Goal: Task Accomplishment & Management: Manage account settings

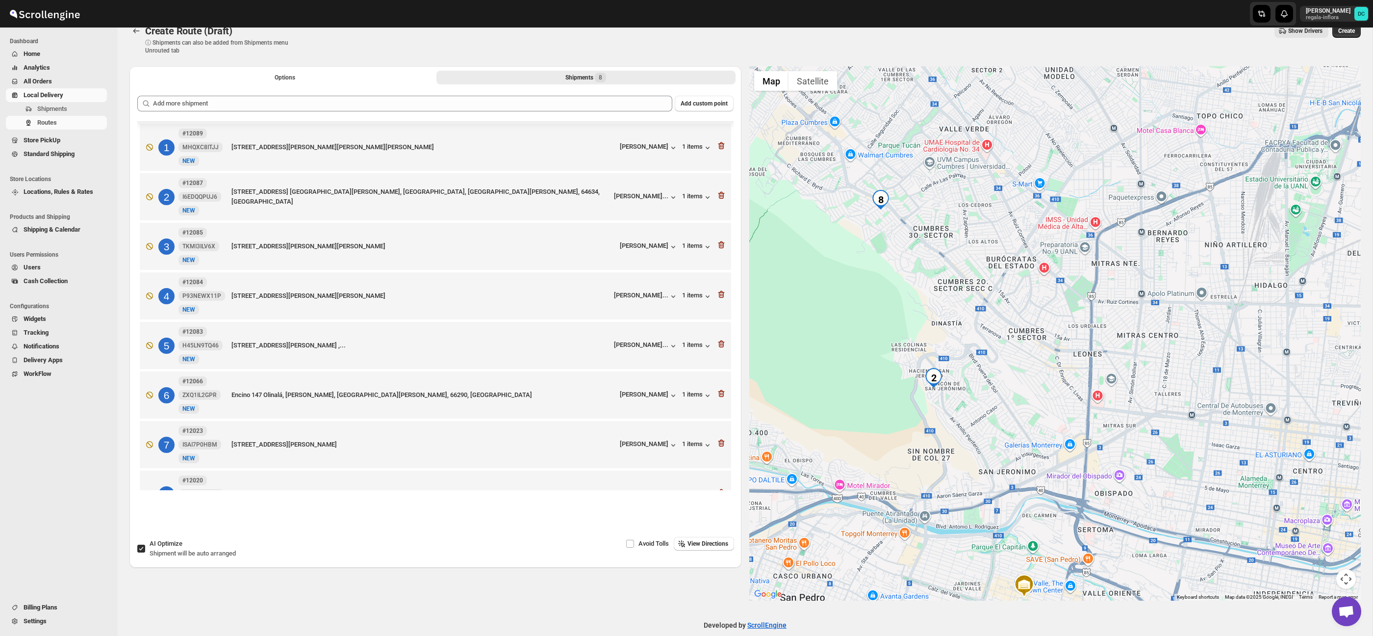
scroll to position [38, 0]
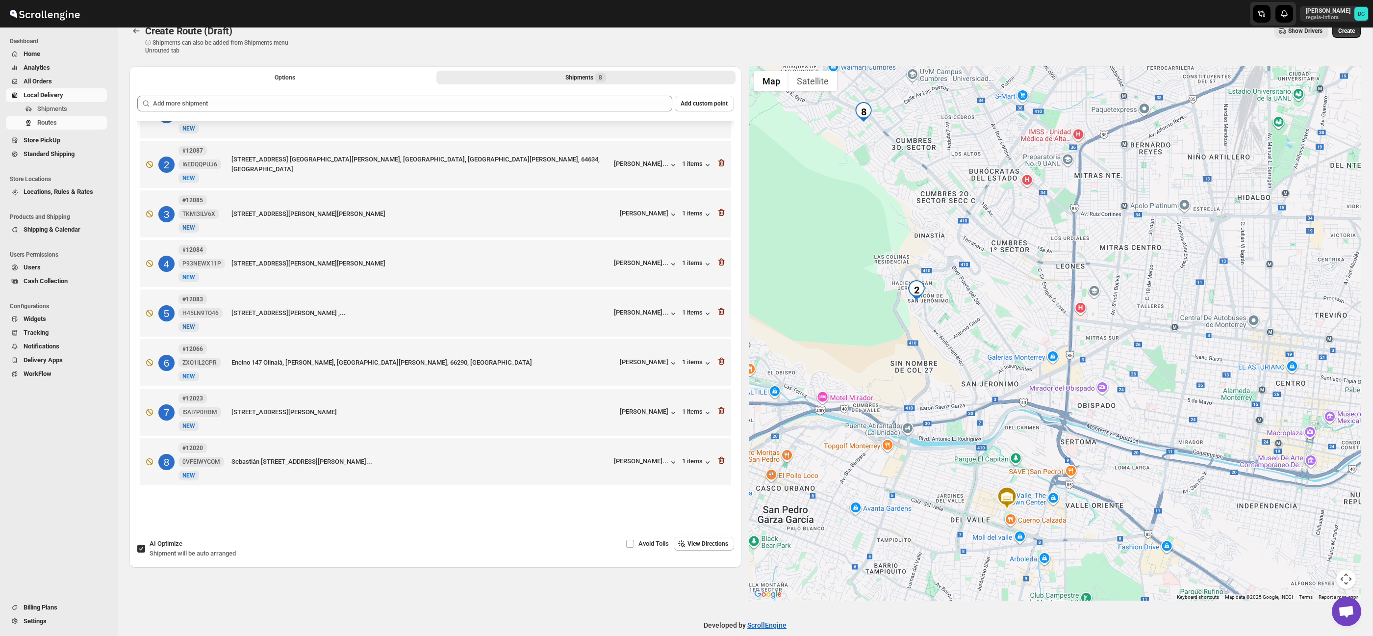
drag, startPoint x: 1133, startPoint y: 338, endPoint x: 1113, endPoint y: 254, distance: 86.8
click at [1128, 252] on div at bounding box center [1055, 333] width 612 height 534
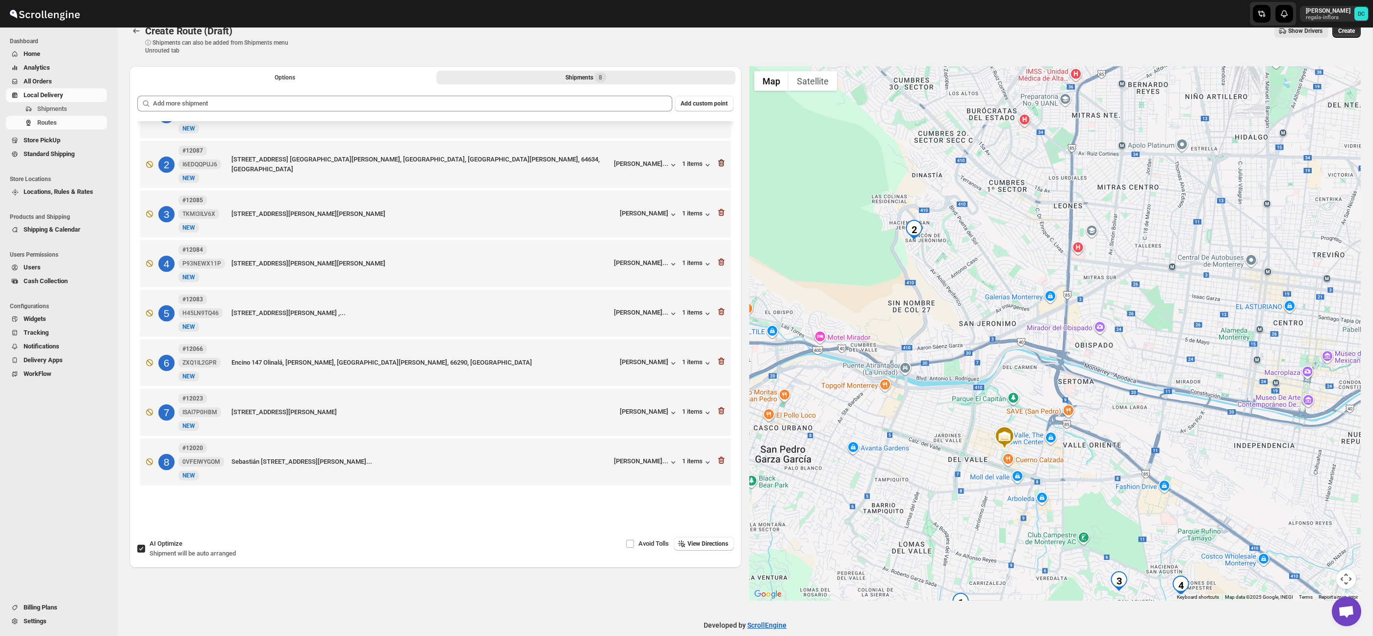
click at [722, 158] on icon "button" at bounding box center [722, 163] width 10 height 10
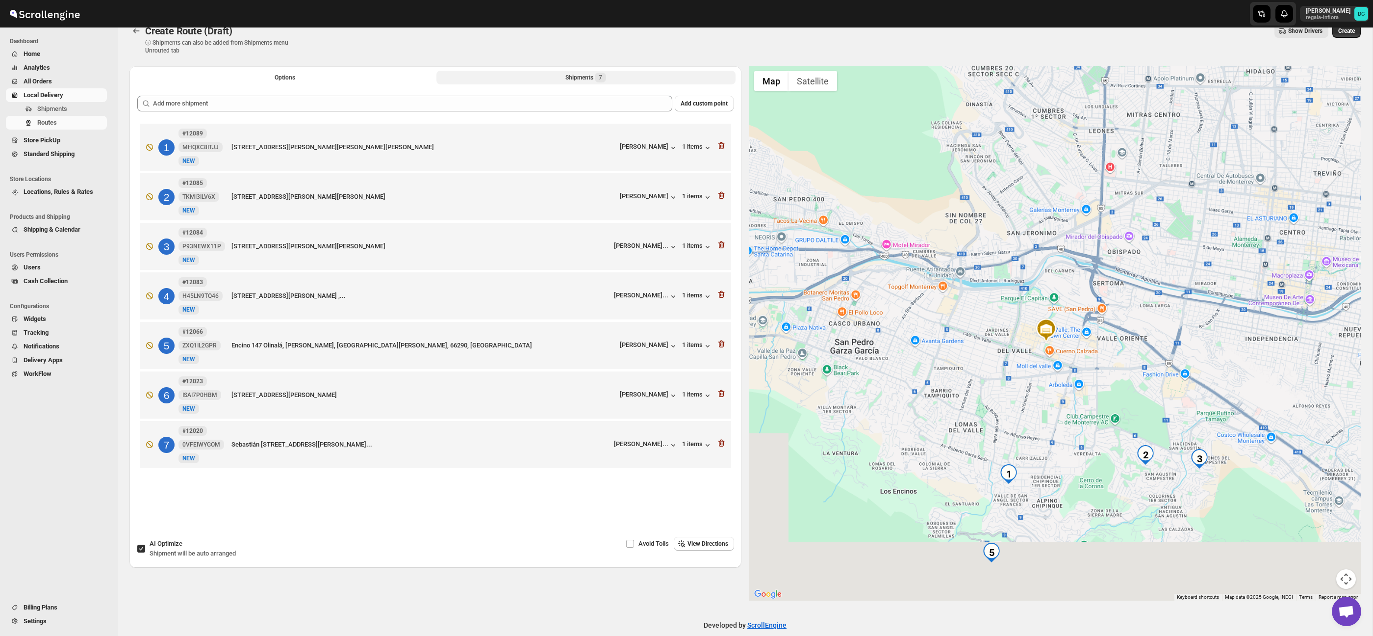
scroll to position [0, 0]
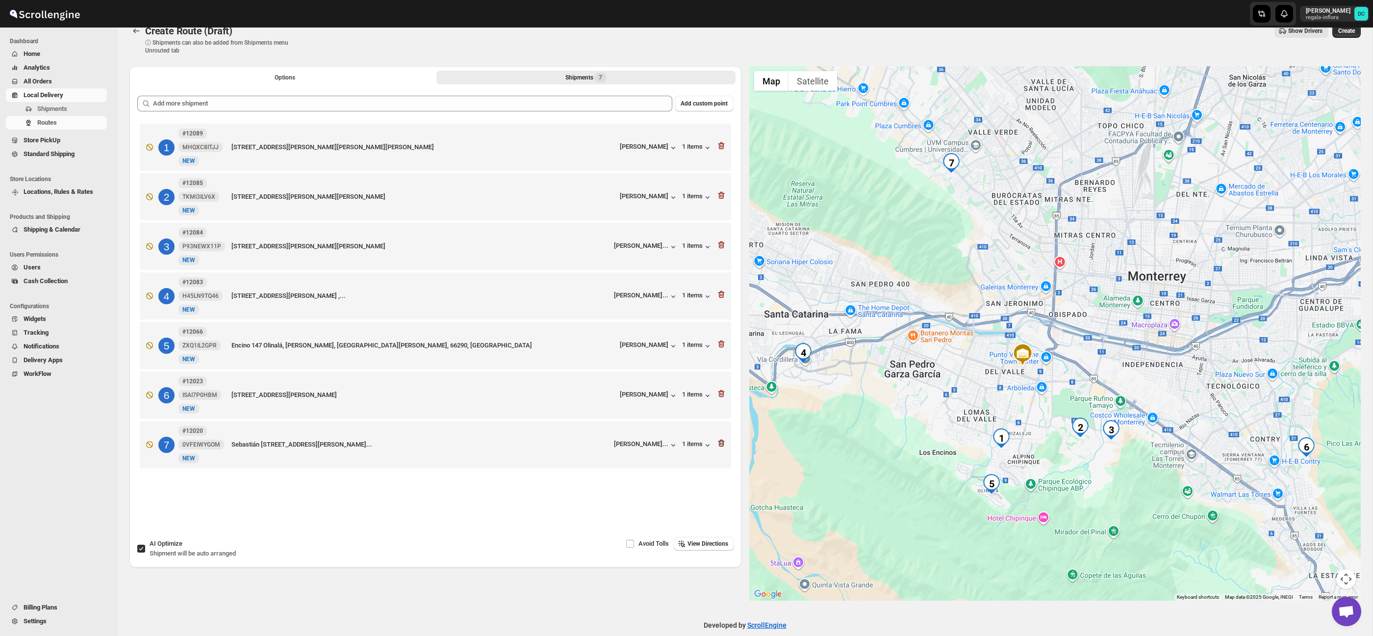
click at [720, 447] on icon "button" at bounding box center [722, 443] width 10 height 10
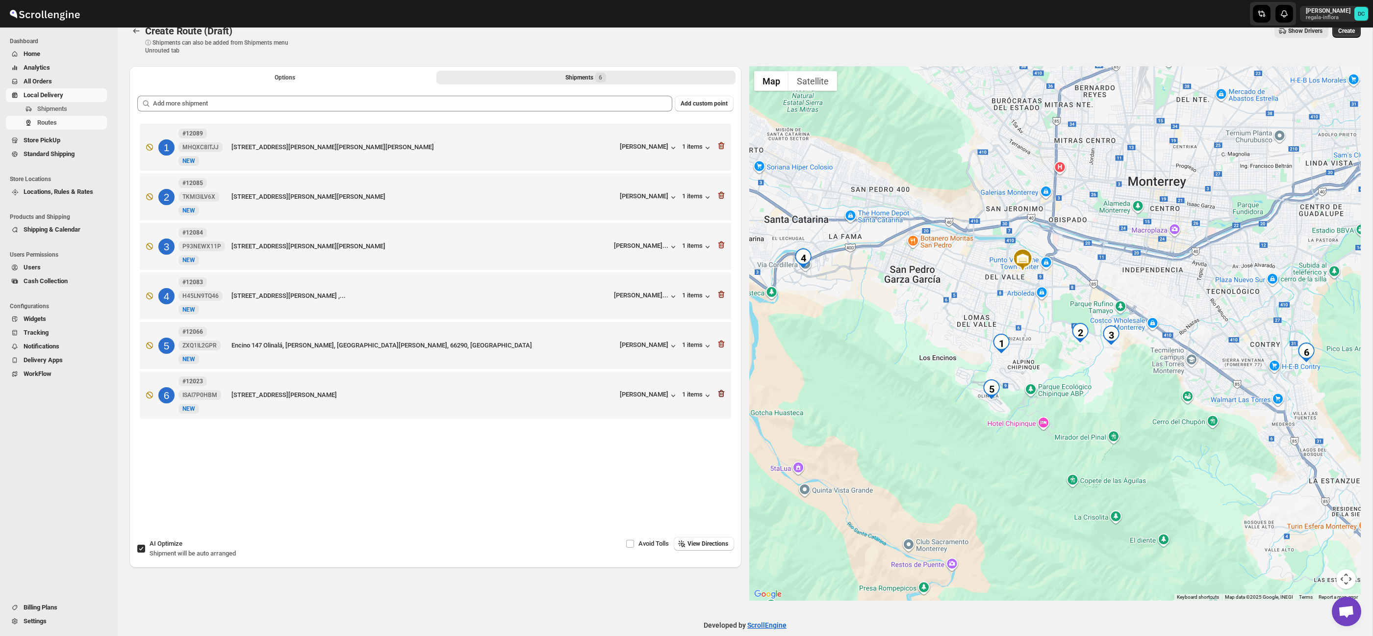
click at [721, 398] on icon "button" at bounding box center [722, 393] width 10 height 10
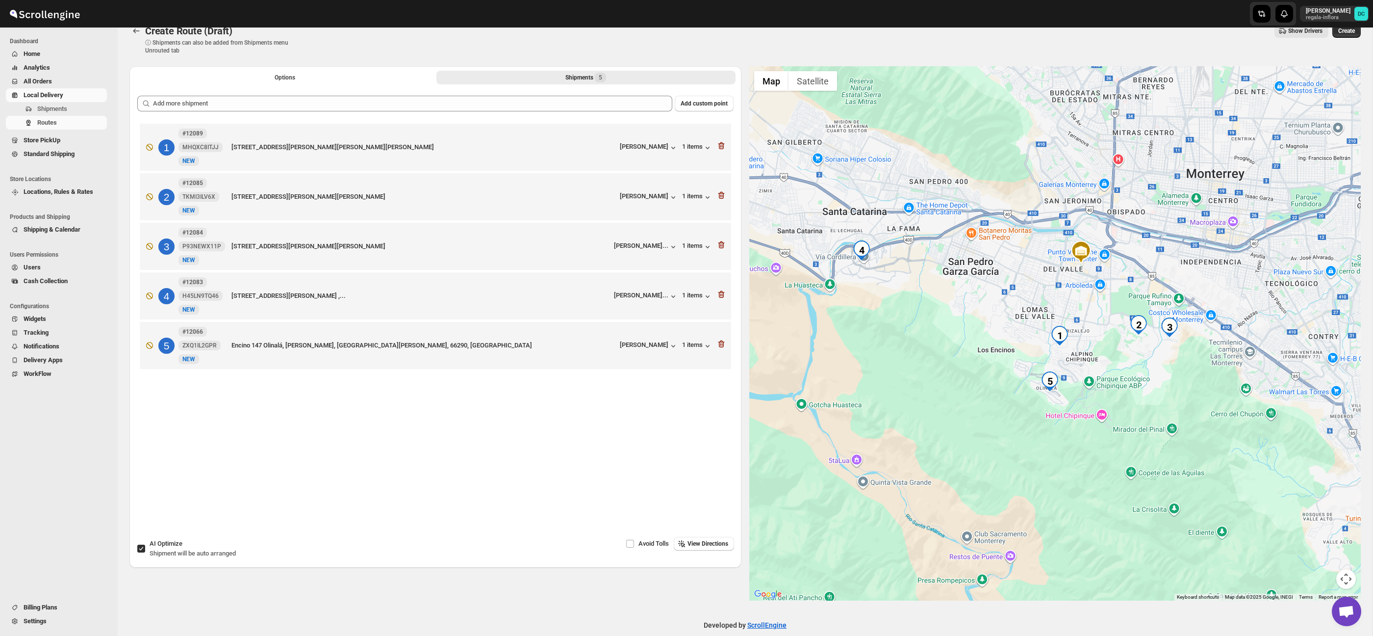
drag, startPoint x: 1167, startPoint y: 379, endPoint x: 1154, endPoint y: 377, distance: 13.0
click at [1155, 377] on div at bounding box center [1055, 333] width 612 height 534
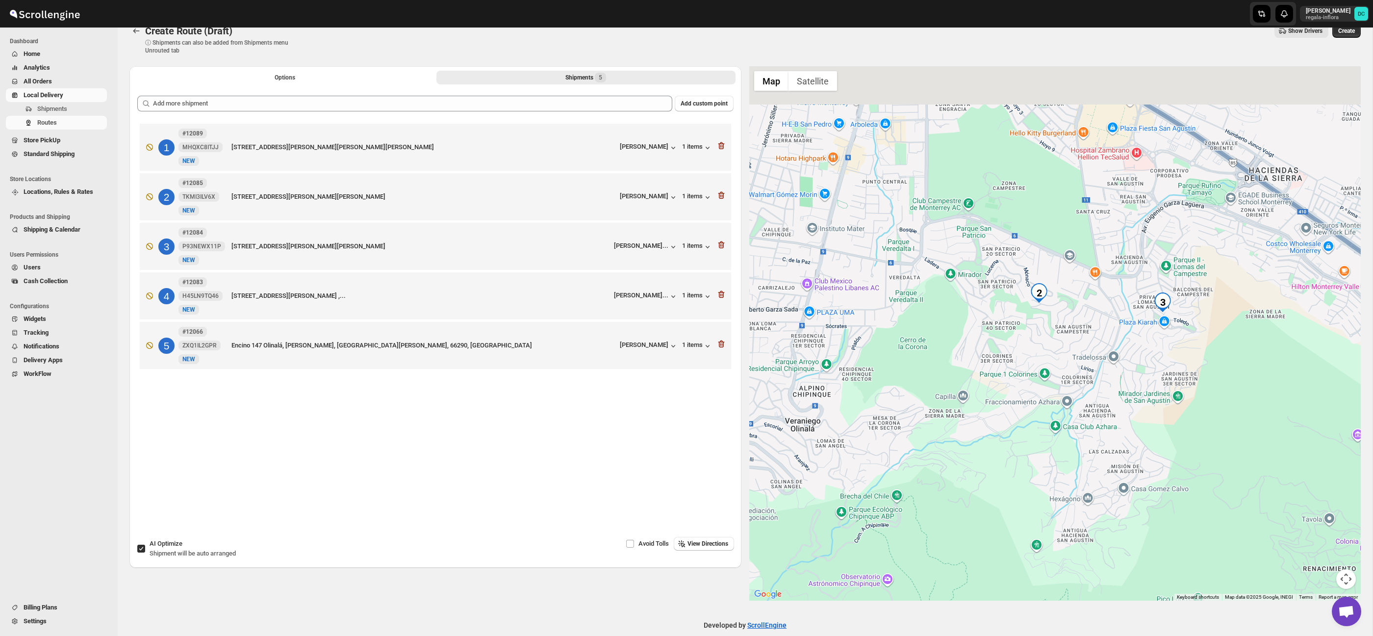
drag, startPoint x: 1056, startPoint y: 310, endPoint x: 1061, endPoint y: 396, distance: 85.5
click at [1061, 396] on div at bounding box center [1055, 333] width 612 height 534
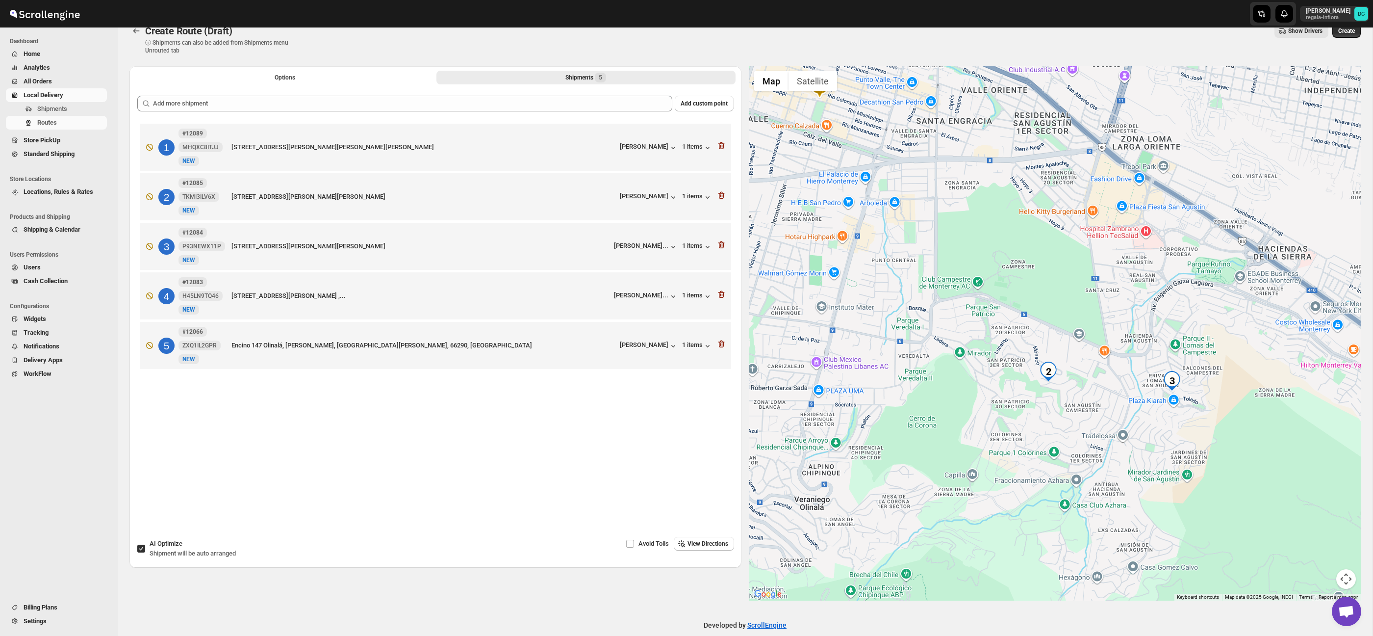
drag, startPoint x: 1052, startPoint y: 381, endPoint x: 1058, endPoint y: 417, distance: 37.3
click at [1058, 417] on div at bounding box center [1055, 333] width 612 height 534
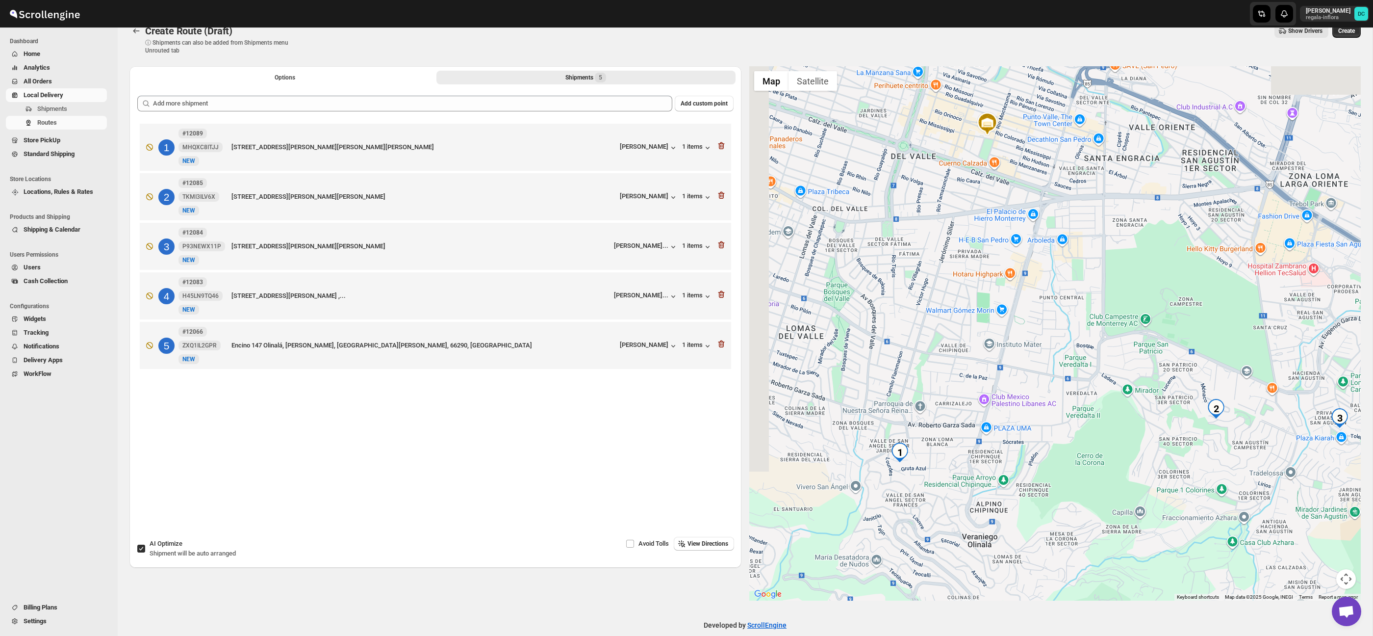
drag, startPoint x: 983, startPoint y: 358, endPoint x: 1152, endPoint y: 397, distance: 173.1
click at [1152, 397] on div at bounding box center [1055, 333] width 612 height 534
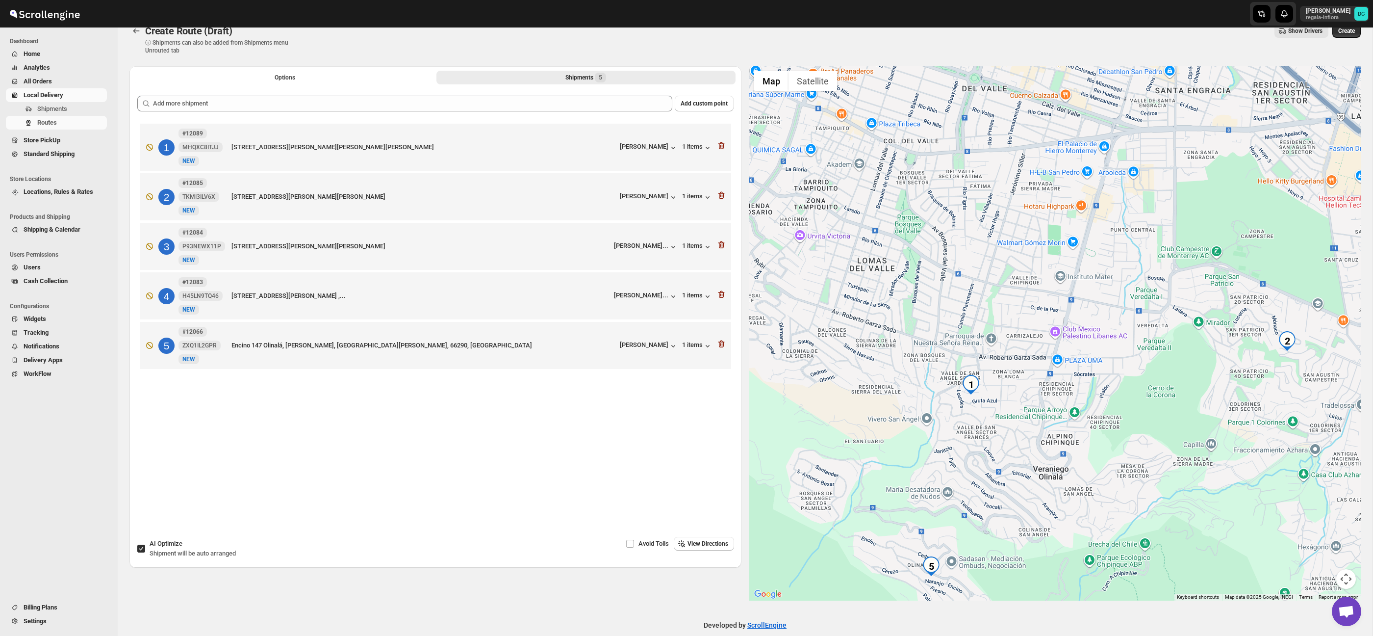
drag, startPoint x: 1110, startPoint y: 436, endPoint x: 1179, endPoint y: 369, distance: 97.1
click at [1179, 369] on div at bounding box center [1055, 333] width 612 height 534
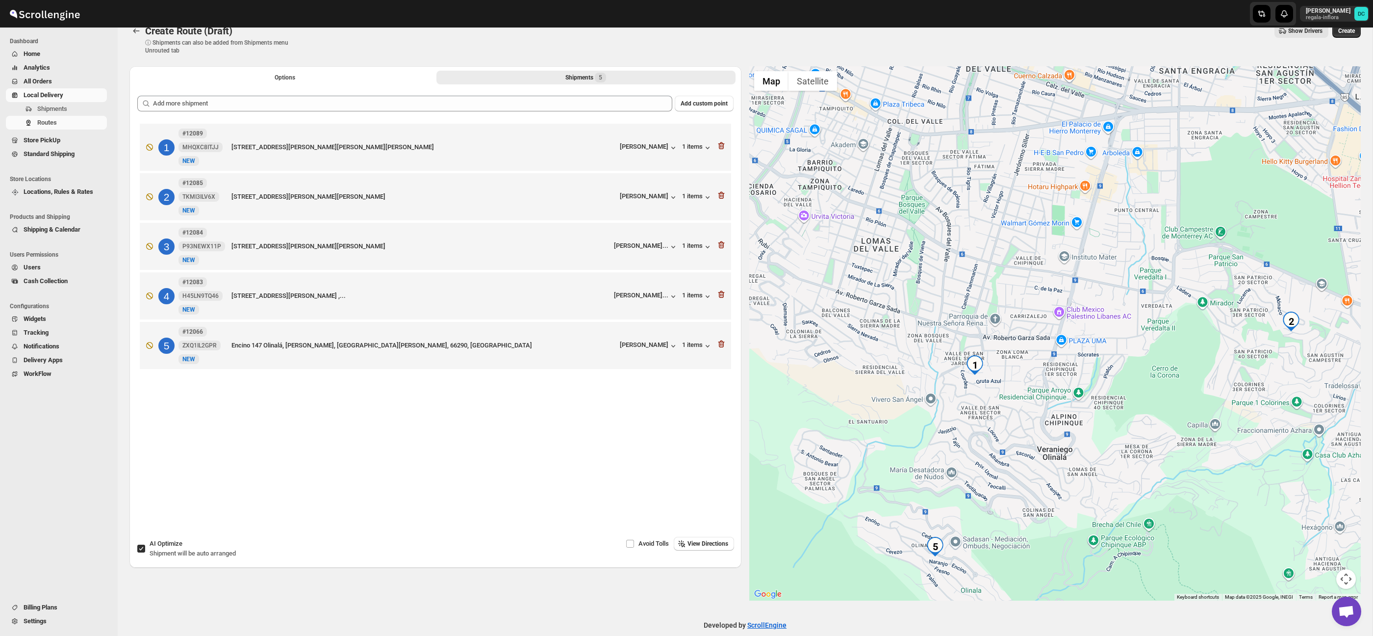
drag, startPoint x: 1132, startPoint y: 410, endPoint x: 1135, endPoint y: 395, distance: 14.9
click at [1135, 395] on div at bounding box center [1055, 333] width 612 height 534
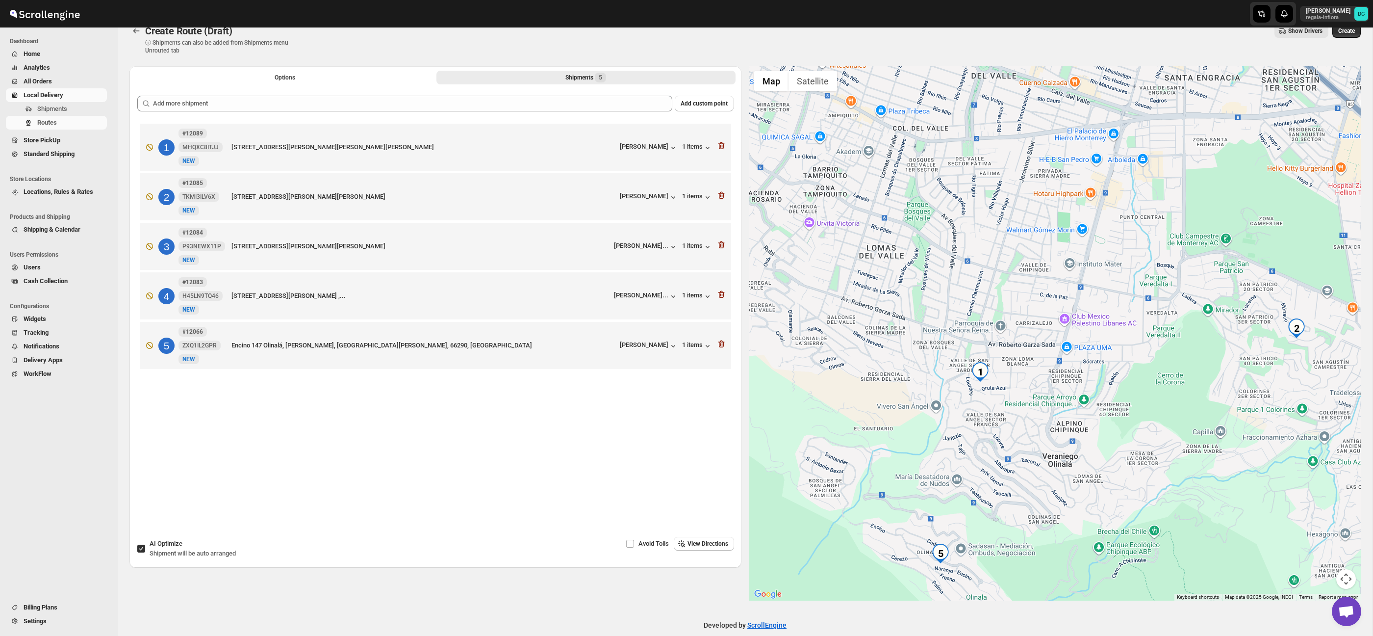
drag, startPoint x: 1085, startPoint y: 395, endPoint x: 1135, endPoint y: 513, distance: 128.1
click at [1135, 513] on div at bounding box center [1055, 333] width 612 height 534
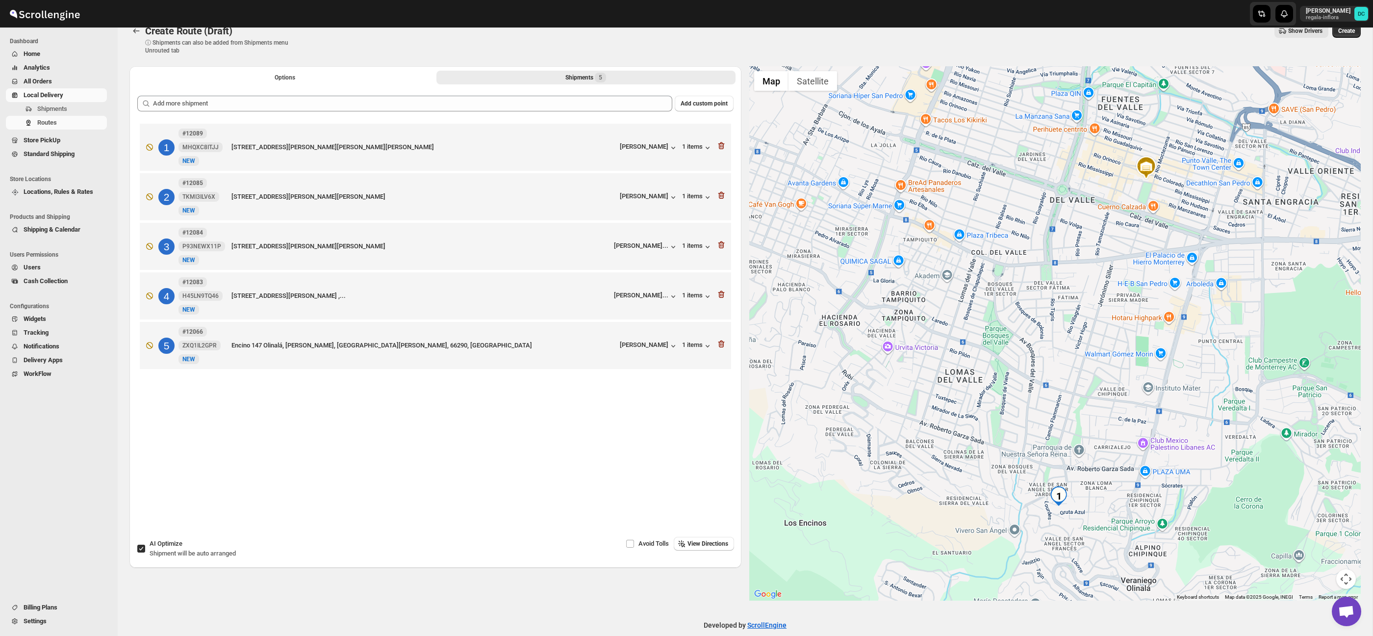
drag, startPoint x: 999, startPoint y: 369, endPoint x: 1151, endPoint y: 367, distance: 151.6
click at [1150, 367] on div at bounding box center [1055, 333] width 612 height 534
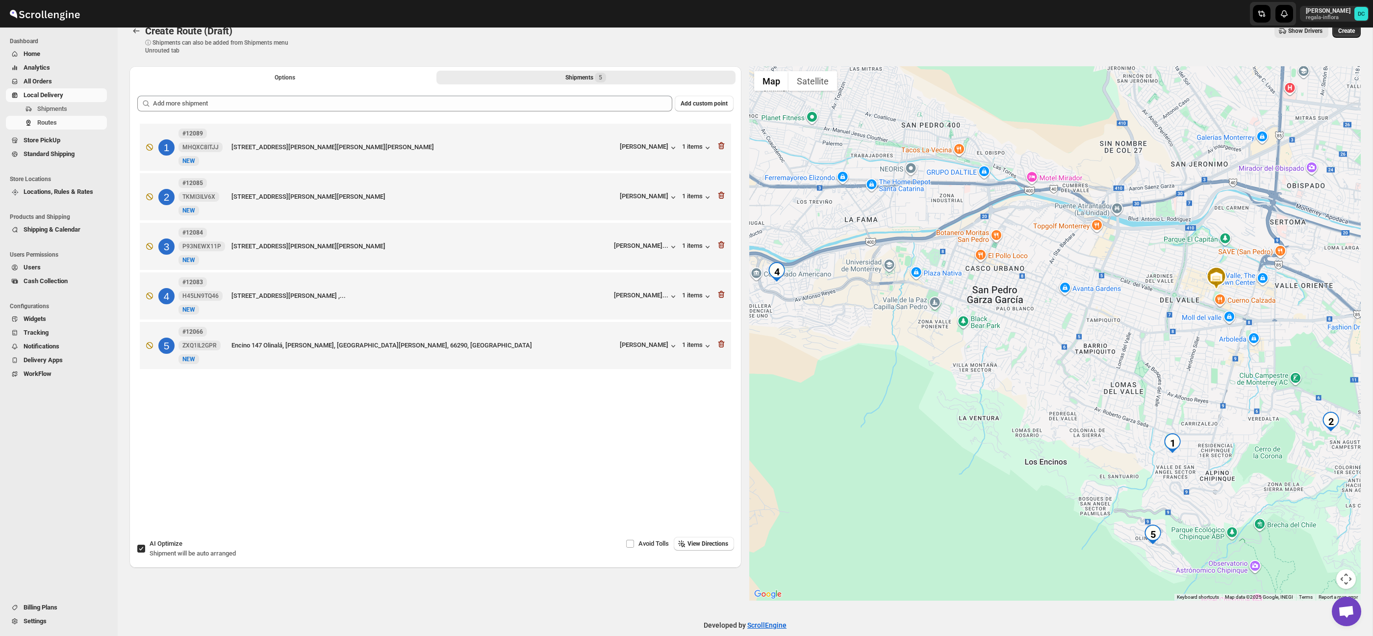
click at [142, 546] on input "AI Optimize Shipment will be auto arranged" at bounding box center [141, 548] width 8 height 8
checkbox input "false"
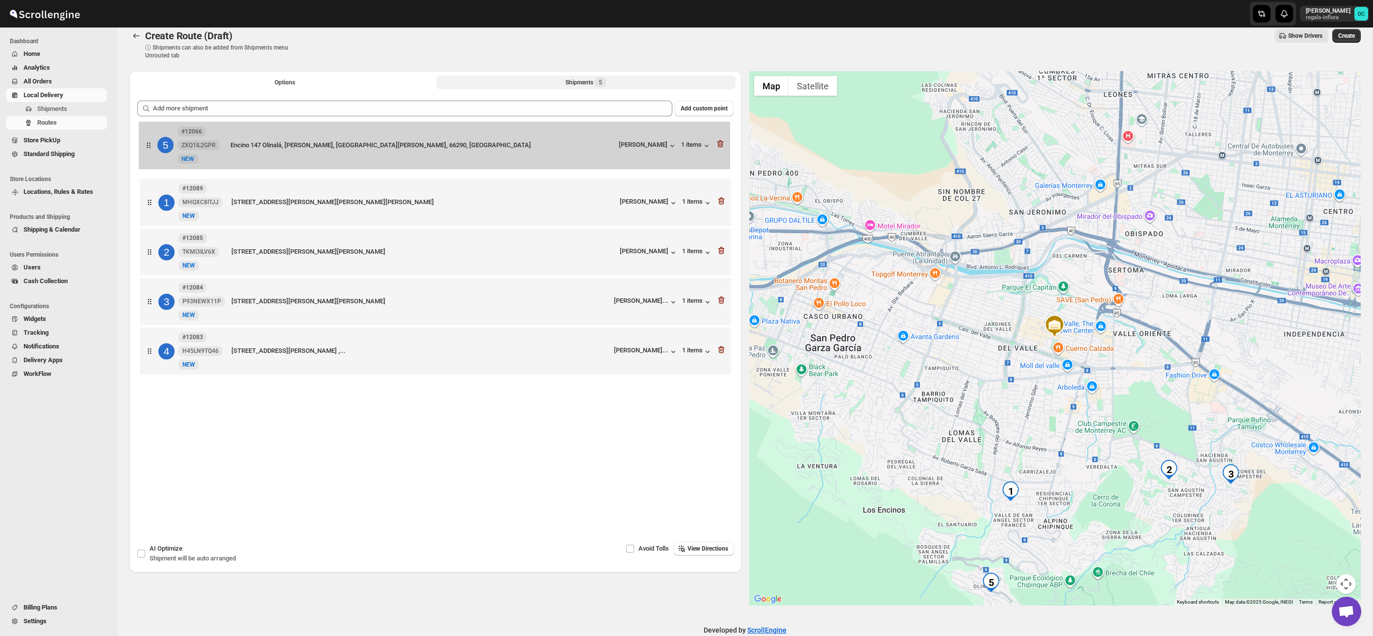
scroll to position [6, 0]
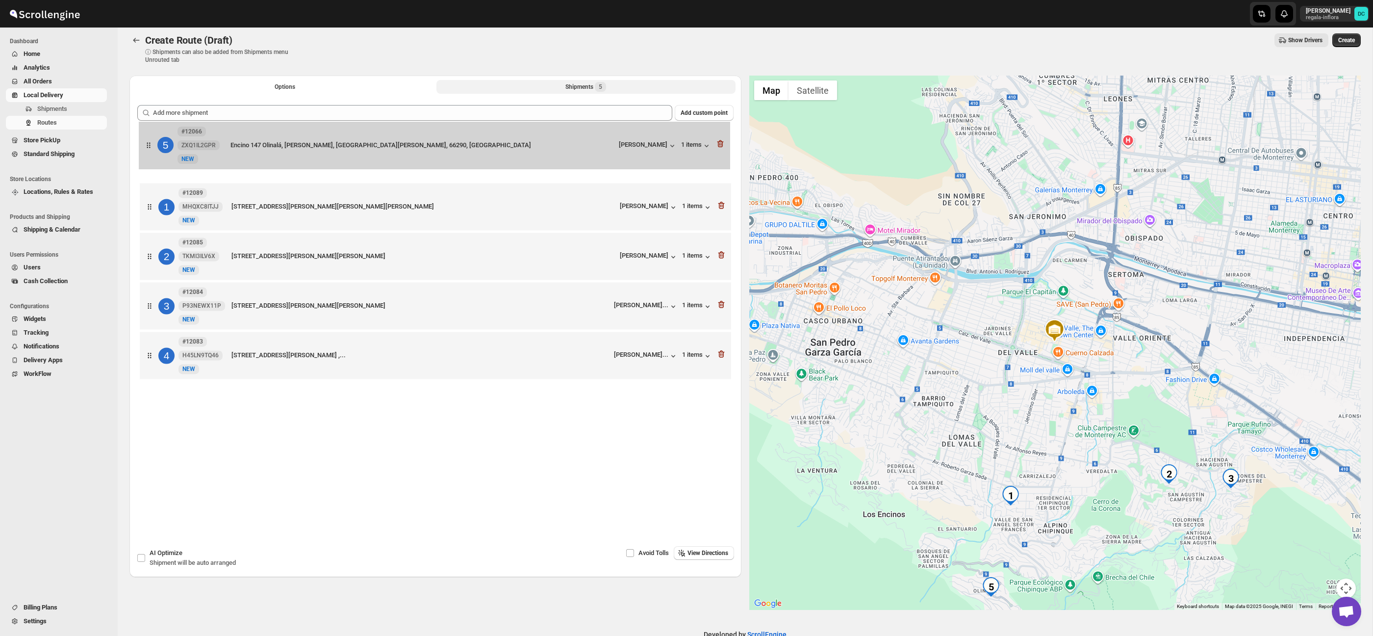
drag, startPoint x: 153, startPoint y: 347, endPoint x: 152, endPoint y: 140, distance: 207.5
click at [152, 140] on div "1 #12089 MHQXC8ITJJ New [STREET_ADDRESS][PERSON_NAME][PERSON_NAME][PERSON_NAME]…" at bounding box center [435, 256] width 596 height 253
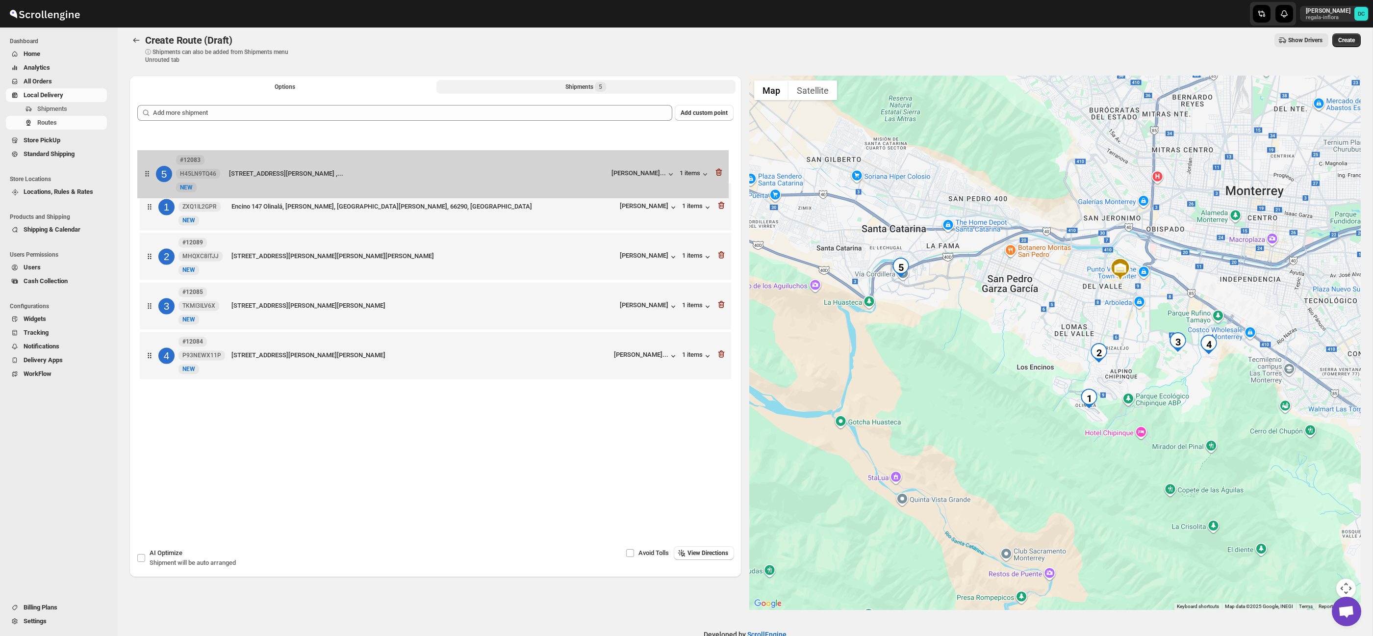
drag, startPoint x: 156, startPoint y: 366, endPoint x: 154, endPoint y: 168, distance: 198.6
click at [154, 168] on div "1 #12066 ZXQ1IL2GPR New NEW Encino [STREET_ADDRESS][PERSON_NAME][PERSON_NAME] […" at bounding box center [435, 256] width 596 height 253
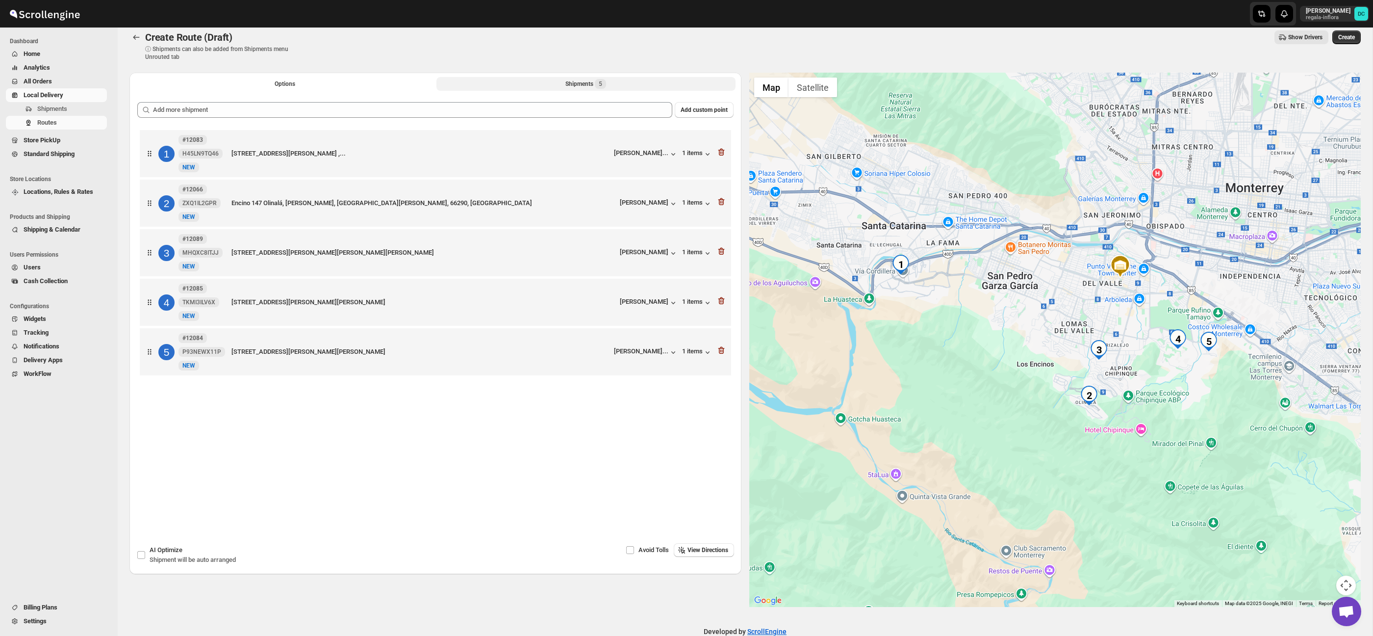
scroll to position [5, 0]
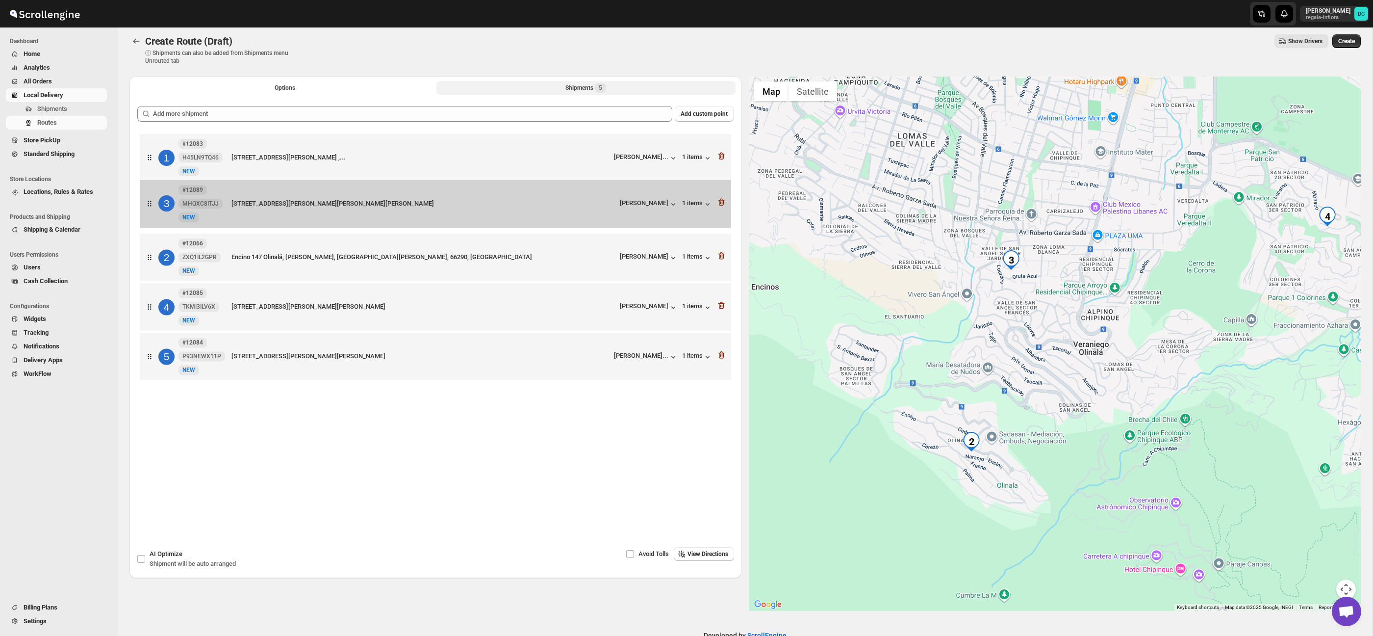
drag, startPoint x: 154, startPoint y: 261, endPoint x: 154, endPoint y: 209, distance: 52.0
click at [153, 207] on div "1 #12083 H45LN9TQ46 New NEW [STREET_ADDRESS][PERSON_NAME] ,... [PERSON_NAME]...…" at bounding box center [435, 257] width 596 height 253
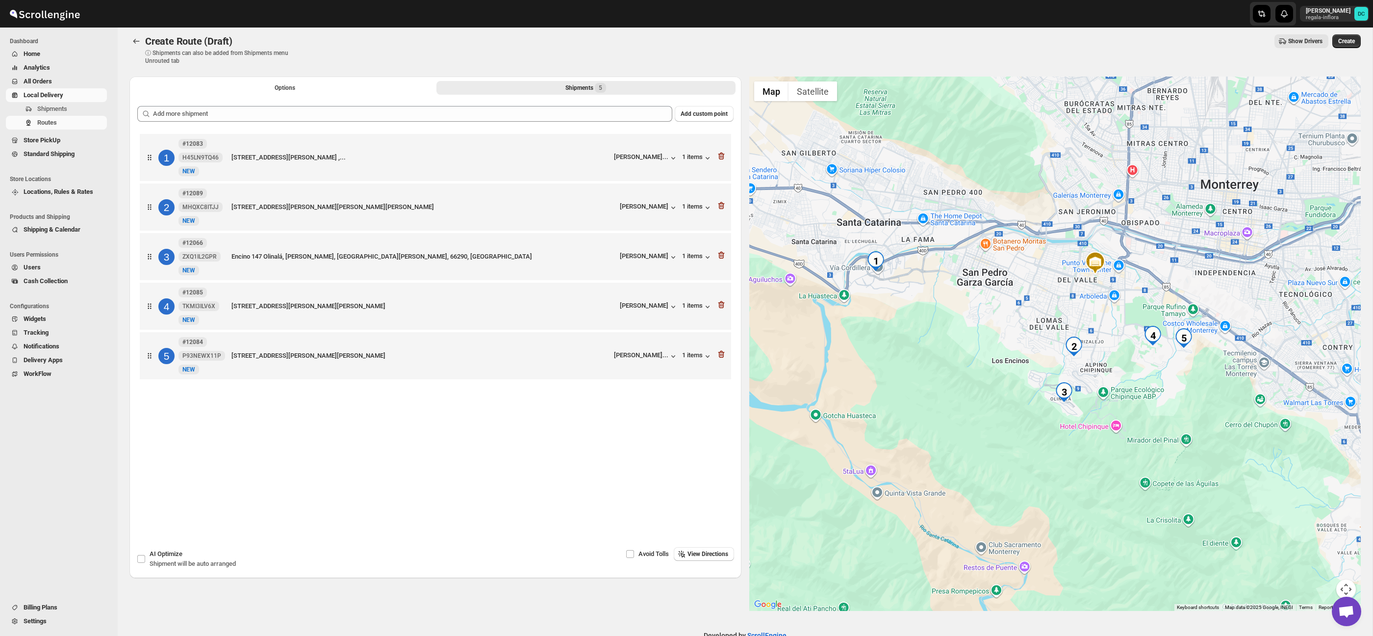
drag, startPoint x: 1156, startPoint y: 392, endPoint x: 1076, endPoint y: 375, distance: 82.2
click at [1099, 378] on div at bounding box center [1055, 344] width 612 height 534
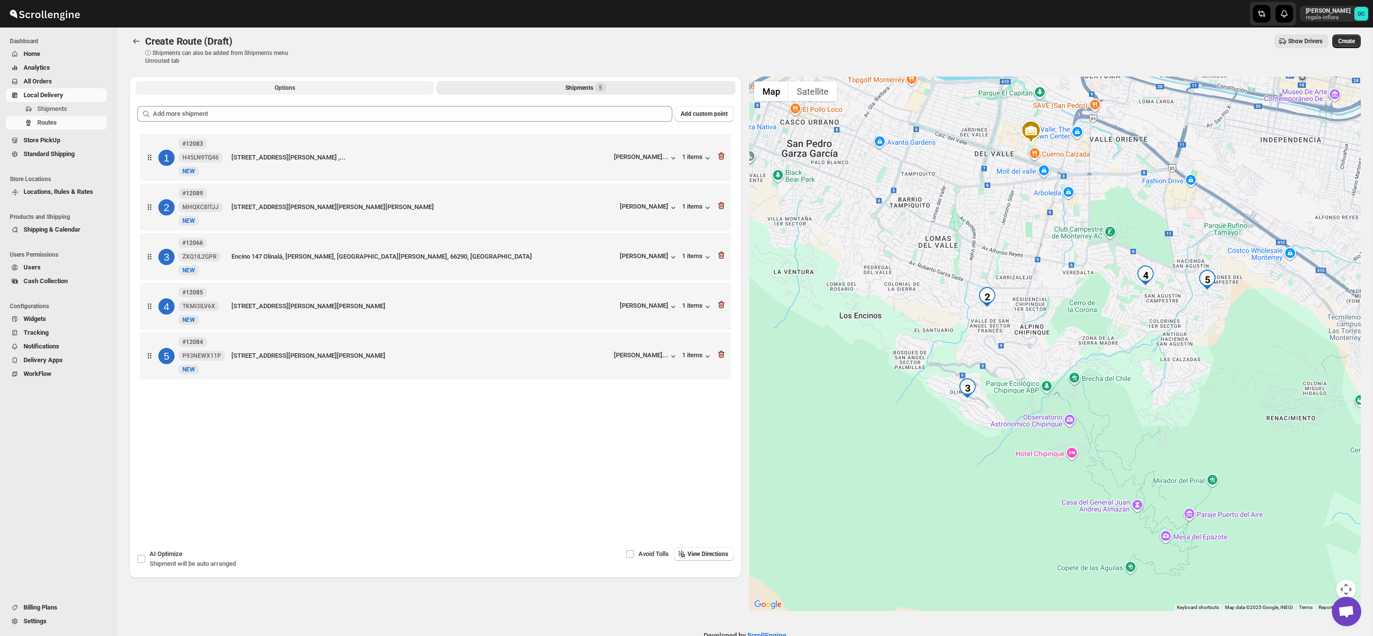
click at [333, 89] on button "Options" at bounding box center [284, 88] width 299 height 14
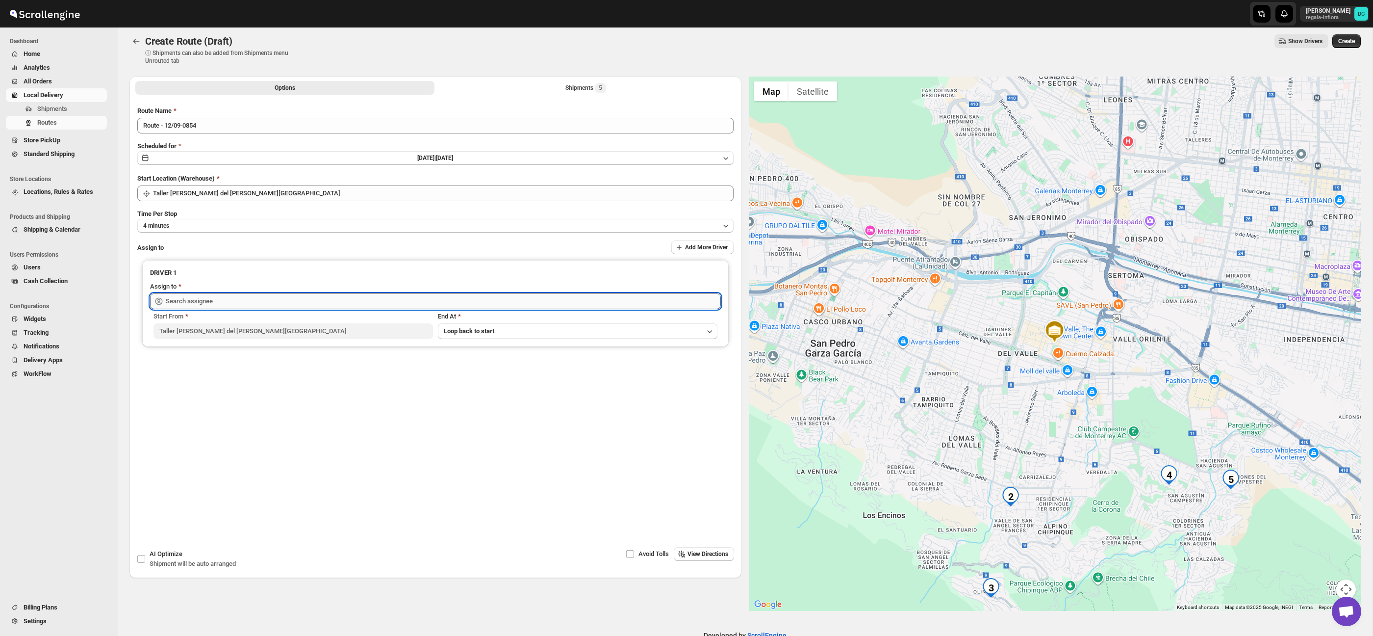
click at [354, 297] on input "text" at bounding box center [443, 301] width 555 height 16
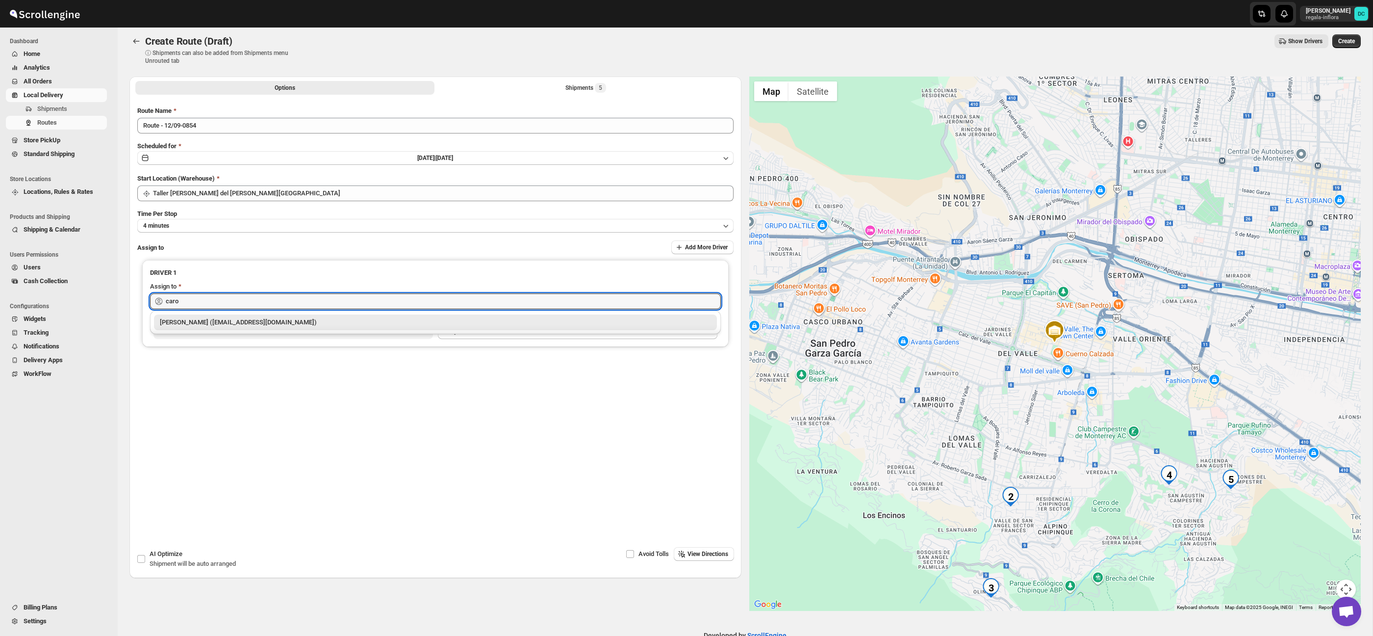
click at [354, 319] on div "[PERSON_NAME] ([EMAIL_ADDRESS][DOMAIN_NAME])" at bounding box center [435, 322] width 551 height 10
type input "[PERSON_NAME] ([EMAIL_ADDRESS][DOMAIN_NAME])"
click at [1341, 41] on span "Create" at bounding box center [1346, 41] width 17 height 8
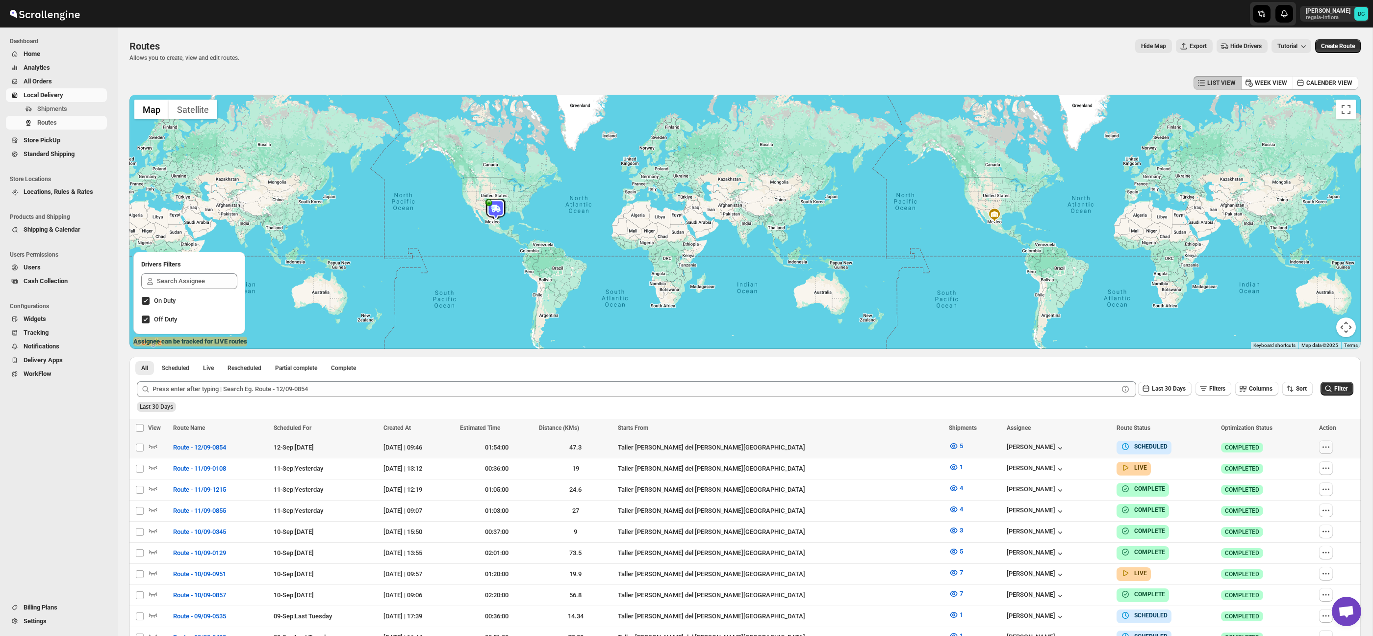
click at [1322, 449] on icon "button" at bounding box center [1326, 447] width 10 height 10
checkbox input "true"
click at [1299, 518] on span "Edit" at bounding box center [1301, 518] width 45 height 10
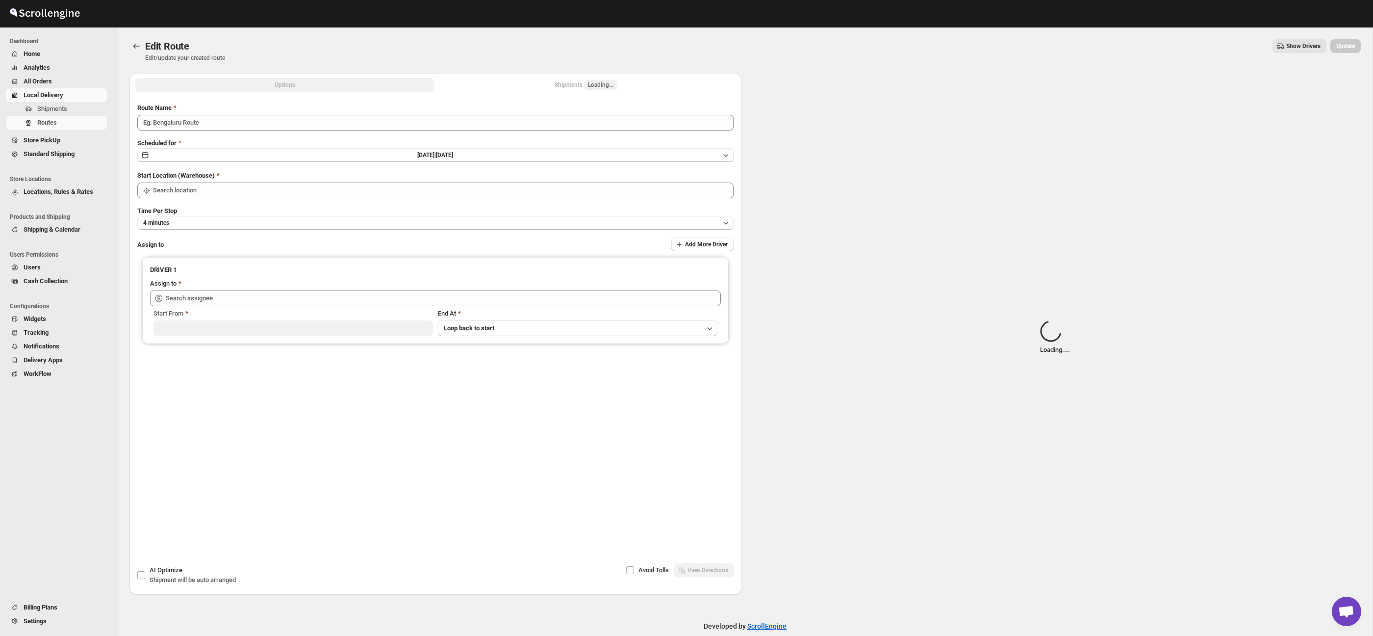
type input "Route - 12/09-0854"
type input "Taller [PERSON_NAME] del [PERSON_NAME][GEOGRAPHIC_DATA]"
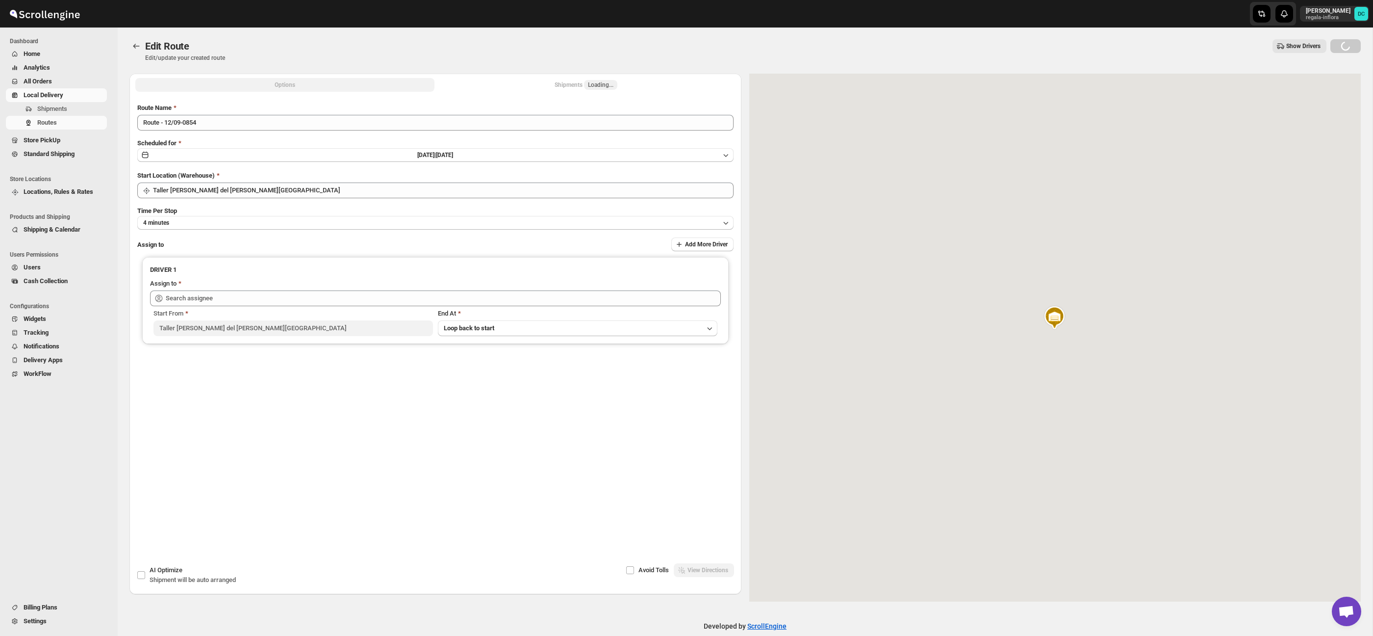
type input "[PERSON_NAME] ([EMAIL_ADDRESS][DOMAIN_NAME])"
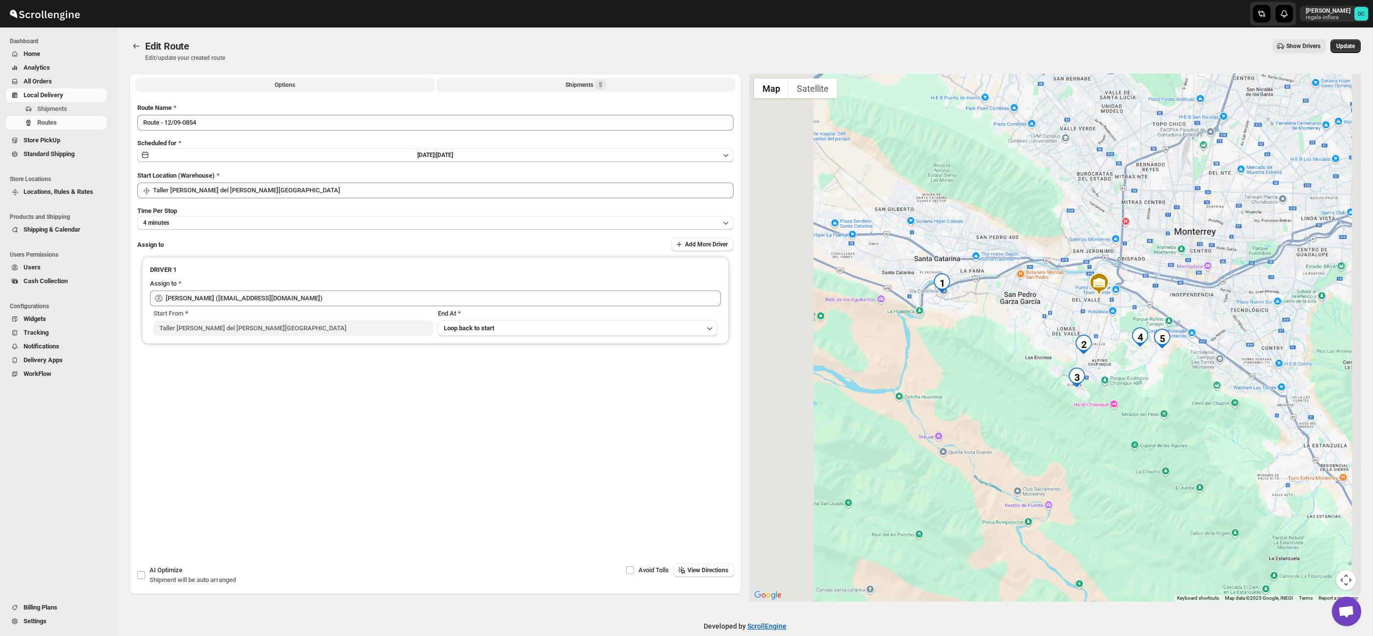
click at [630, 87] on button "Shipments 5" at bounding box center [585, 85] width 299 height 14
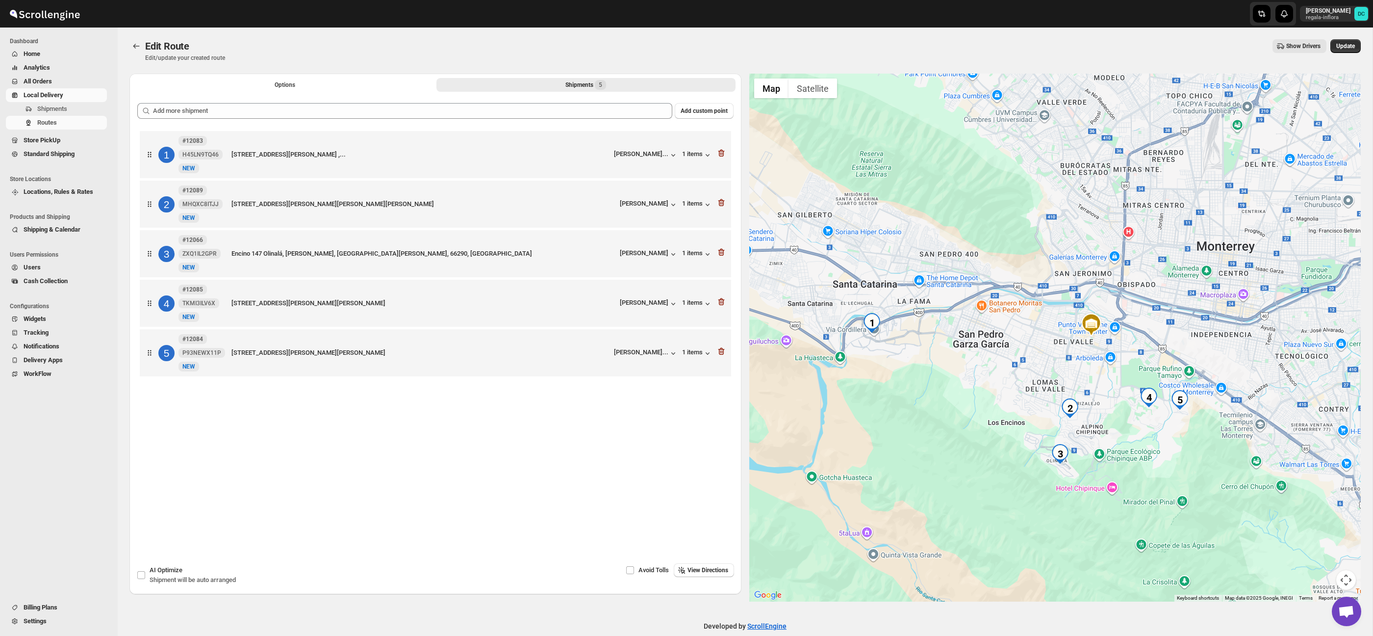
drag, startPoint x: 918, startPoint y: 369, endPoint x: 928, endPoint y: 369, distance: 10.3
click at [928, 369] on div at bounding box center [1055, 338] width 612 height 528
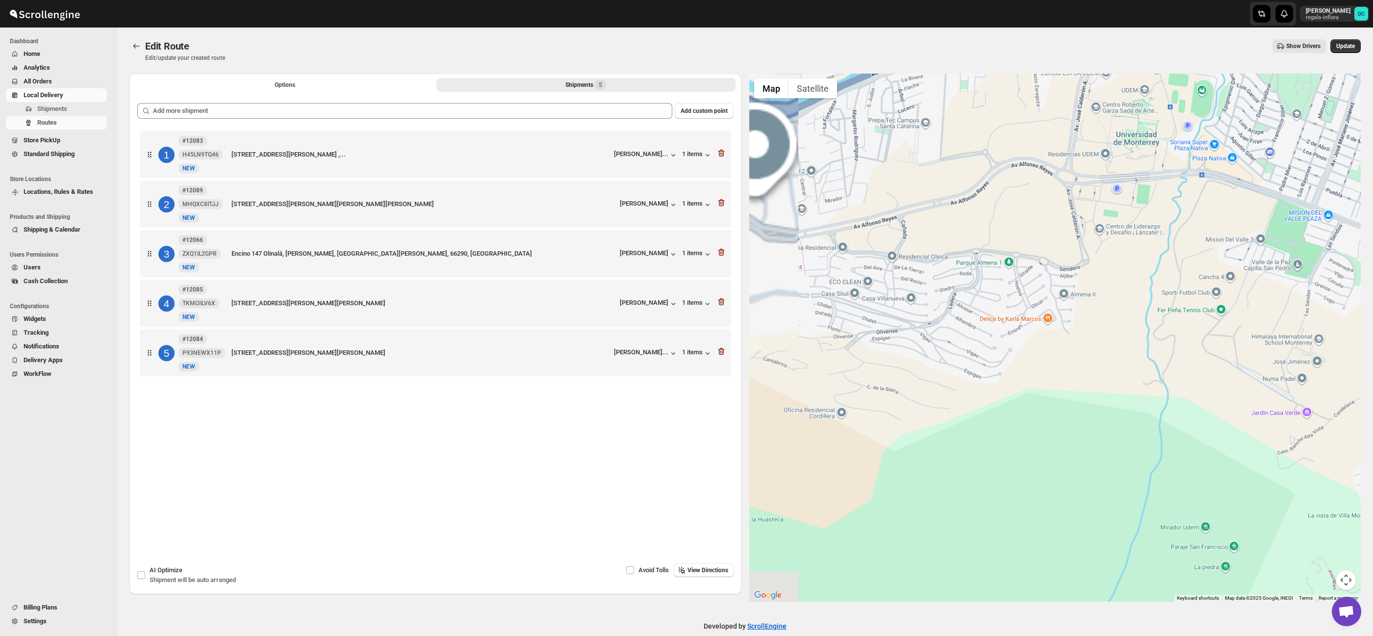
drag, startPoint x: 899, startPoint y: 338, endPoint x: 1046, endPoint y: 358, distance: 147.9
click at [1046, 358] on div at bounding box center [1055, 338] width 612 height 528
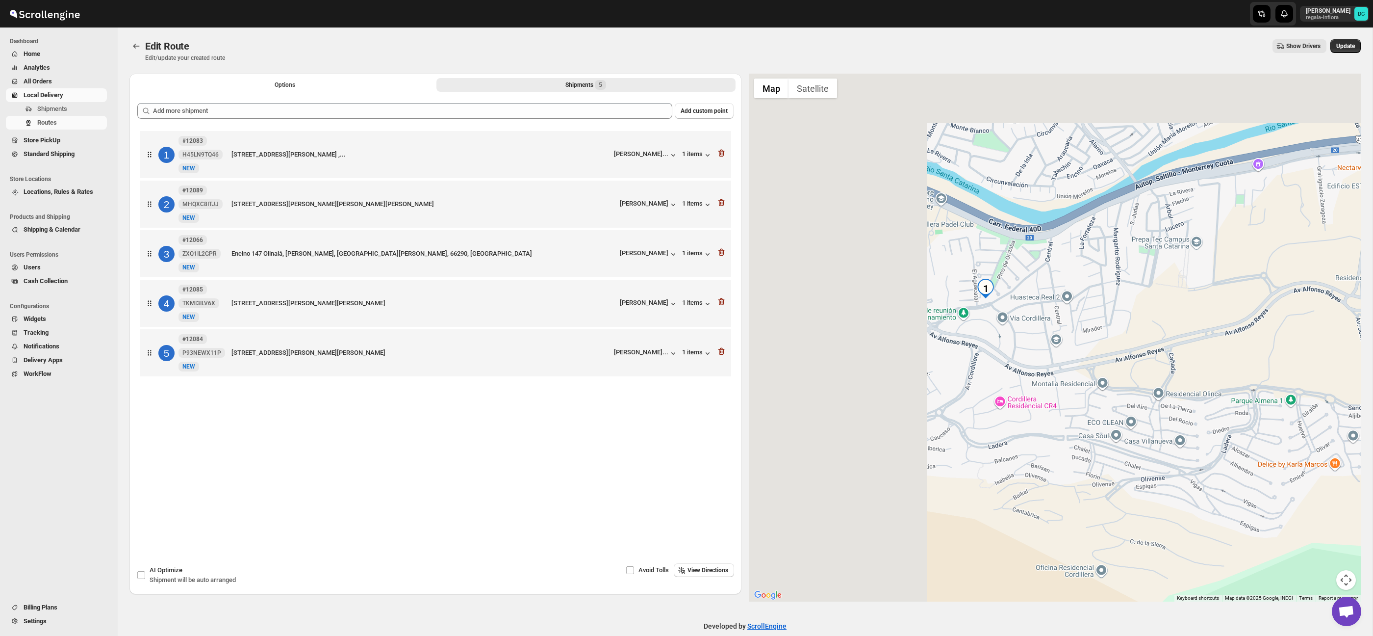
drag, startPoint x: 1149, startPoint y: 355, endPoint x: 1305, endPoint y: 452, distance: 183.0
click at [1305, 452] on div at bounding box center [1055, 338] width 612 height 528
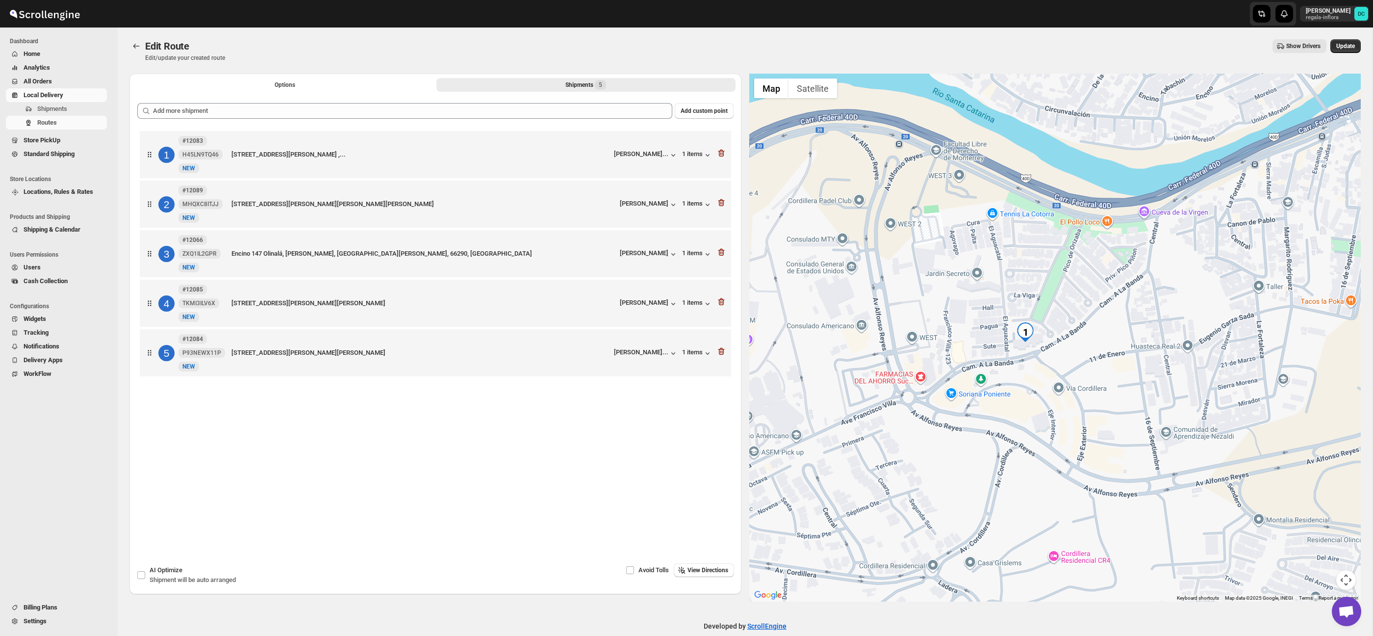
drag, startPoint x: 1006, startPoint y: 330, endPoint x: 1025, endPoint y: 362, distance: 37.6
click at [1025, 362] on div at bounding box center [1055, 338] width 612 height 528
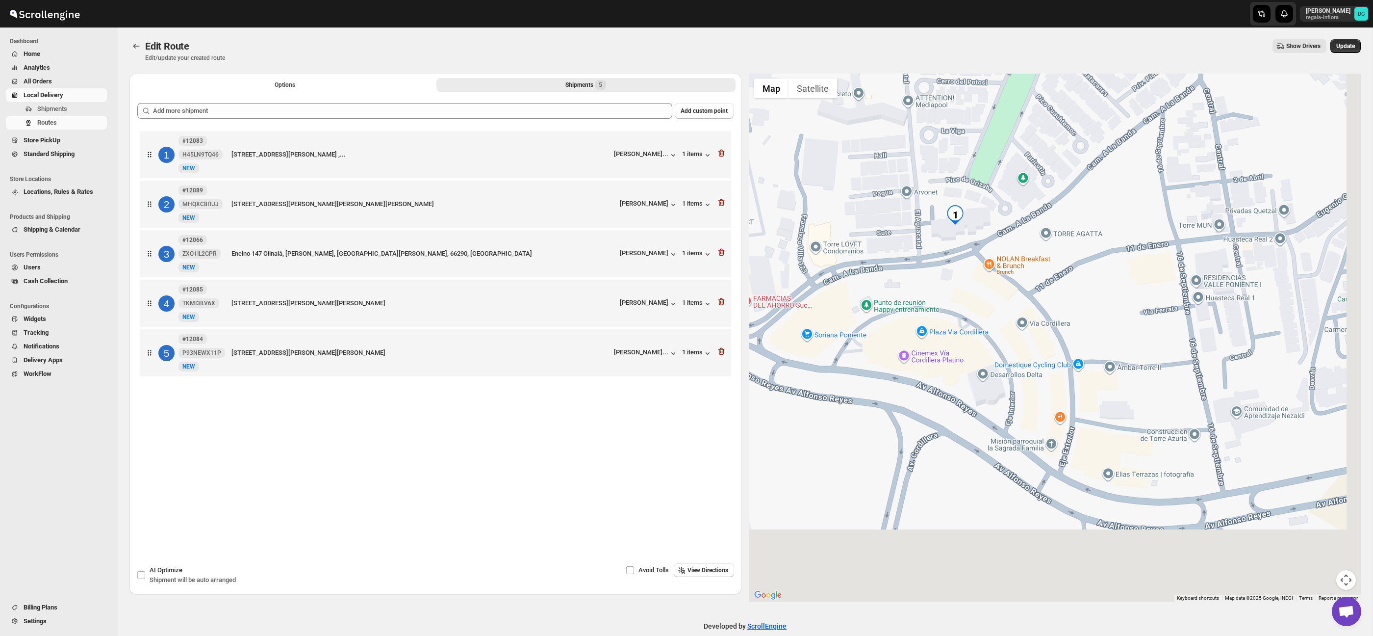
drag, startPoint x: 1184, startPoint y: 403, endPoint x: 1040, endPoint y: 285, distance: 186.1
click at [1036, 274] on div at bounding box center [1055, 338] width 612 height 528
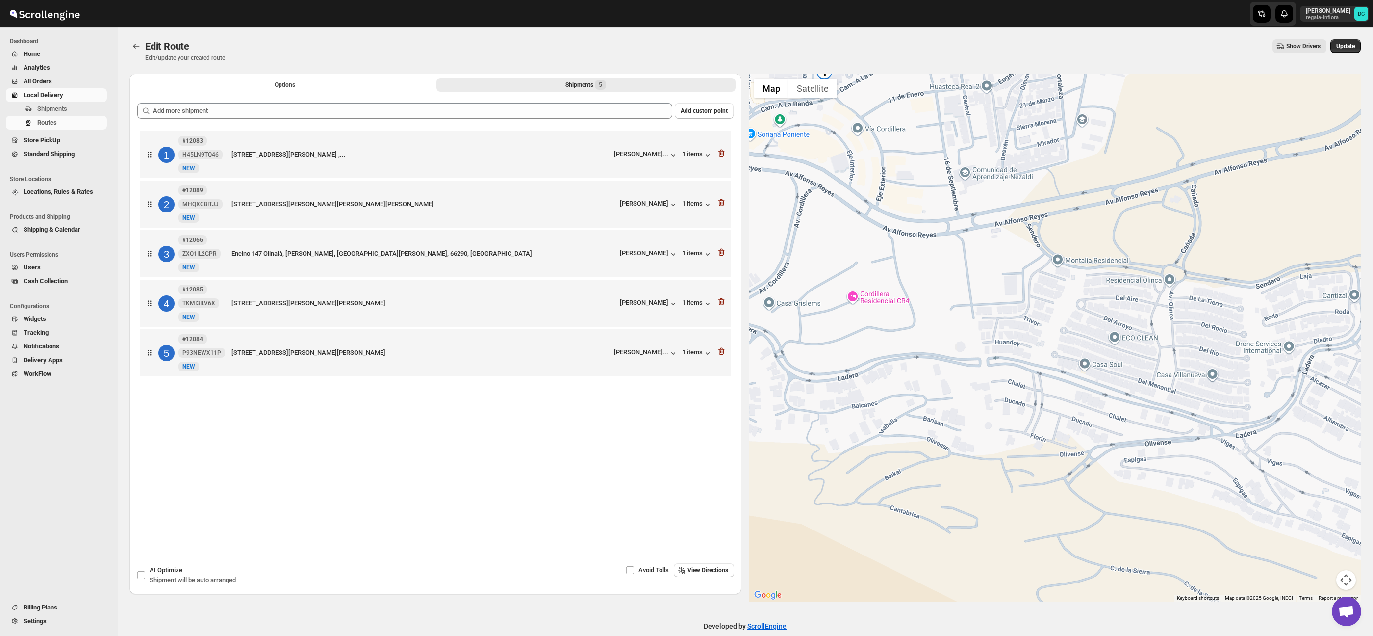
drag, startPoint x: 1233, startPoint y: 450, endPoint x: 1085, endPoint y: 311, distance: 203.7
click at [1029, 234] on div at bounding box center [1055, 338] width 612 height 528
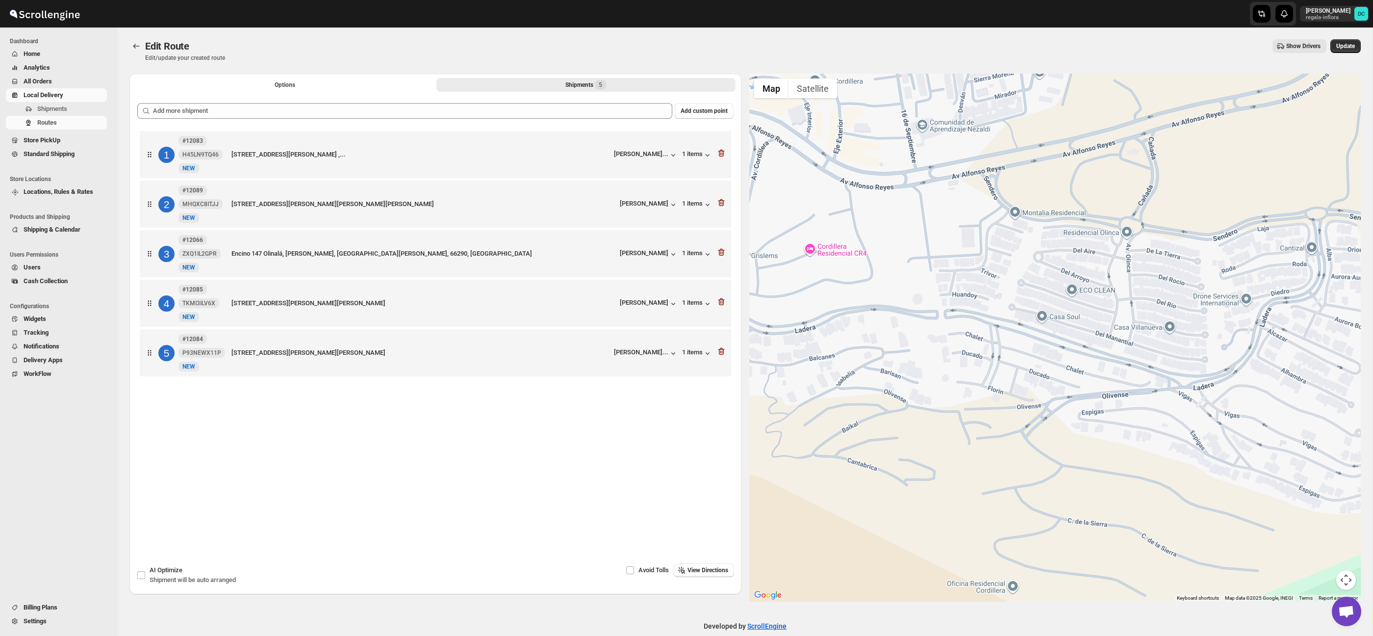
drag, startPoint x: 1221, startPoint y: 438, endPoint x: 934, endPoint y: 178, distance: 387.8
click at [934, 179] on div at bounding box center [1055, 338] width 612 height 528
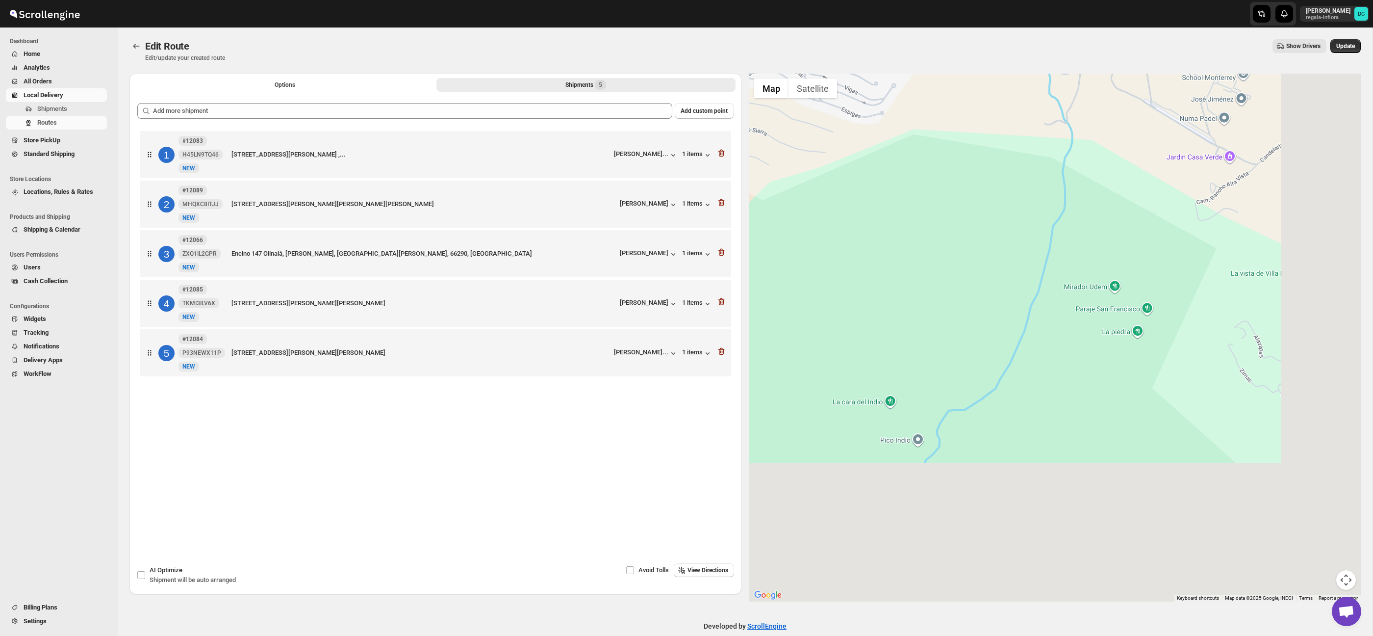
drag, startPoint x: 1240, startPoint y: 383, endPoint x: 1158, endPoint y: 336, distance: 94.0
click at [975, 199] on div at bounding box center [1055, 338] width 612 height 528
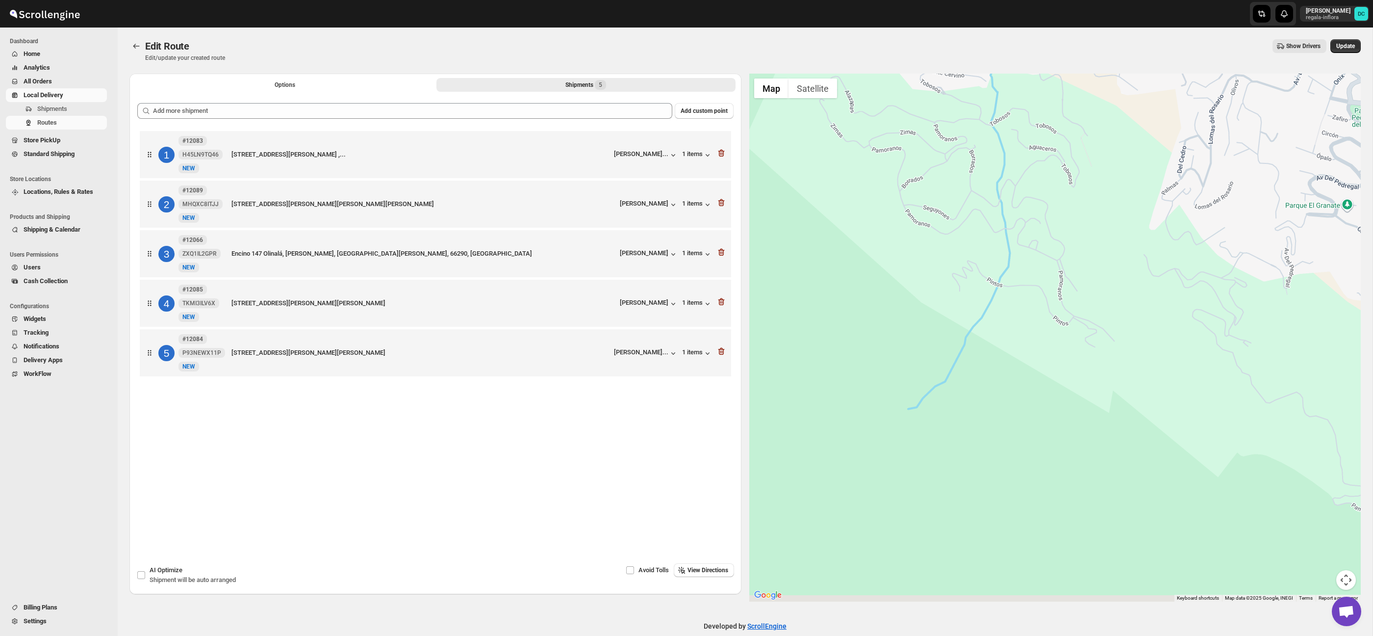
drag, startPoint x: 1189, startPoint y: 350, endPoint x: 934, endPoint y: 225, distance: 284.5
click at [887, 210] on div at bounding box center [1055, 338] width 612 height 528
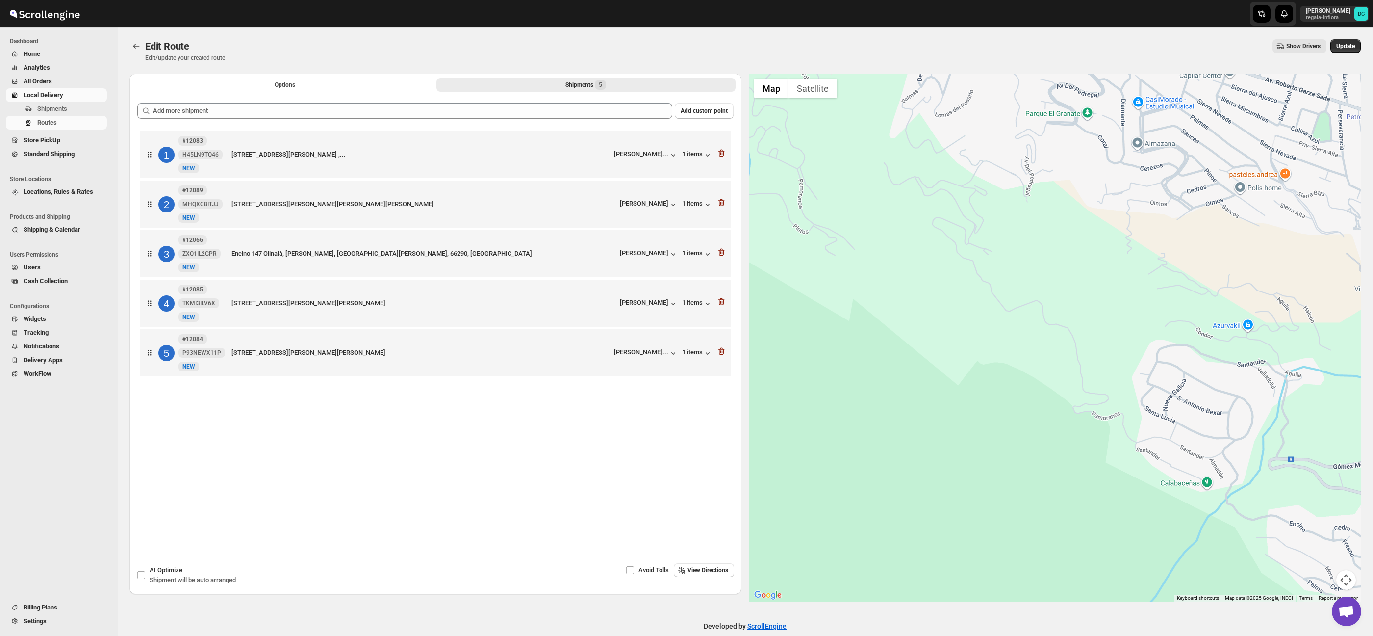
drag, startPoint x: 1064, startPoint y: 226, endPoint x: 809, endPoint y: 182, distance: 258.7
click at [806, 181] on div at bounding box center [1055, 338] width 612 height 528
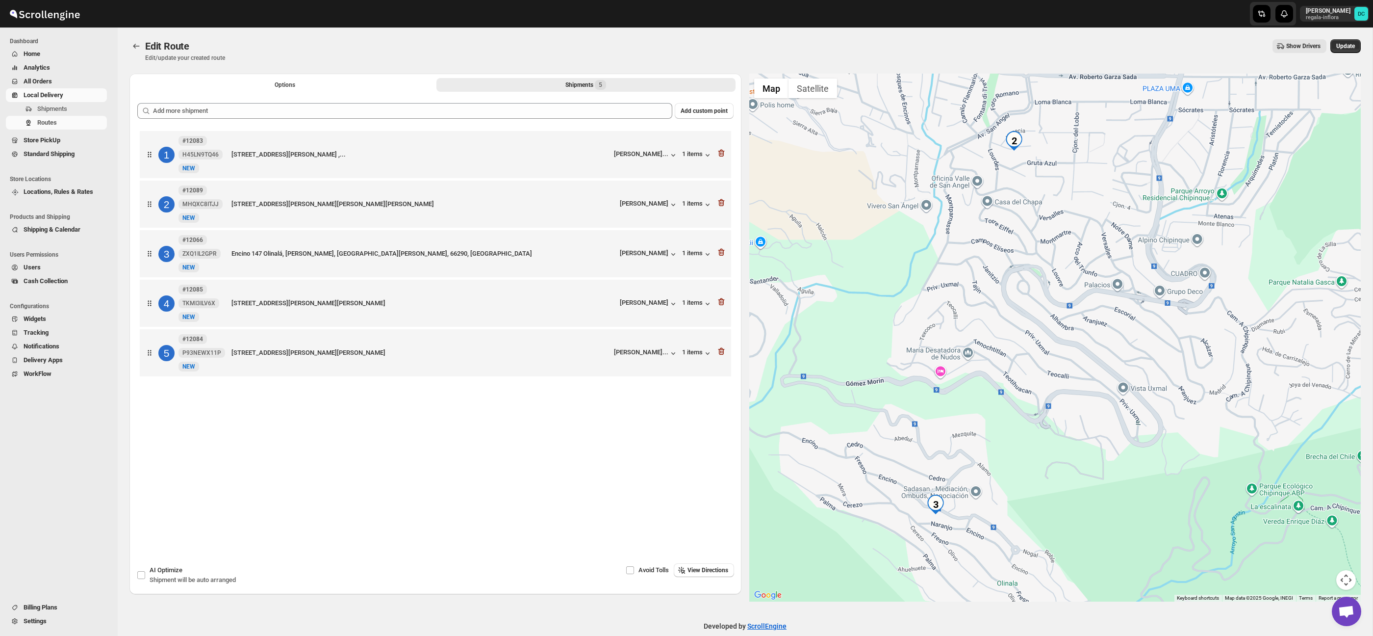
drag, startPoint x: 1208, startPoint y: 379, endPoint x: 1001, endPoint y: 217, distance: 262.3
click at [984, 336] on div at bounding box center [1055, 338] width 612 height 528
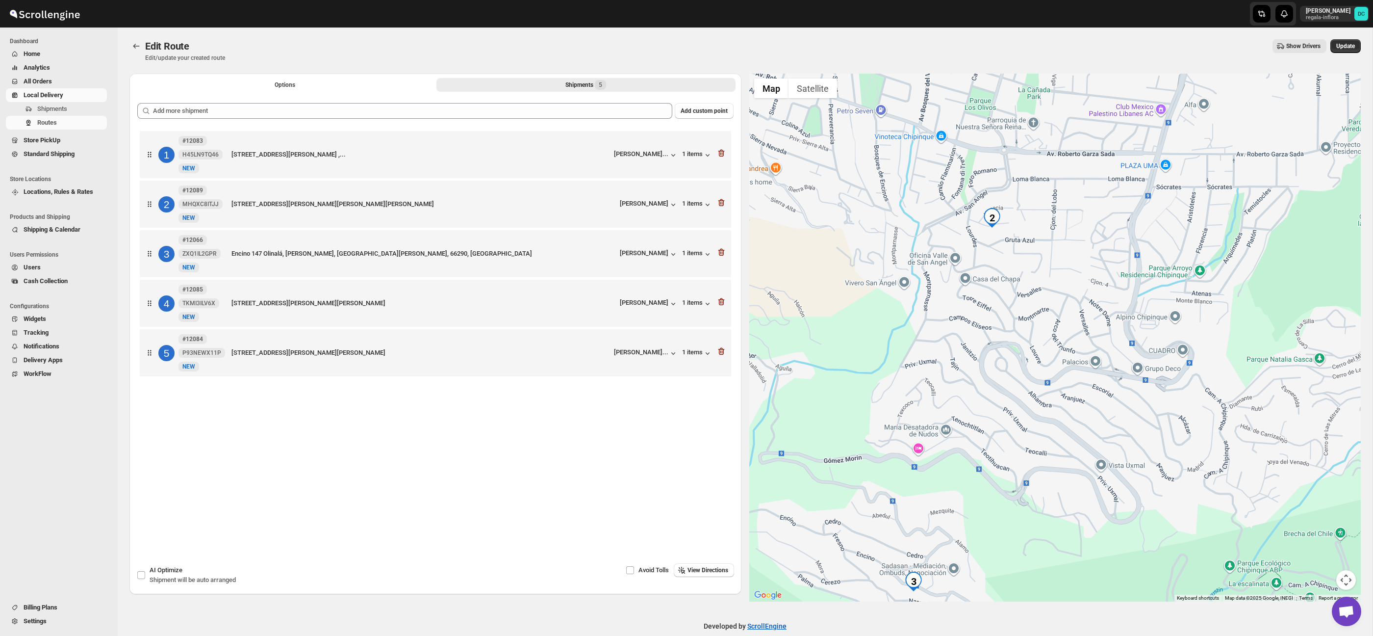
drag, startPoint x: 981, startPoint y: 294, endPoint x: 972, endPoint y: 334, distance: 41.3
click at [972, 334] on div at bounding box center [1055, 338] width 612 height 528
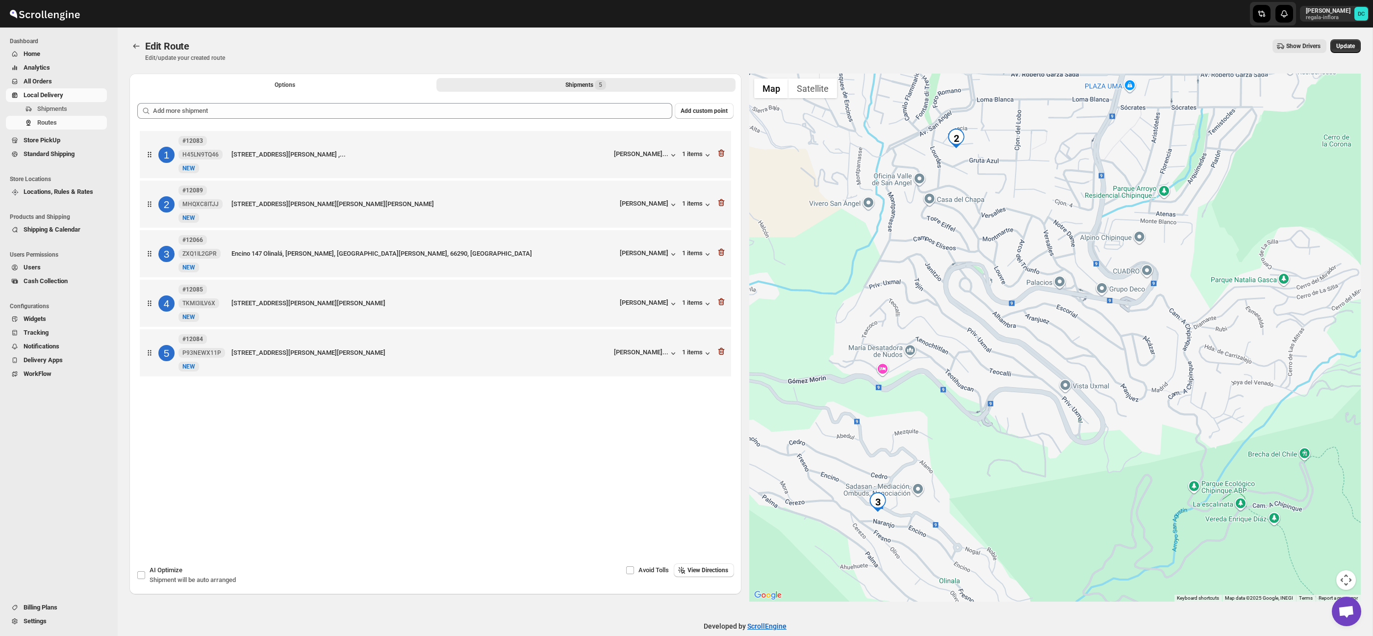
drag, startPoint x: 1066, startPoint y: 340, endPoint x: 1039, endPoint y: 220, distance: 123.0
click at [1039, 220] on div at bounding box center [1055, 338] width 612 height 528
drag, startPoint x: 1054, startPoint y: 406, endPoint x: 1077, endPoint y: 314, distance: 94.0
click at [1077, 314] on div at bounding box center [1055, 338] width 612 height 528
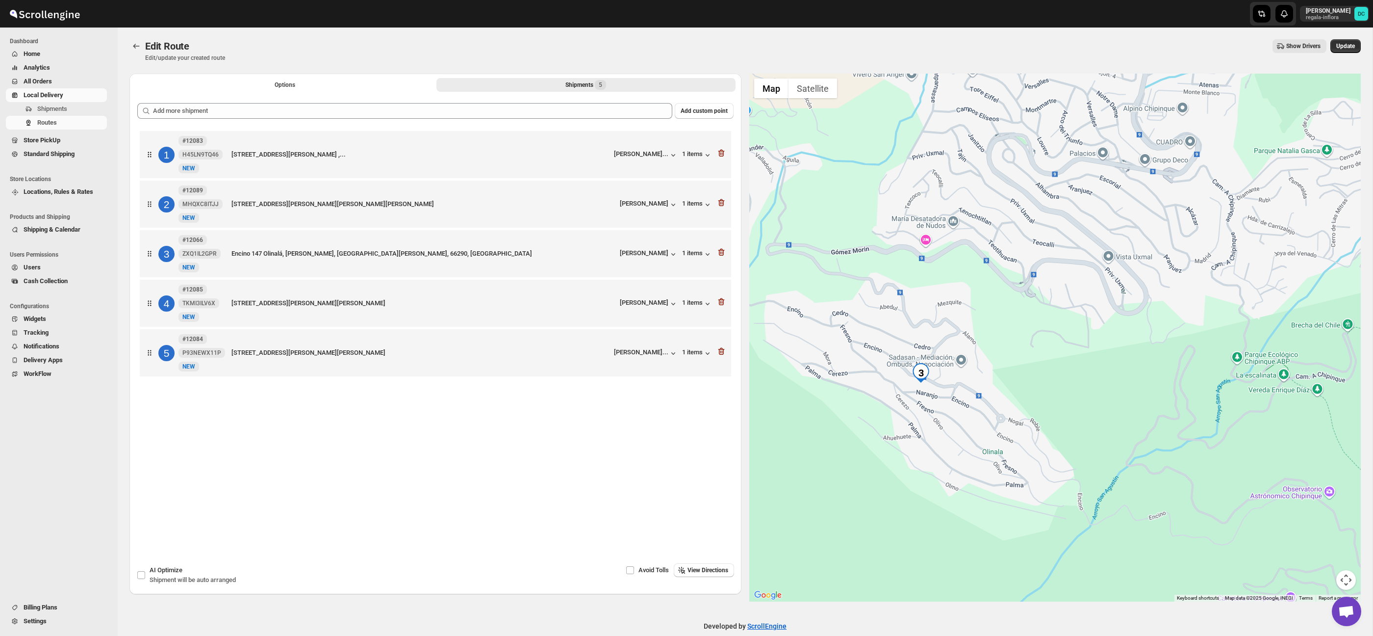
drag, startPoint x: 1039, startPoint y: 389, endPoint x: 1058, endPoint y: 356, distance: 38.4
click at [1058, 356] on div at bounding box center [1055, 338] width 612 height 528
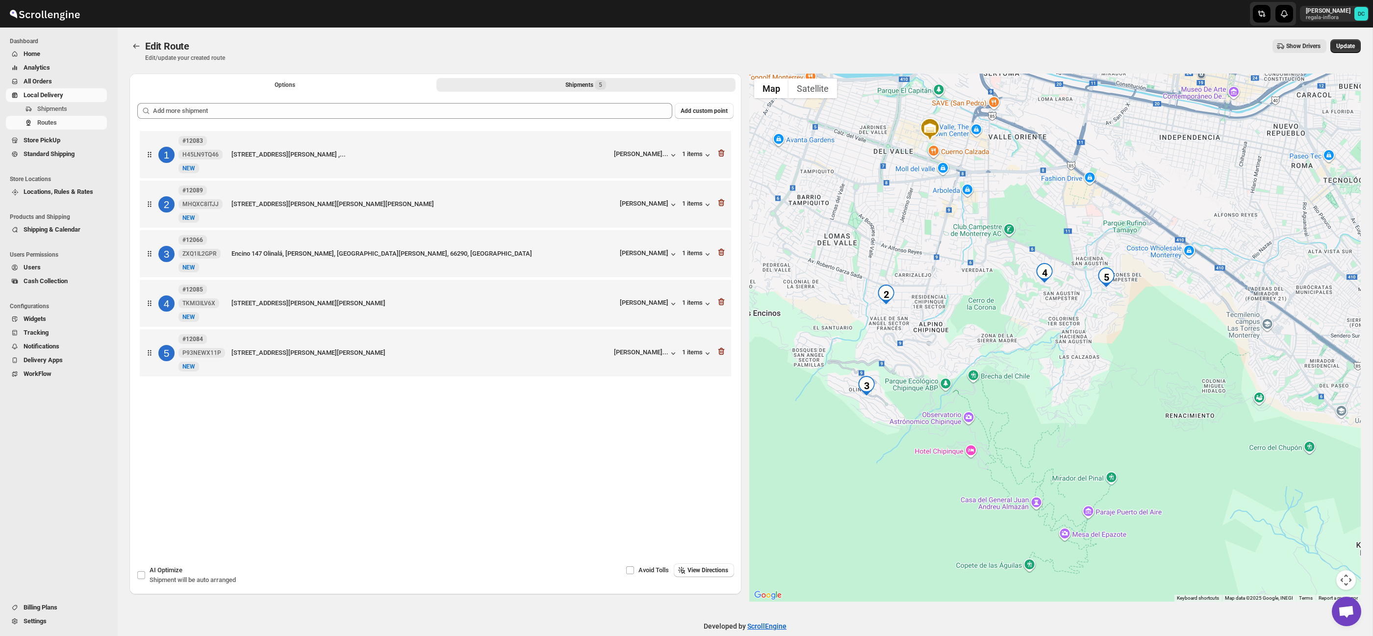
drag, startPoint x: 1103, startPoint y: 396, endPoint x: 822, endPoint y: 397, distance: 280.5
click at [819, 399] on div at bounding box center [1055, 338] width 612 height 528
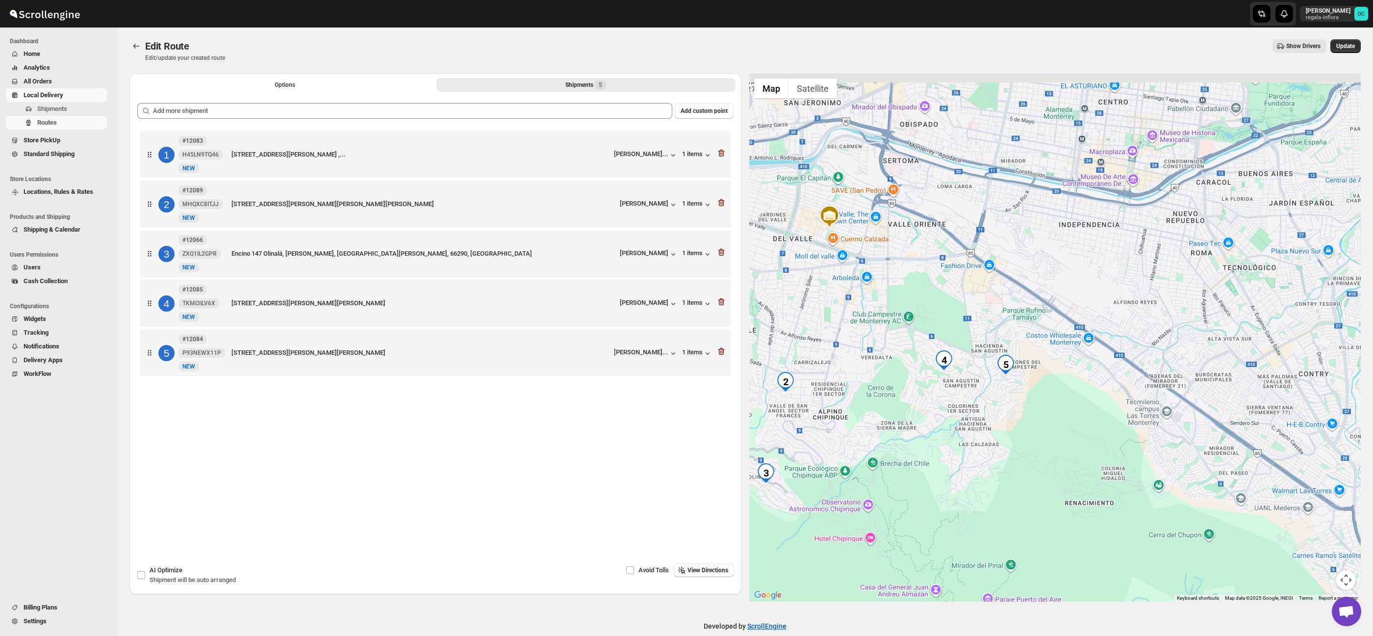
drag, startPoint x: 979, startPoint y: 398, endPoint x: 1057, endPoint y: 423, distance: 82.5
click at [1087, 436] on div at bounding box center [1055, 338] width 612 height 528
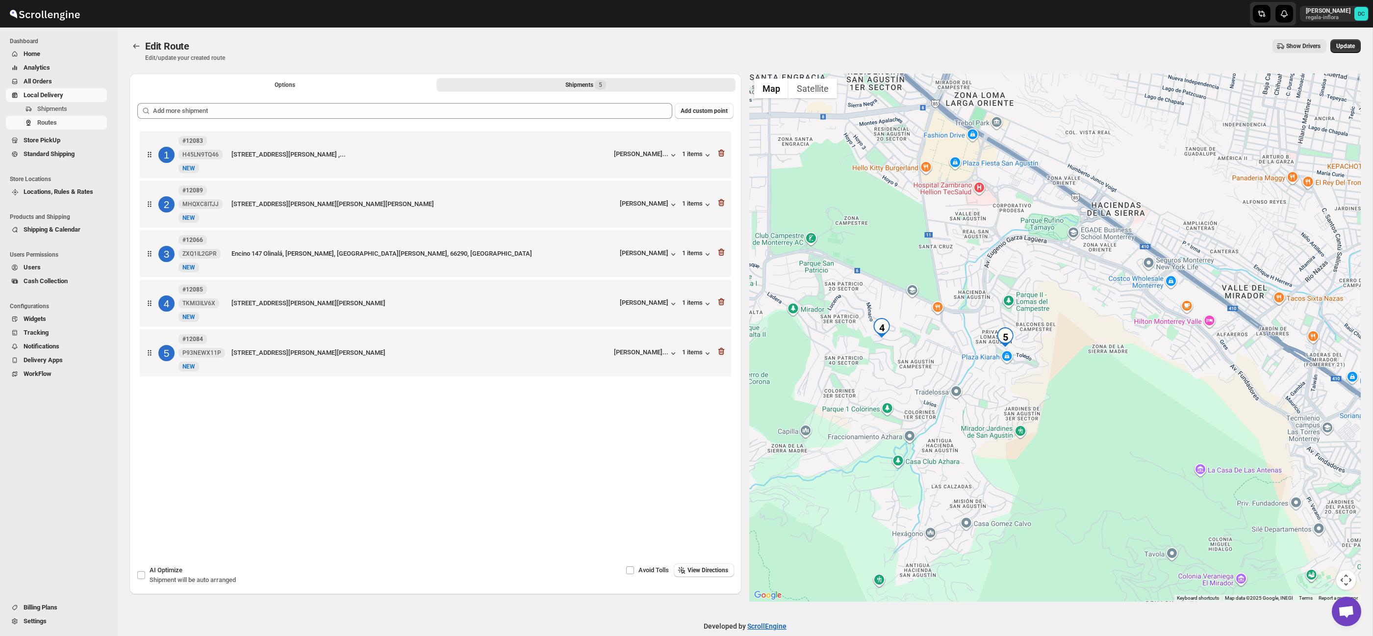
drag, startPoint x: 897, startPoint y: 376, endPoint x: 989, endPoint y: 410, distance: 97.3
click at [989, 414] on div at bounding box center [1055, 338] width 612 height 528
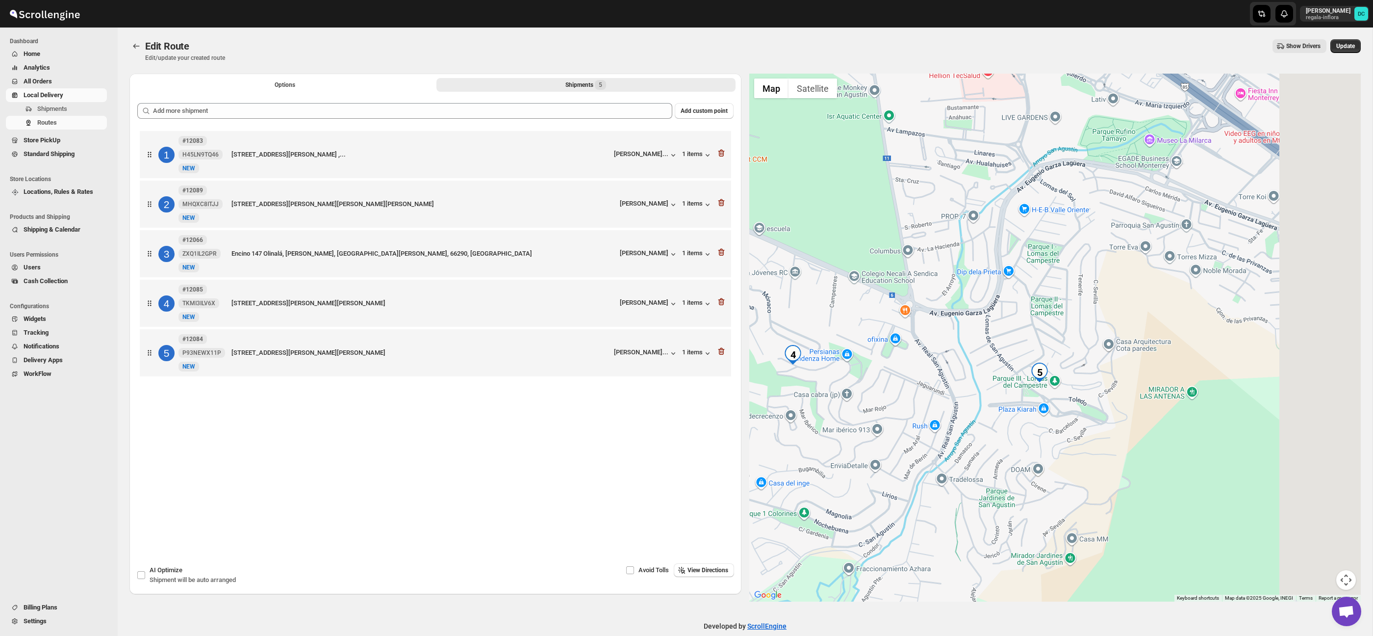
drag, startPoint x: 1142, startPoint y: 429, endPoint x: 1039, endPoint y: 419, distance: 103.5
click at [1053, 426] on div at bounding box center [1055, 338] width 612 height 528
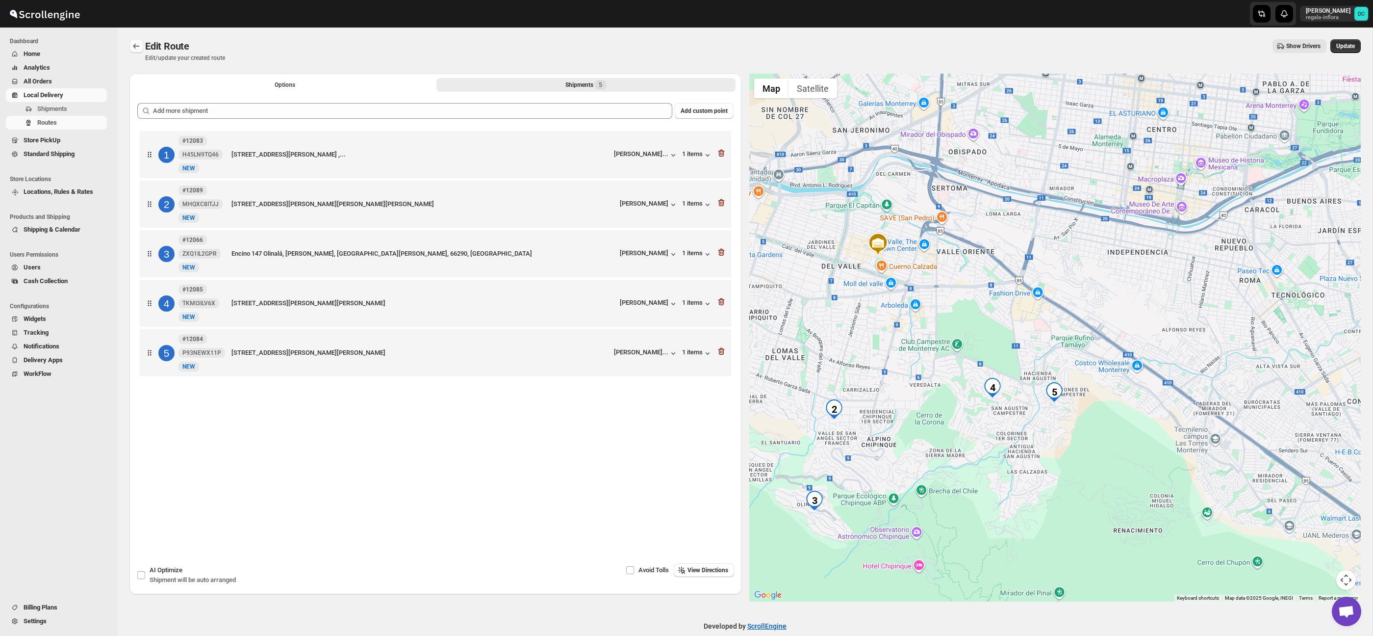
click at [136, 48] on icon "Routes" at bounding box center [136, 46] width 10 height 10
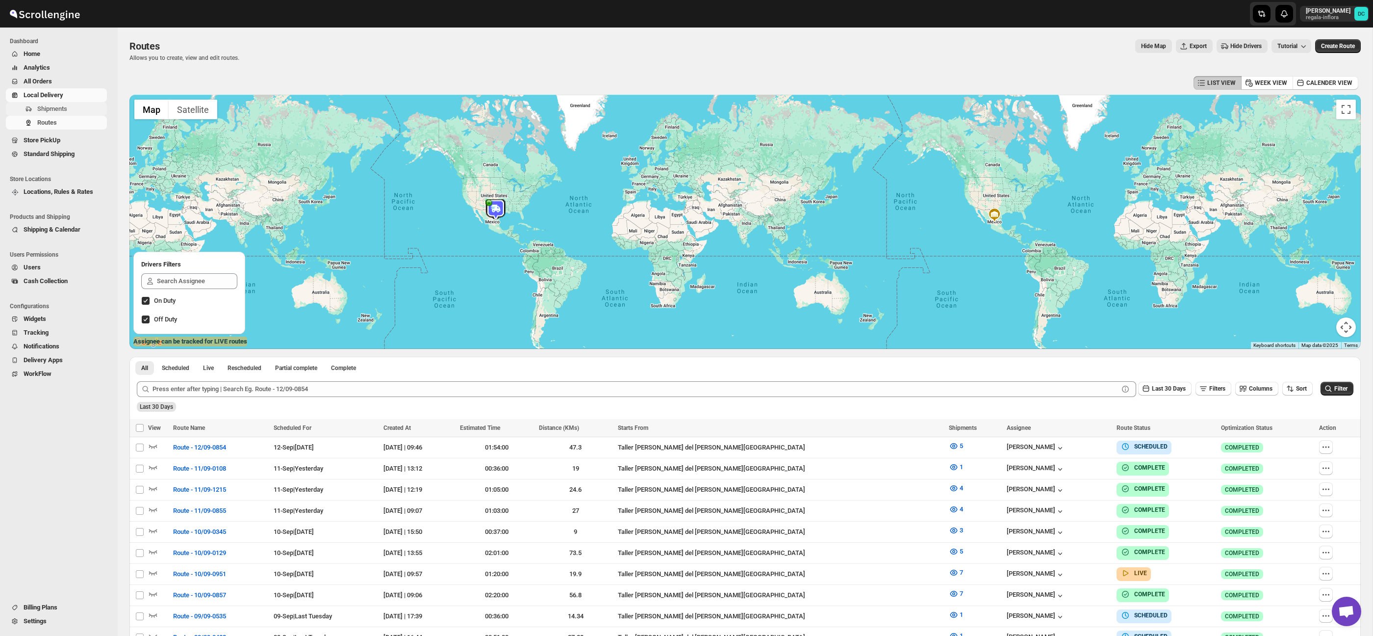
click at [61, 111] on span "Shipments" at bounding box center [52, 108] width 30 height 7
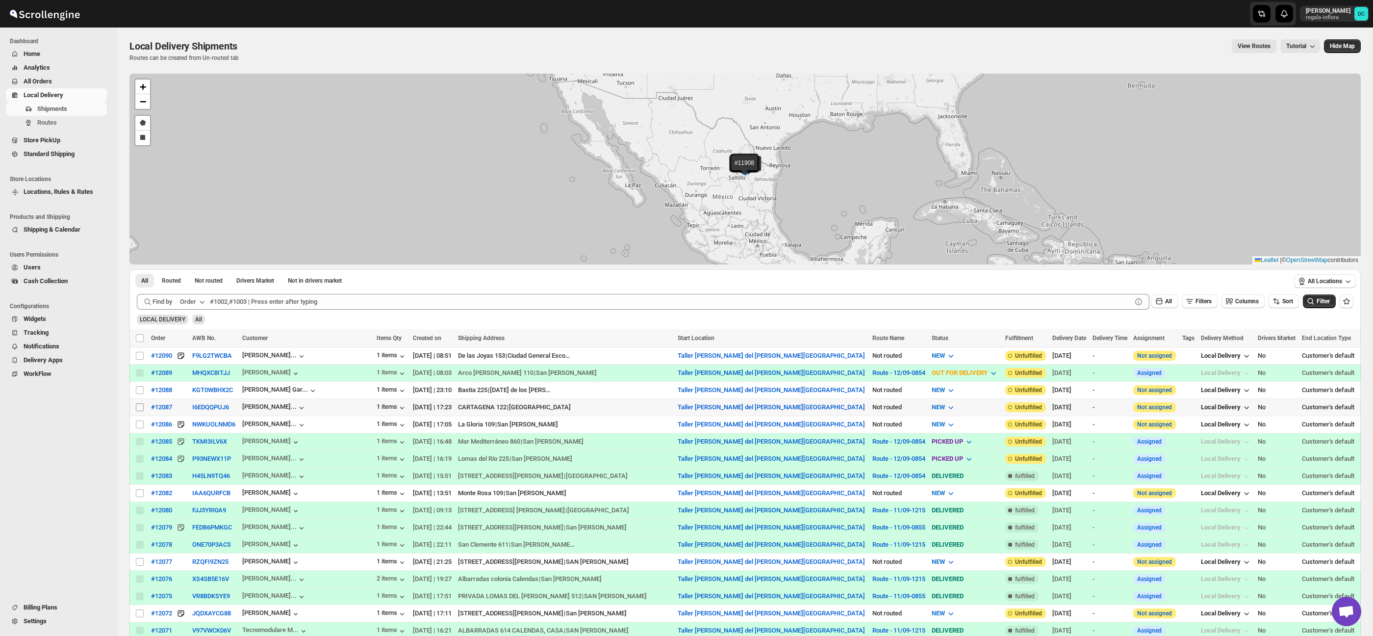
click at [139, 404] on input "Select shipment" at bounding box center [140, 407] width 8 height 8
checkbox input "true"
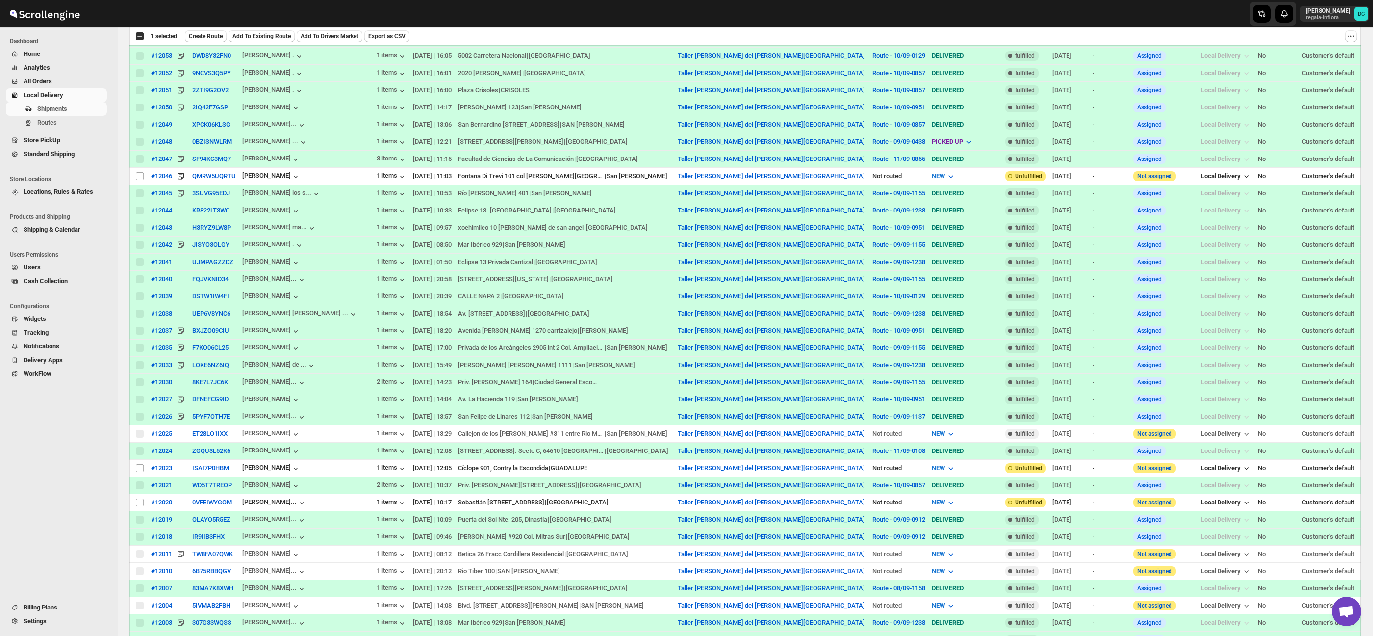
scroll to position [861, 0]
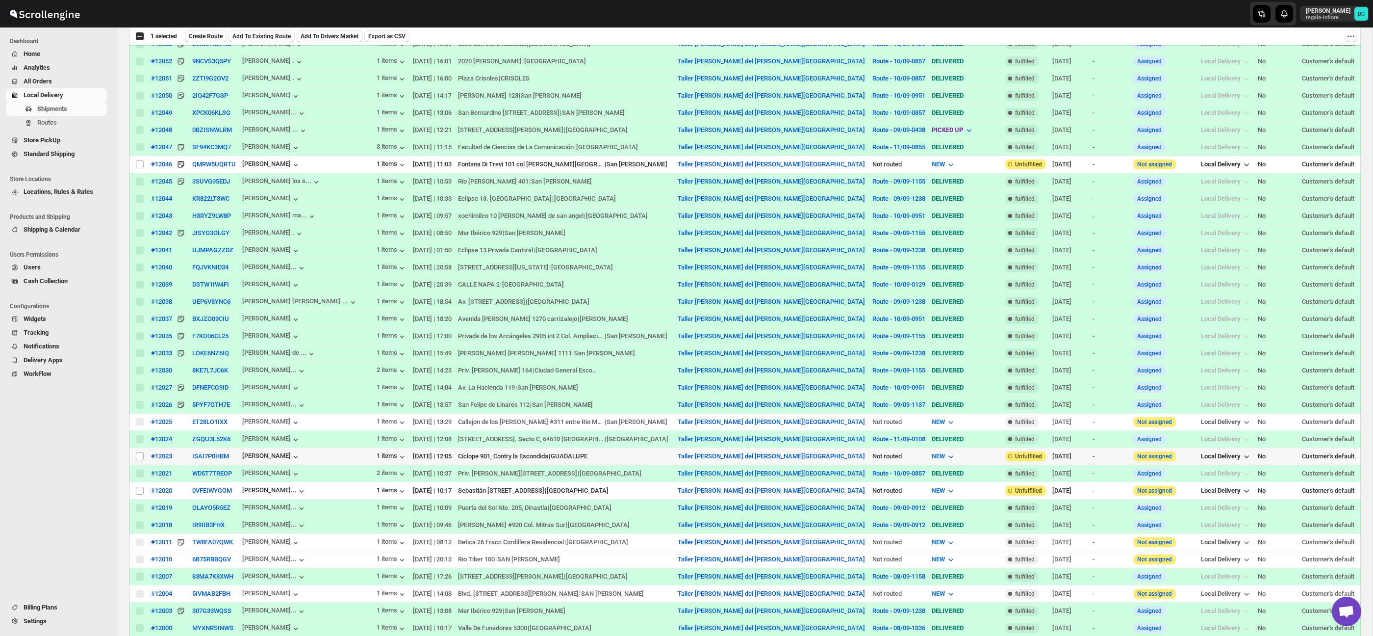
click at [143, 459] on input "Select shipment" at bounding box center [140, 456] width 8 height 8
checkbox input "true"
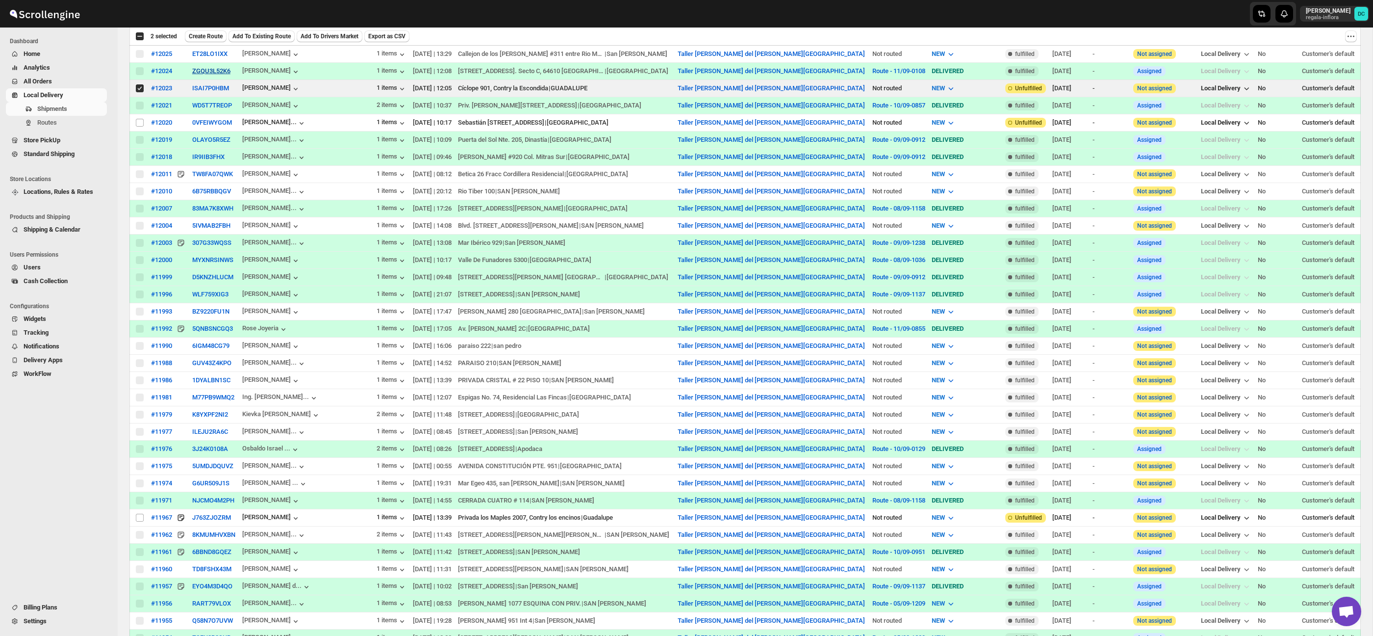
scroll to position [1220, 0]
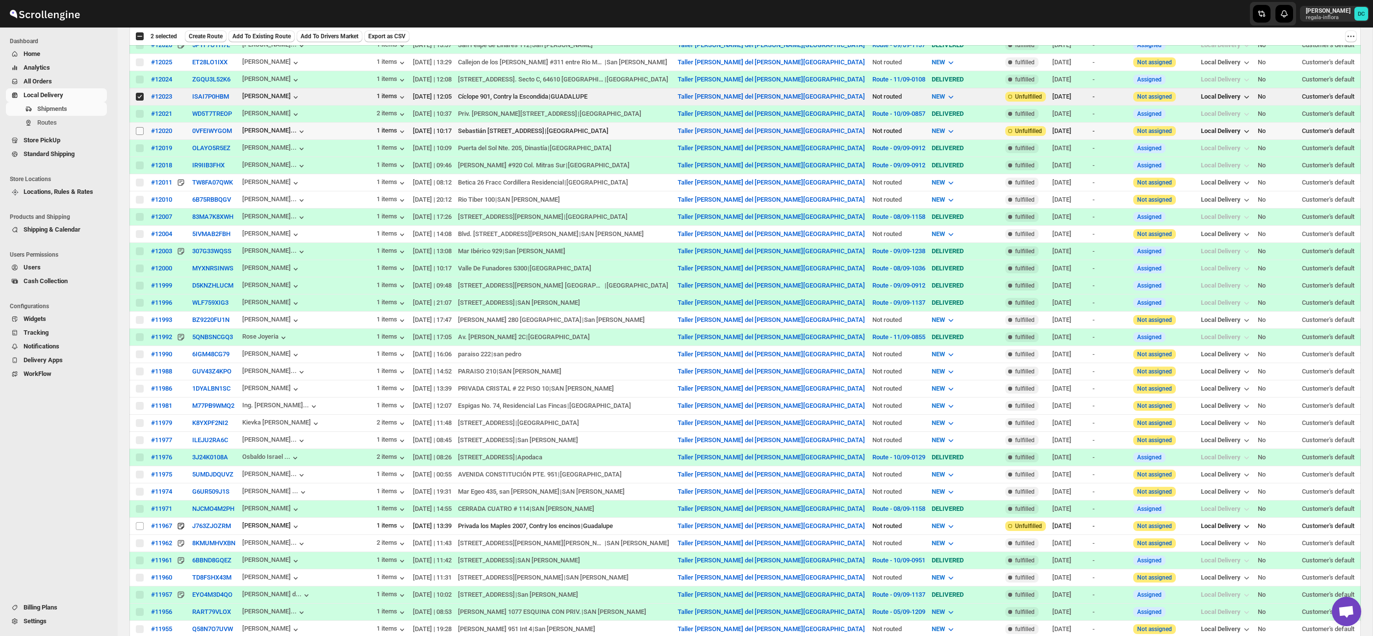
click at [138, 135] on input "Select shipment" at bounding box center [140, 131] width 8 height 8
checkbox input "true"
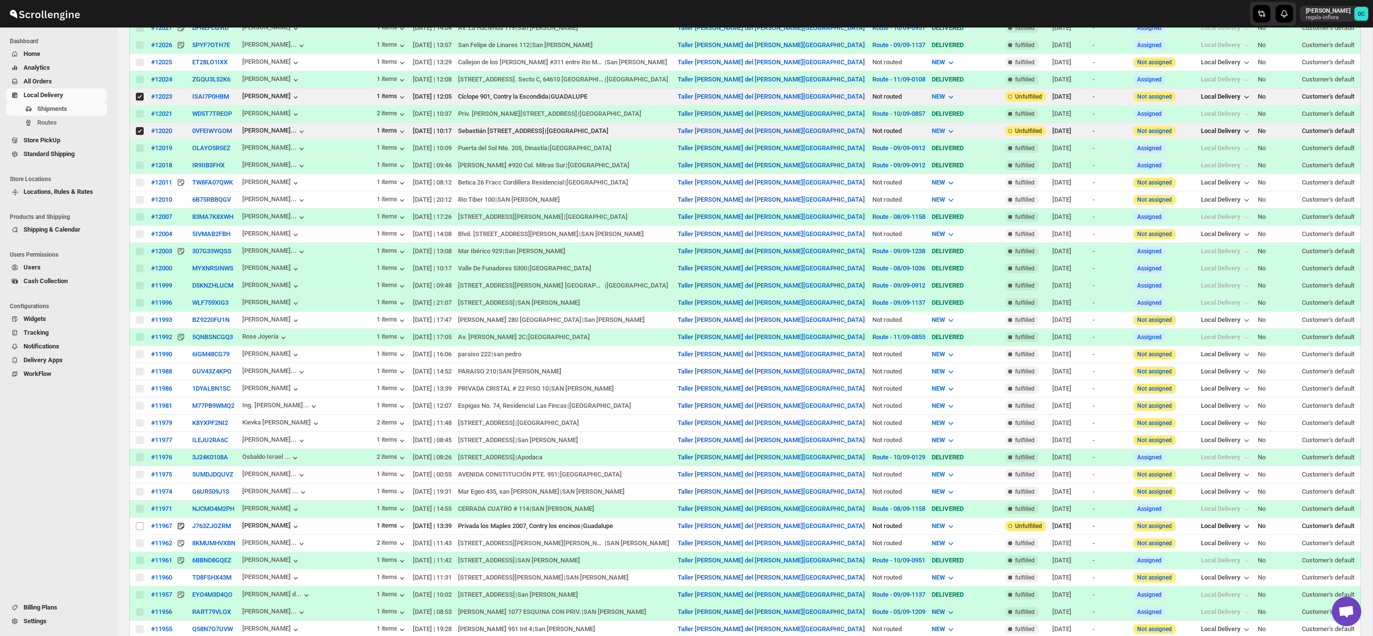
scroll to position [0, 0]
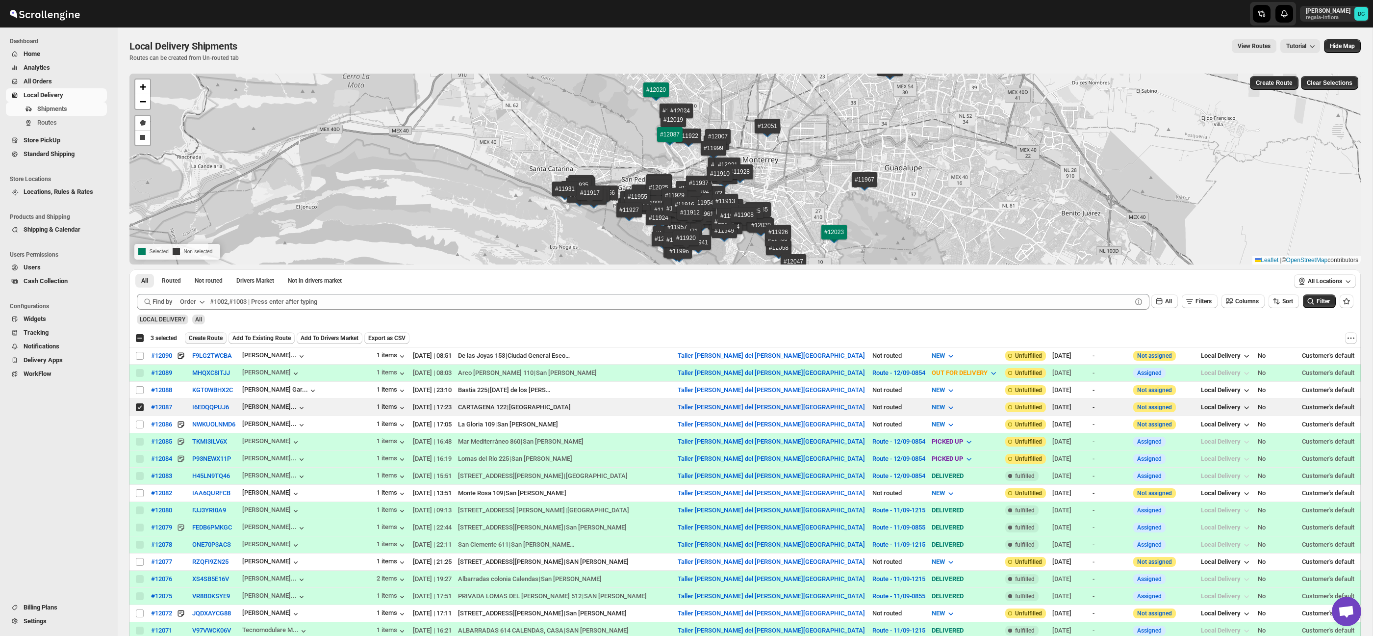
click at [220, 341] on span "Create Route" at bounding box center [206, 338] width 34 height 8
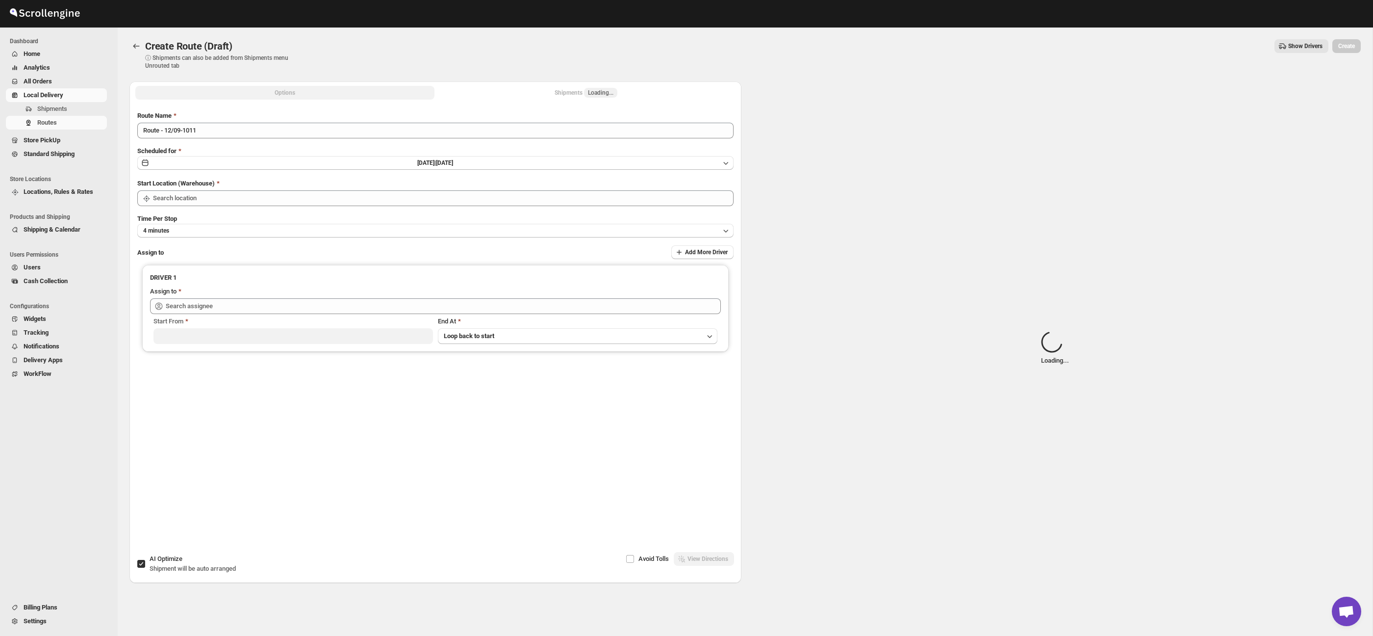
type input "Taller [PERSON_NAME] del [PERSON_NAME][GEOGRAPHIC_DATA]"
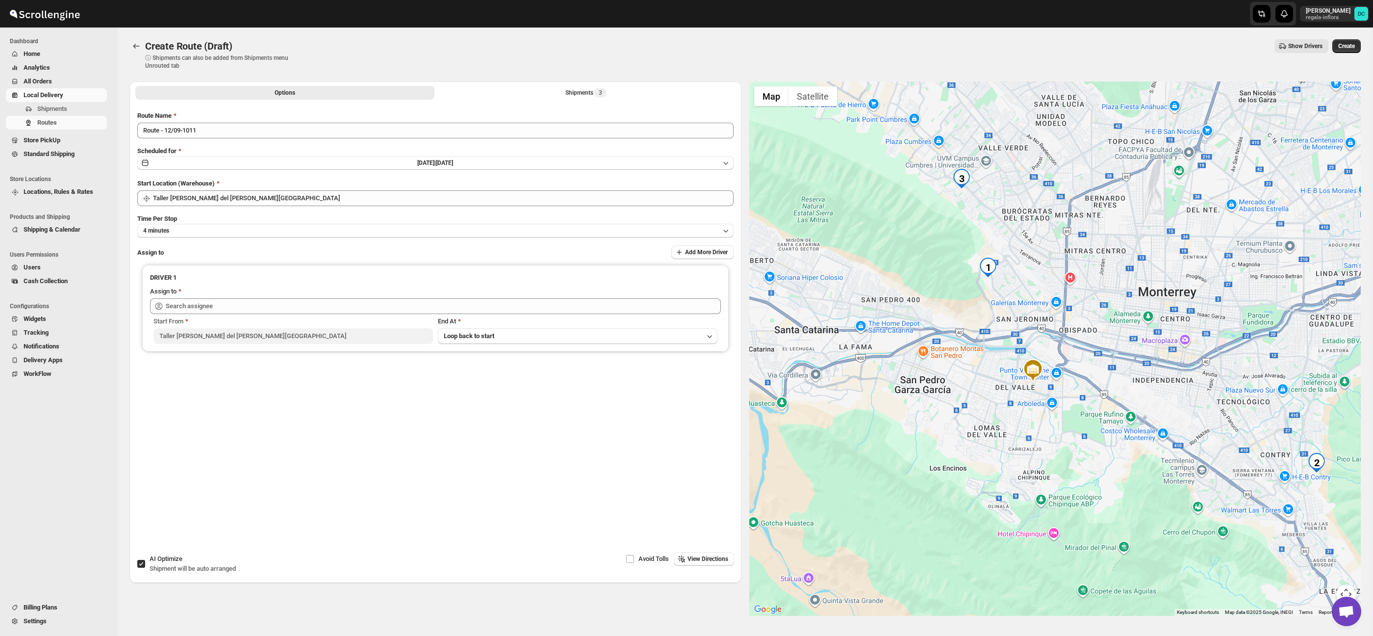
drag, startPoint x: 1226, startPoint y: 314, endPoint x: 1200, endPoint y: 353, distance: 46.4
click at [1200, 353] on div at bounding box center [1055, 348] width 612 height 534
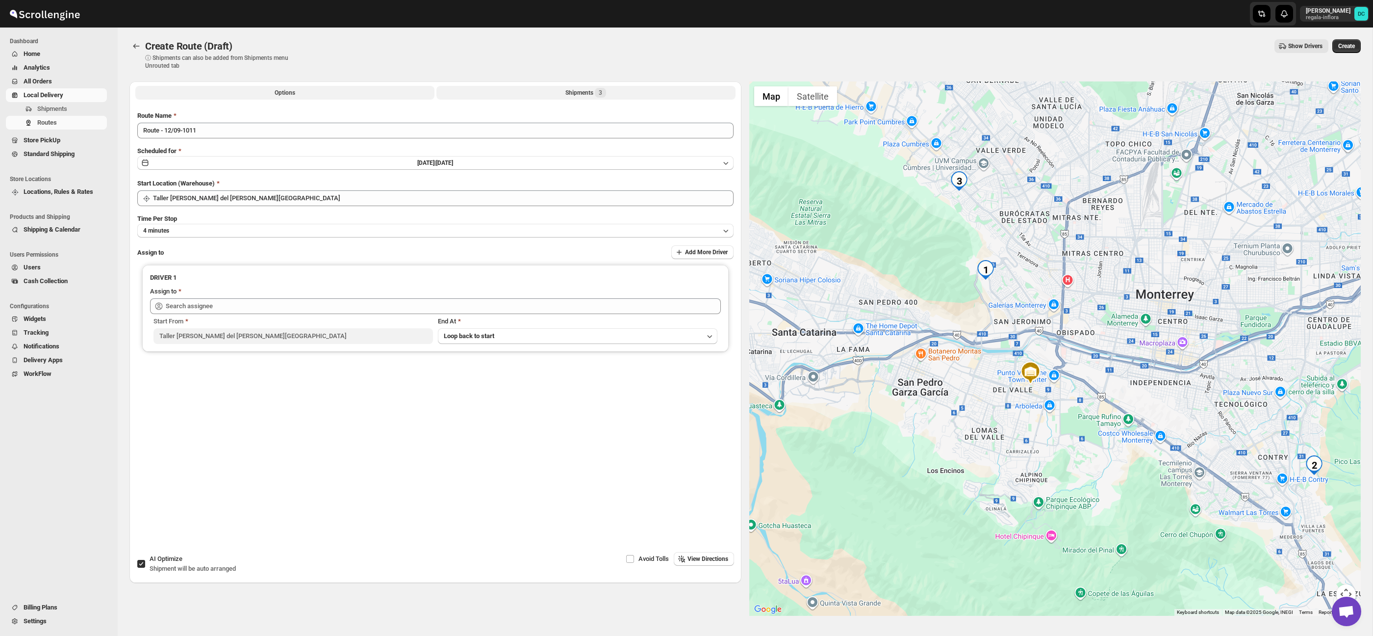
click at [601, 93] on span "3" at bounding box center [600, 93] width 3 height 8
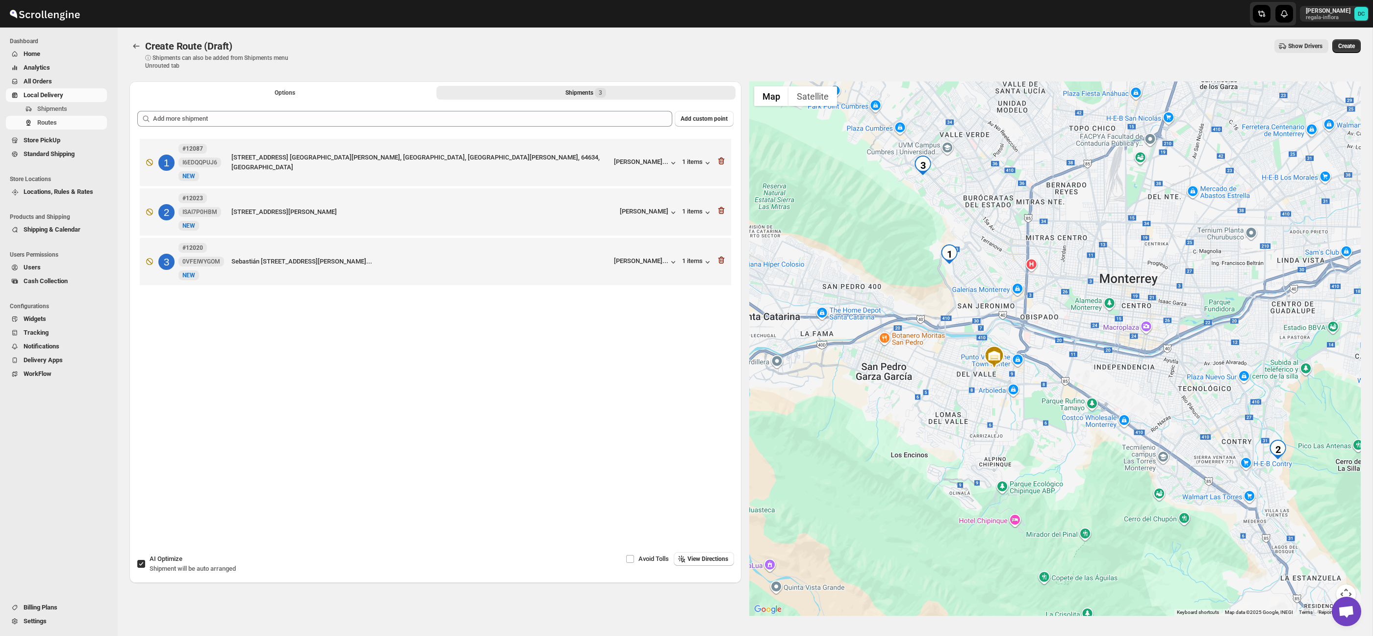
drag, startPoint x: 1048, startPoint y: 393, endPoint x: 1008, endPoint y: 401, distance: 40.6
click at [1008, 401] on div at bounding box center [1055, 348] width 612 height 534
click at [144, 564] on input "AI Optimize Shipment will be auto arranged" at bounding box center [141, 564] width 8 height 8
checkbox input "false"
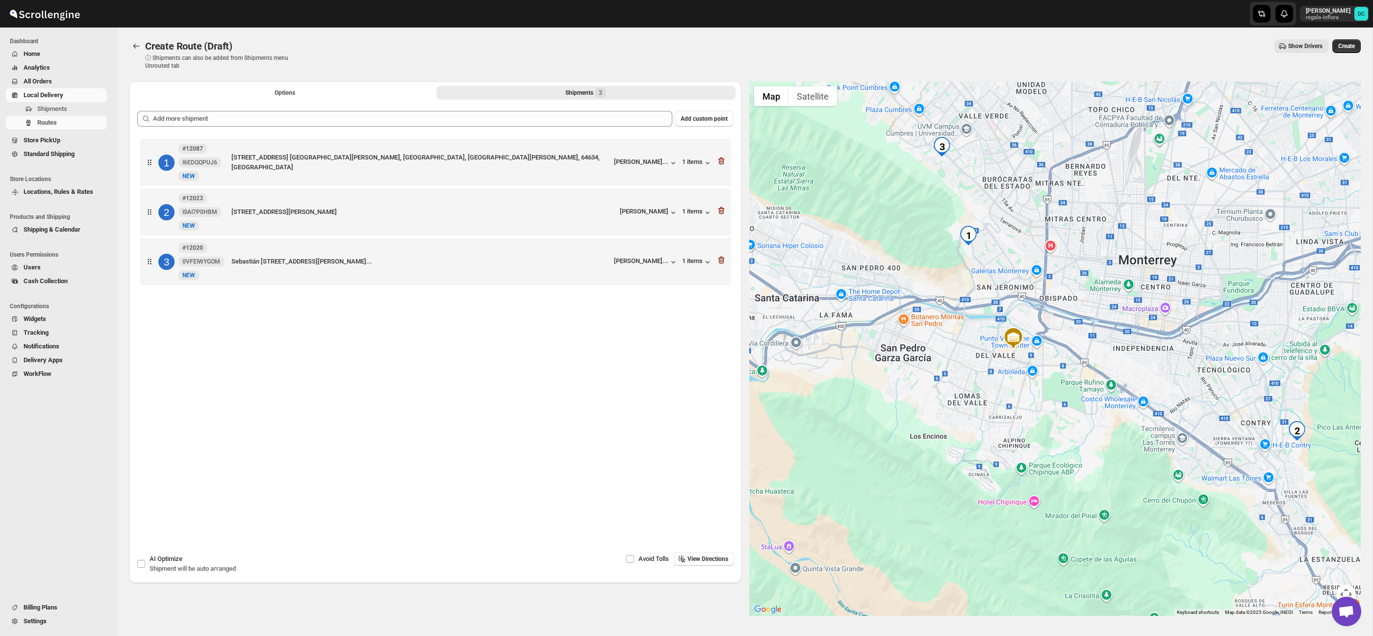
drag, startPoint x: 1137, startPoint y: 306, endPoint x: 1095, endPoint y: 308, distance: 42.2
click at [1095, 308] on div at bounding box center [1055, 348] width 612 height 534
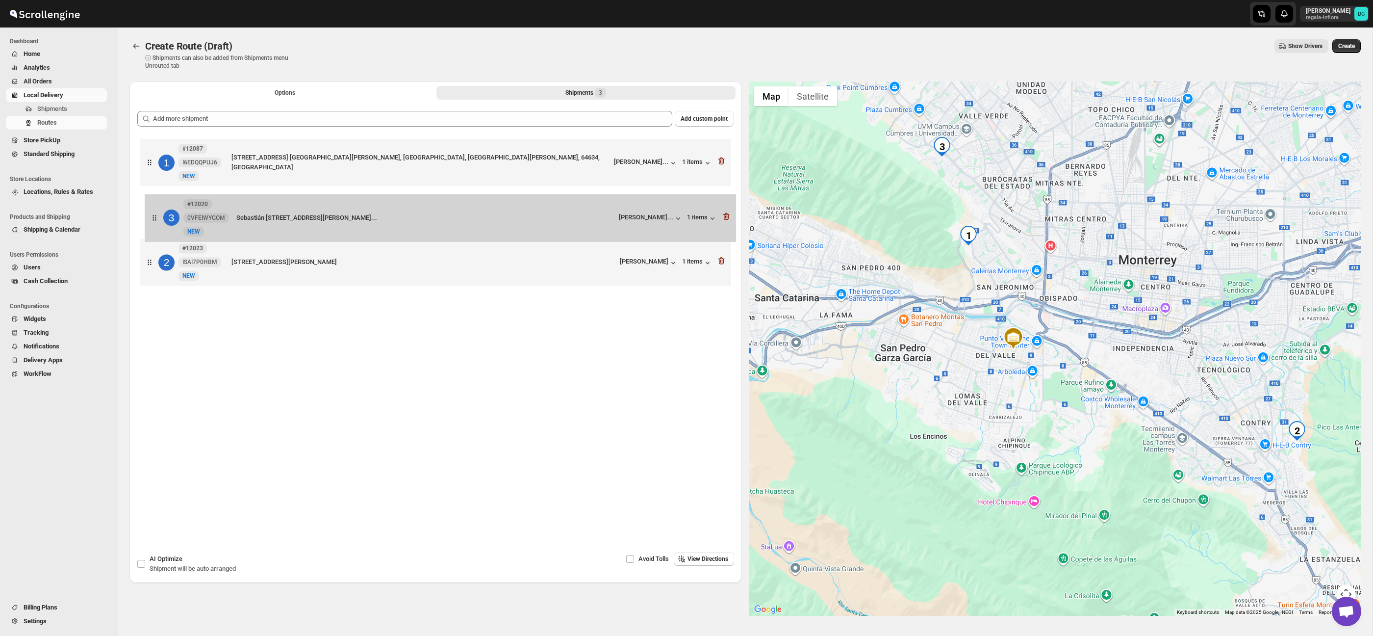
drag, startPoint x: 146, startPoint y: 268, endPoint x: 152, endPoint y: 216, distance: 52.8
click at [152, 217] on div "[STREET_ADDRESS] REAL DE SAN [PERSON_NAME], [GEOGRAPHIC_DATA], [GEOGRAPHIC_DATA…" at bounding box center [435, 213] width 596 height 154
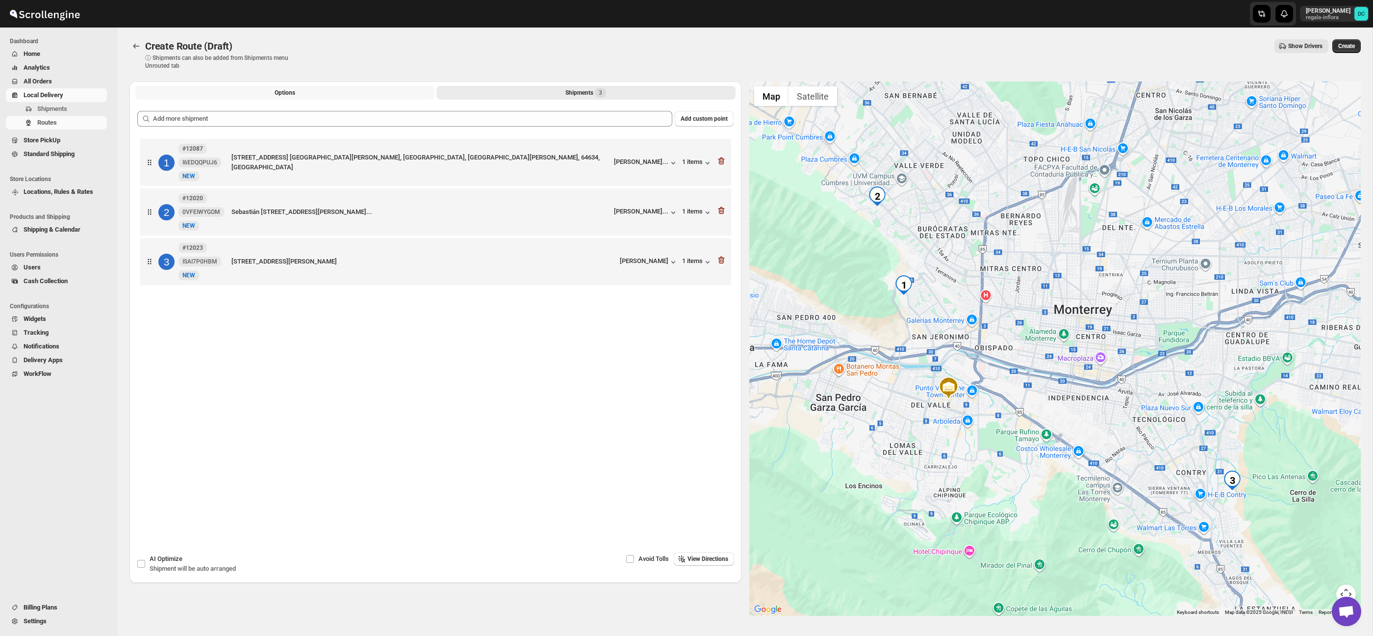
drag, startPoint x: 302, startPoint y: 93, endPoint x: 303, endPoint y: 99, distance: 5.5
click at [302, 93] on button "Options" at bounding box center [284, 93] width 299 height 14
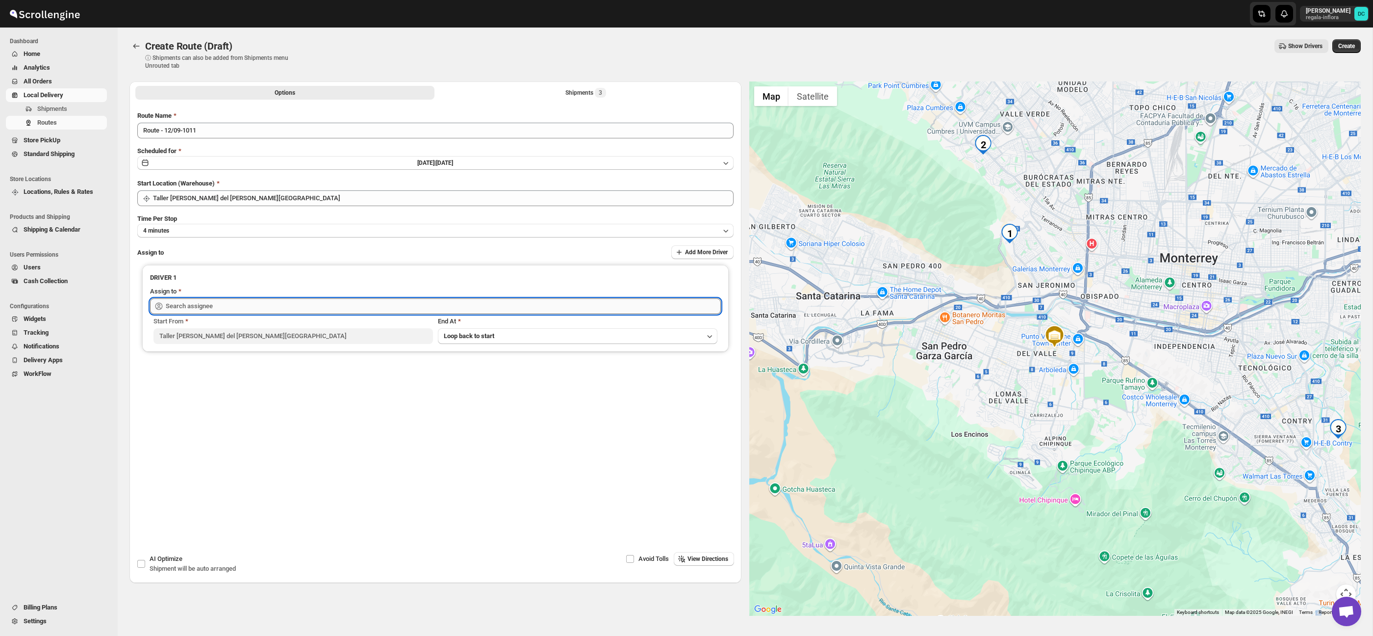
click at [321, 302] on input "text" at bounding box center [443, 306] width 555 height 16
click at [335, 330] on div "[PERSON_NAME] ([EMAIL_ADDRESS][DOMAIN_NAME])" at bounding box center [435, 327] width 551 height 10
type input "[PERSON_NAME] ([EMAIL_ADDRESS][DOMAIN_NAME])"
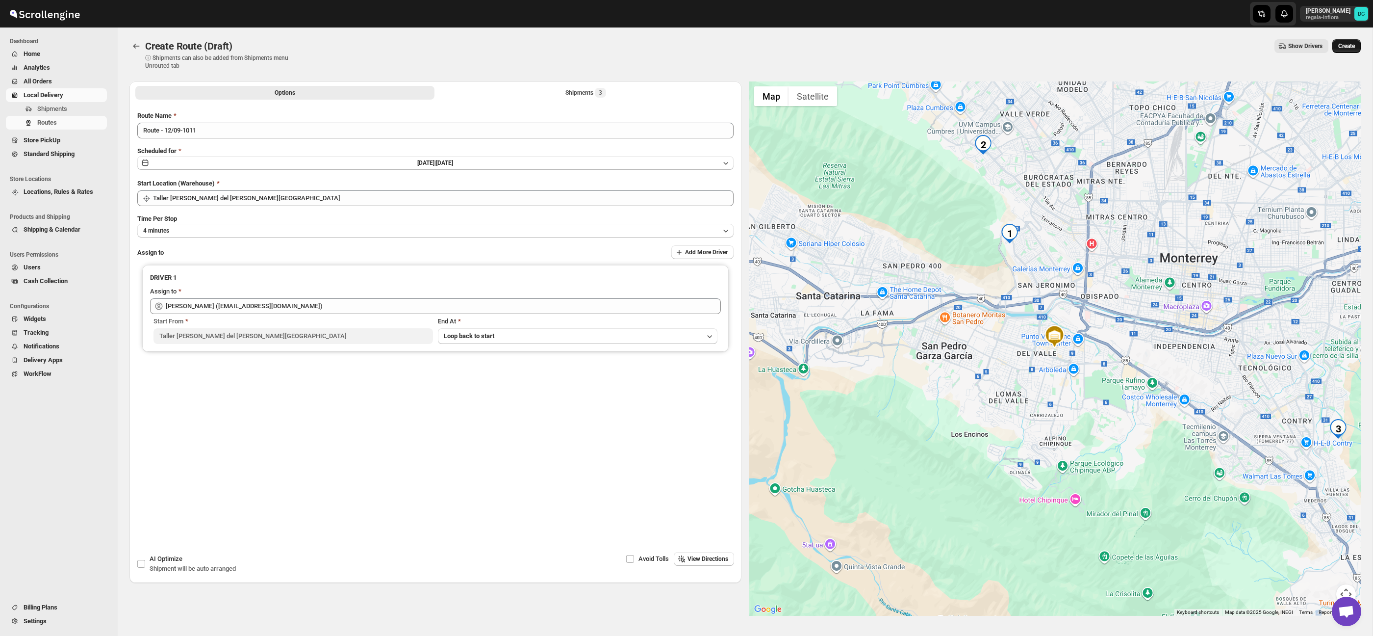
click at [1341, 41] on button "Create" at bounding box center [1347, 46] width 28 height 14
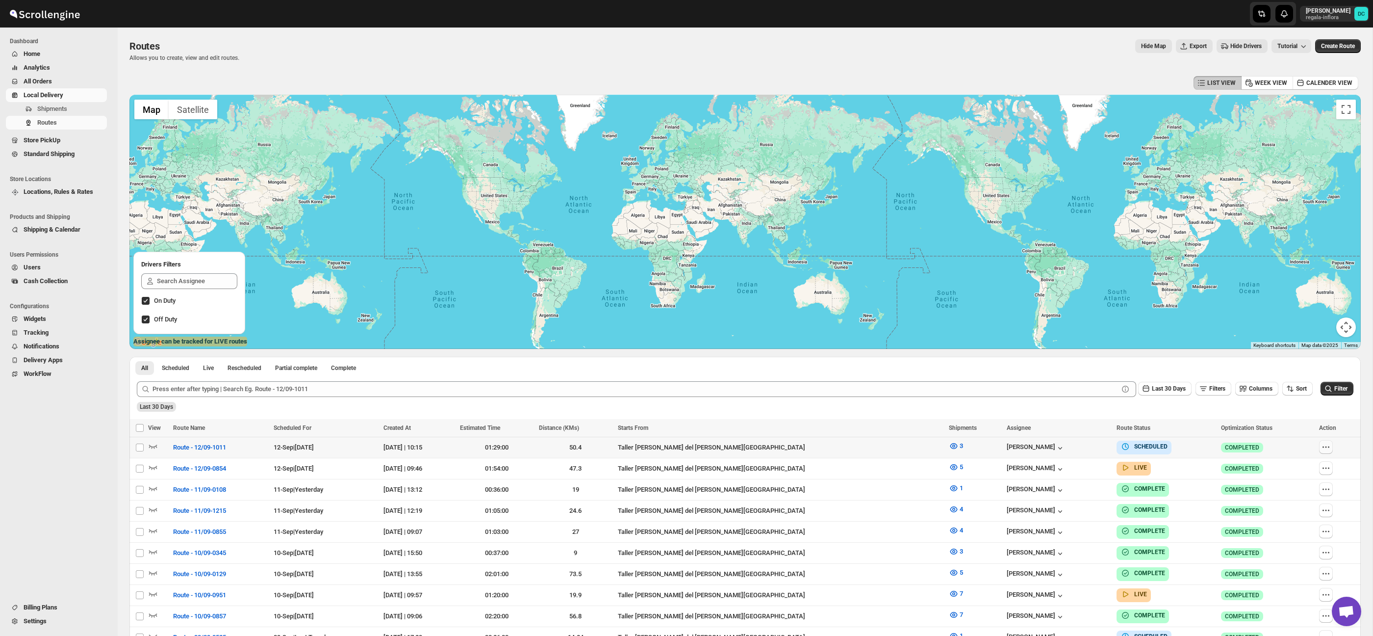
click at [1325, 446] on icon "button" at bounding box center [1326, 447] width 10 height 10
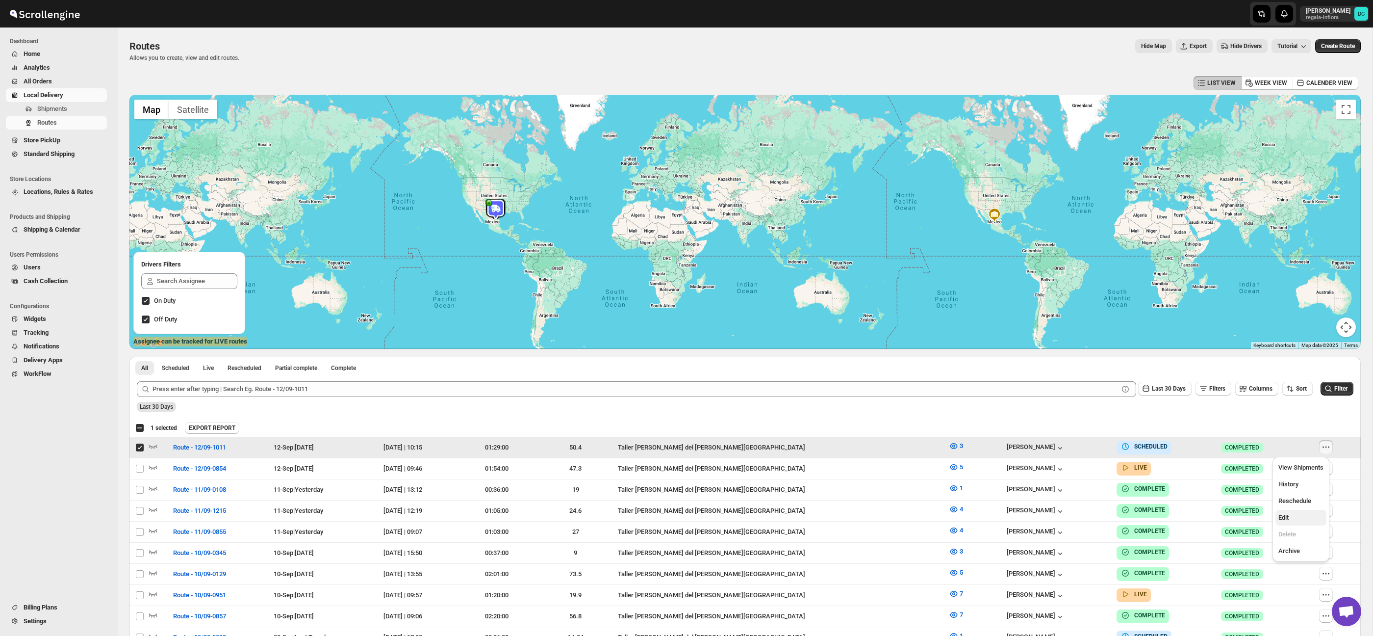
click at [1288, 518] on span "Edit" at bounding box center [1284, 516] width 10 height 7
checkbox input "false"
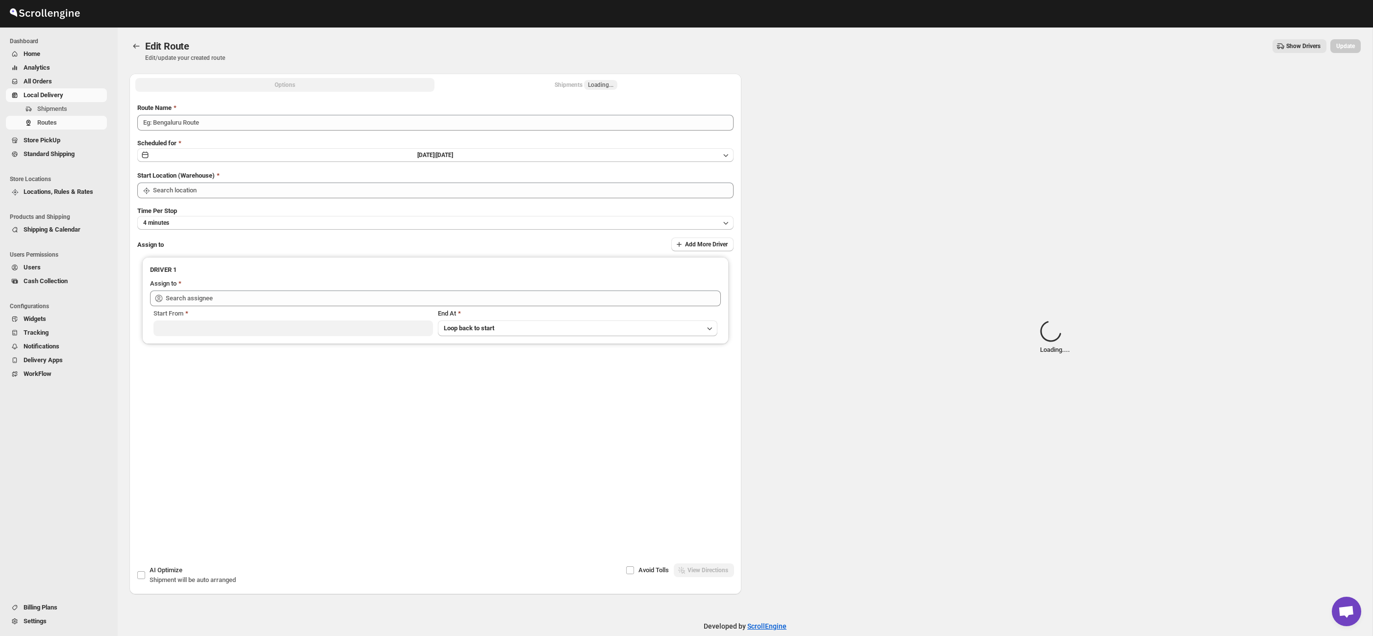
type input "Route - 12/09-1011"
type input "Taller [PERSON_NAME] del [PERSON_NAME][GEOGRAPHIC_DATA]"
click at [624, 85] on button "Shipments Loading..." at bounding box center [585, 85] width 299 height 14
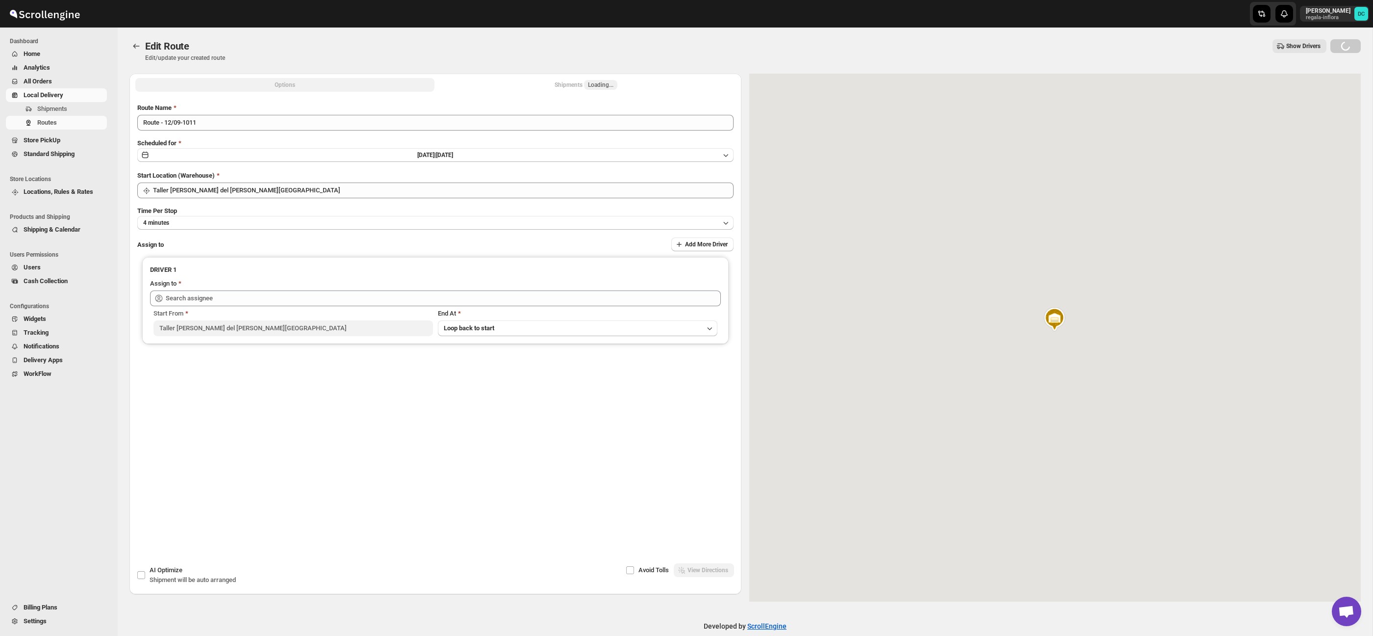
type input "[PERSON_NAME] ([EMAIL_ADDRESS][DOMAIN_NAME])"
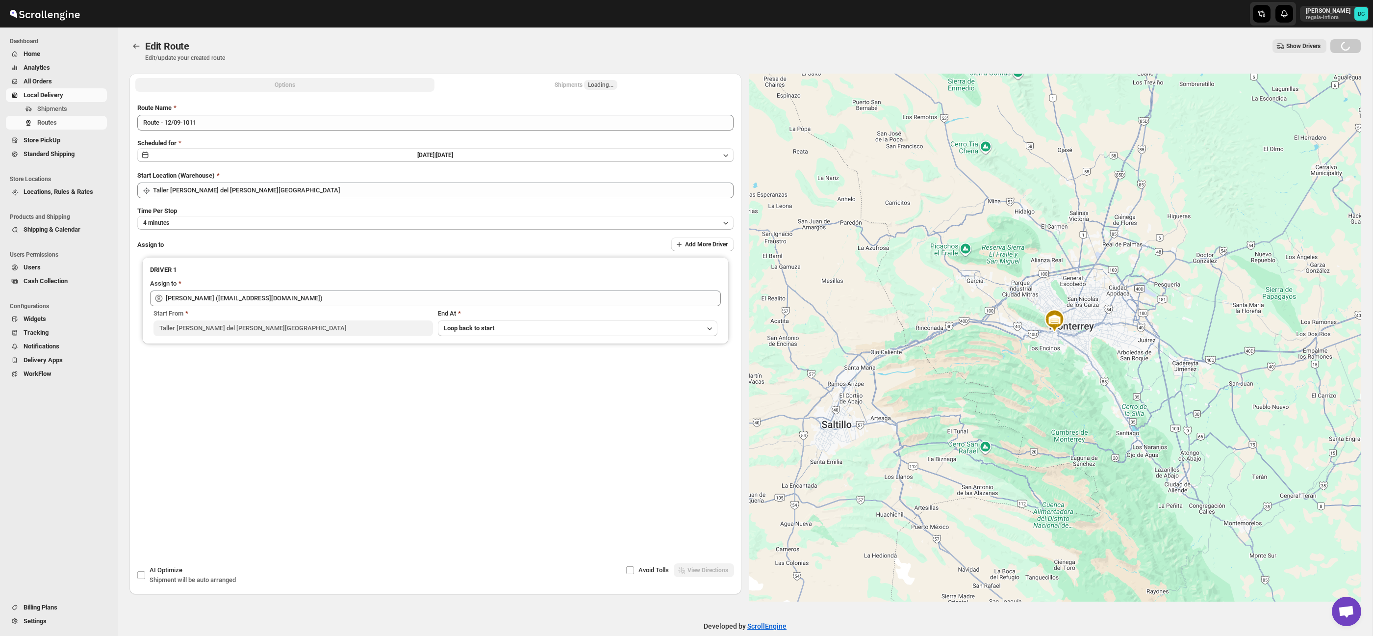
click at [600, 82] on span "Loading..." at bounding box center [601, 85] width 26 height 8
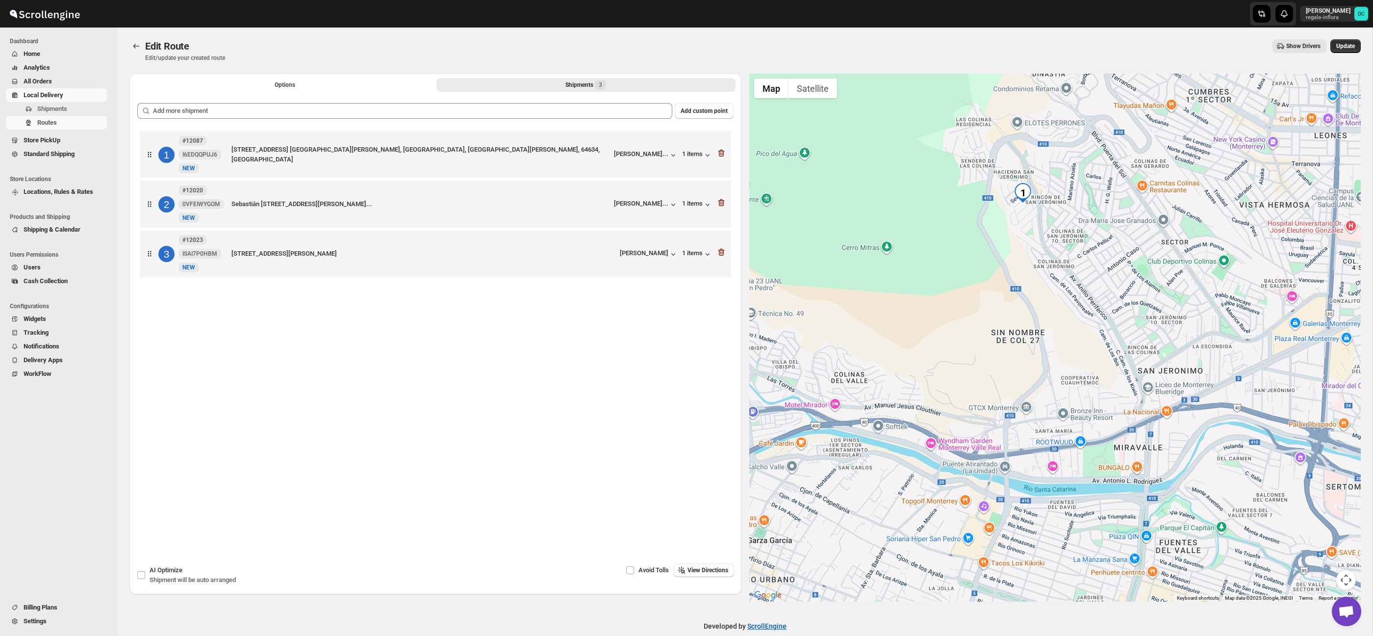
drag, startPoint x: 1035, startPoint y: 226, endPoint x: 1021, endPoint y: 263, distance: 39.7
click at [1021, 263] on div at bounding box center [1055, 338] width 612 height 528
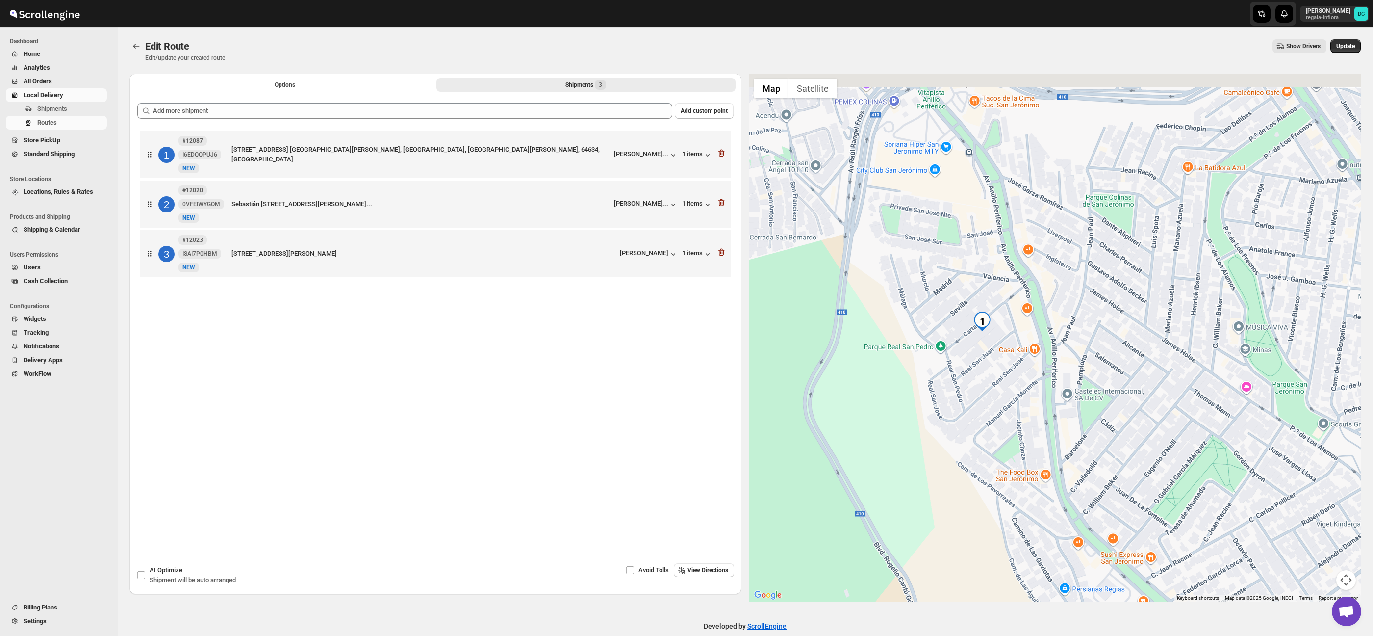
drag, startPoint x: 998, startPoint y: 183, endPoint x: 993, endPoint y: 390, distance: 207.0
click at [993, 390] on div at bounding box center [1055, 338] width 612 height 528
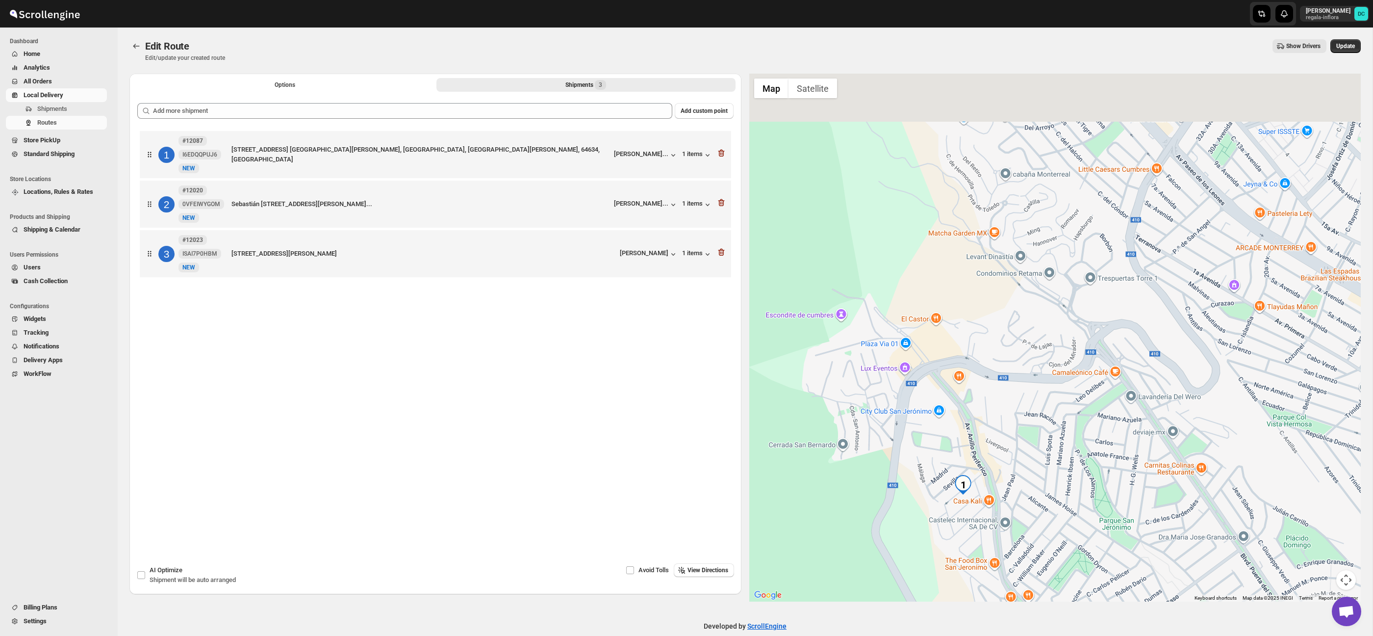
drag, startPoint x: 999, startPoint y: 249, endPoint x: 933, endPoint y: 450, distance: 212.0
click at [933, 457] on div at bounding box center [1055, 338] width 612 height 528
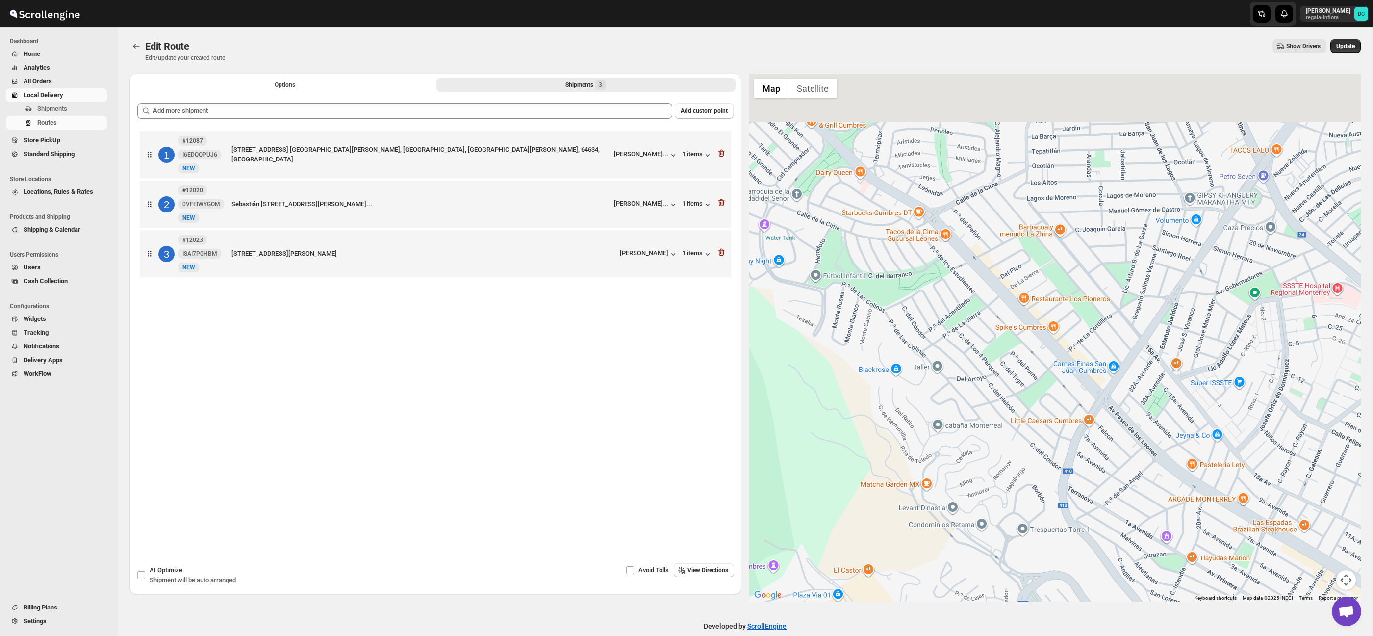
drag, startPoint x: 997, startPoint y: 291, endPoint x: 974, endPoint y: 421, distance: 132.1
click at [974, 421] on div at bounding box center [1055, 338] width 612 height 528
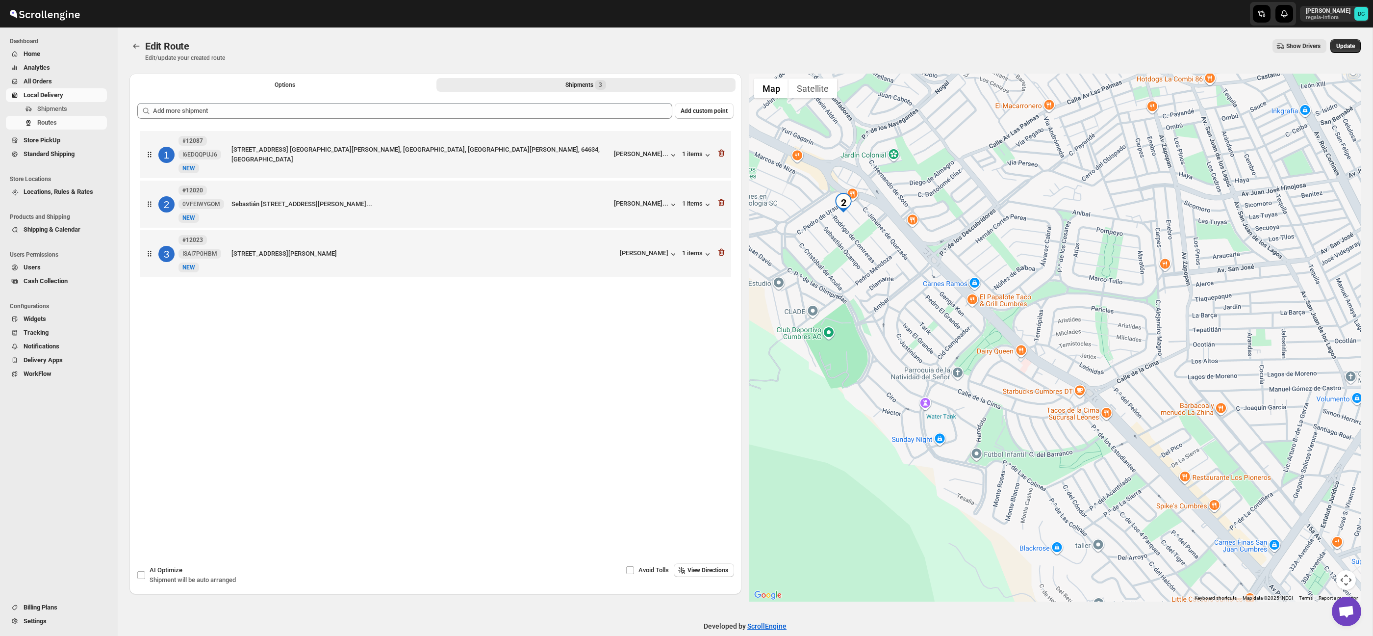
drag, startPoint x: 811, startPoint y: 213, endPoint x: 847, endPoint y: 223, distance: 37.5
click at [847, 223] on div at bounding box center [1055, 338] width 612 height 528
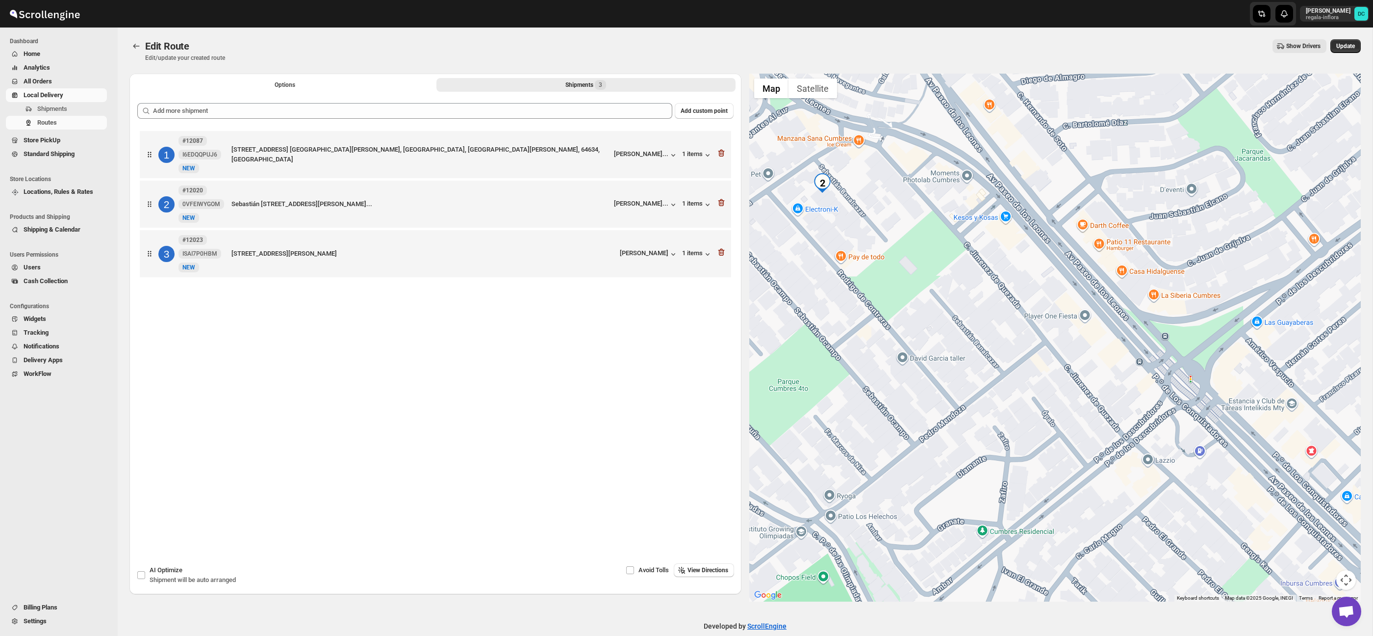
drag, startPoint x: 845, startPoint y: 219, endPoint x: 859, endPoint y: 228, distance: 16.1
click at [859, 228] on div at bounding box center [1055, 338] width 612 height 528
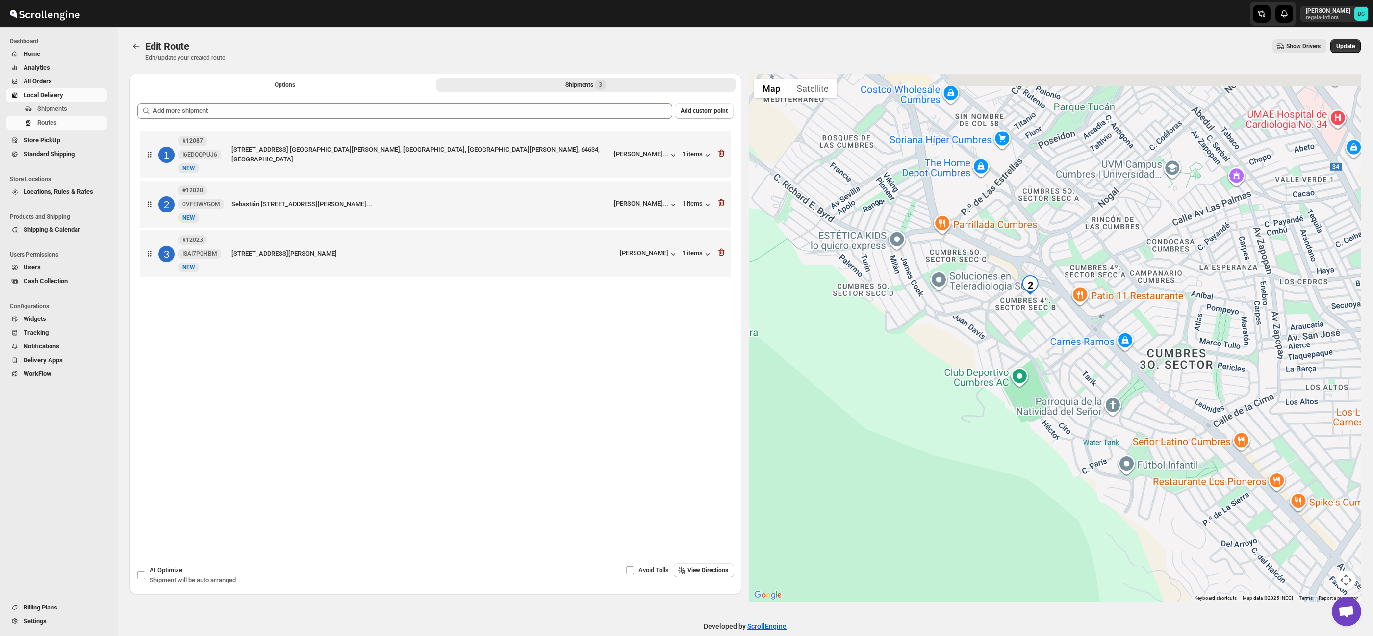
drag, startPoint x: 1266, startPoint y: 358, endPoint x: 1093, endPoint y: 219, distance: 221.9
click at [1094, 220] on div at bounding box center [1055, 338] width 612 height 528
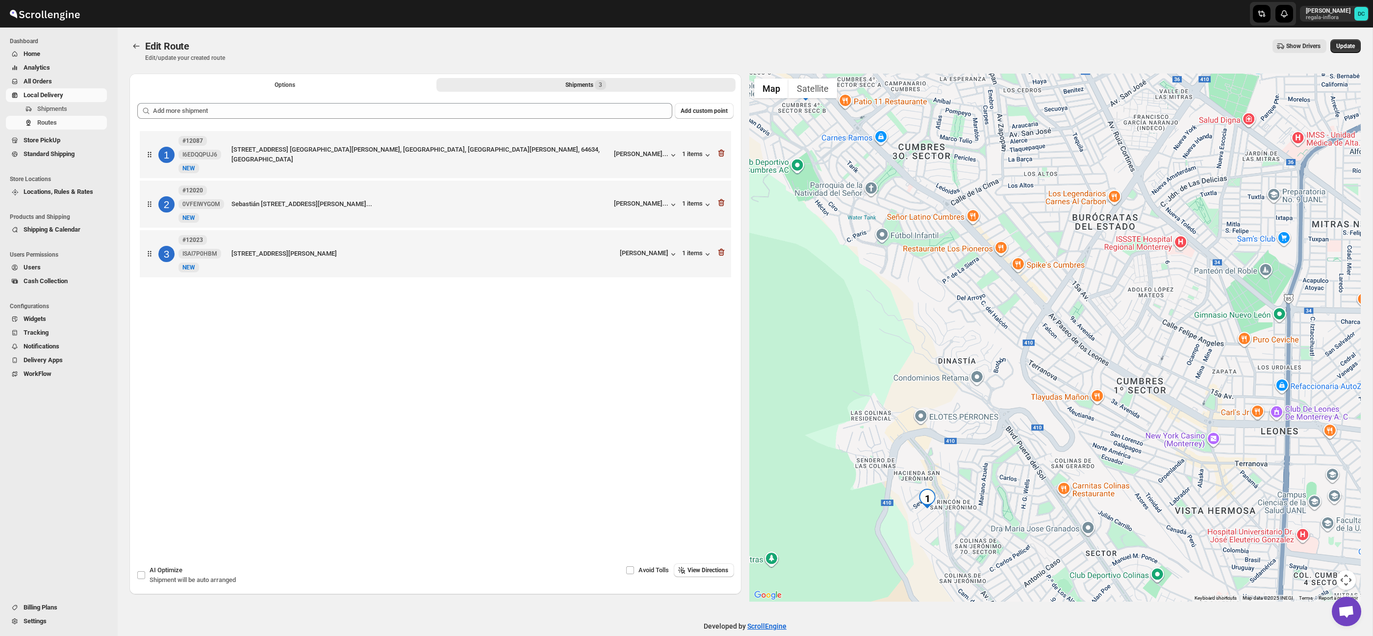
drag, startPoint x: 1313, startPoint y: 430, endPoint x: 1034, endPoint y: 299, distance: 308.3
click at [1036, 299] on div at bounding box center [1055, 338] width 612 height 528
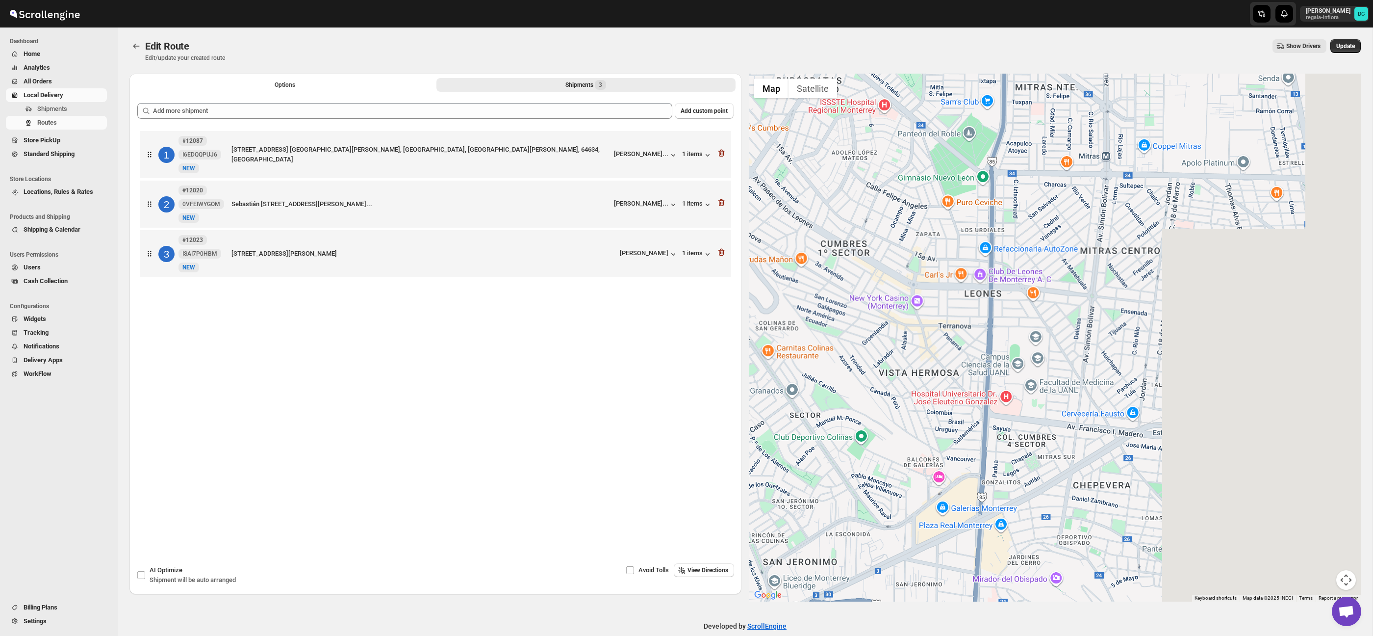
click at [1017, 277] on div at bounding box center [1055, 338] width 612 height 528
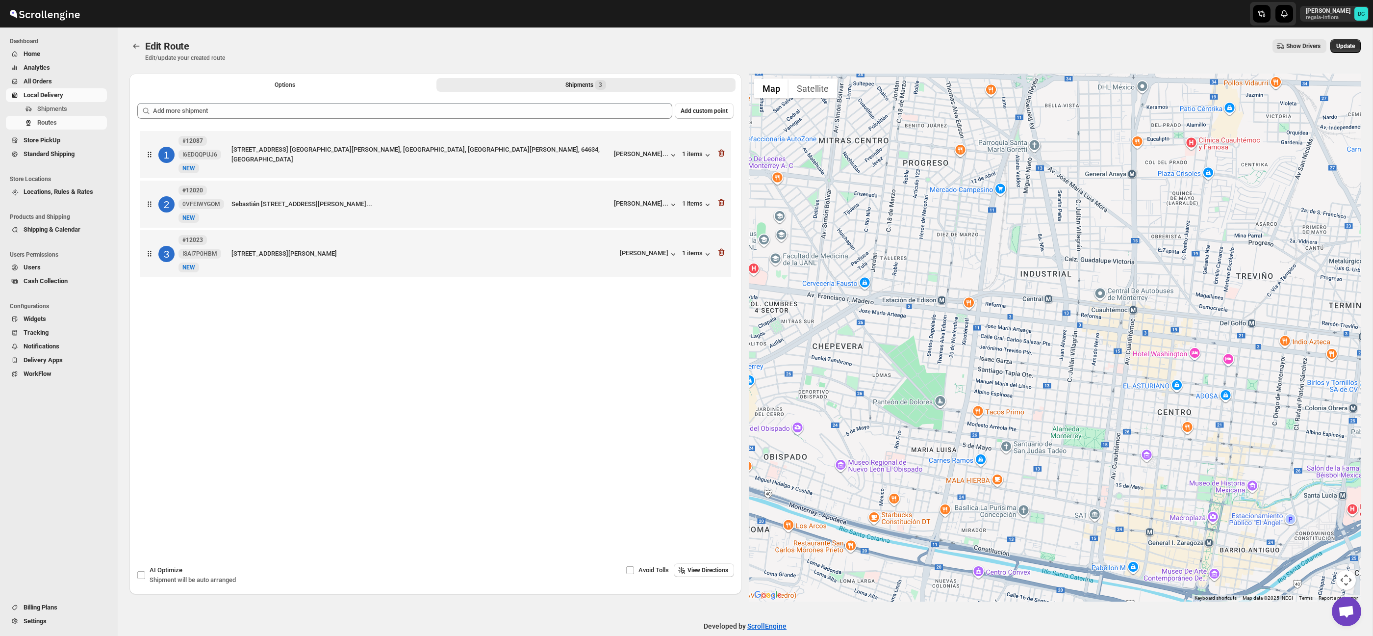
drag, startPoint x: 1201, startPoint y: 398, endPoint x: 977, endPoint y: 266, distance: 260.1
click at [977, 266] on div at bounding box center [1055, 338] width 612 height 528
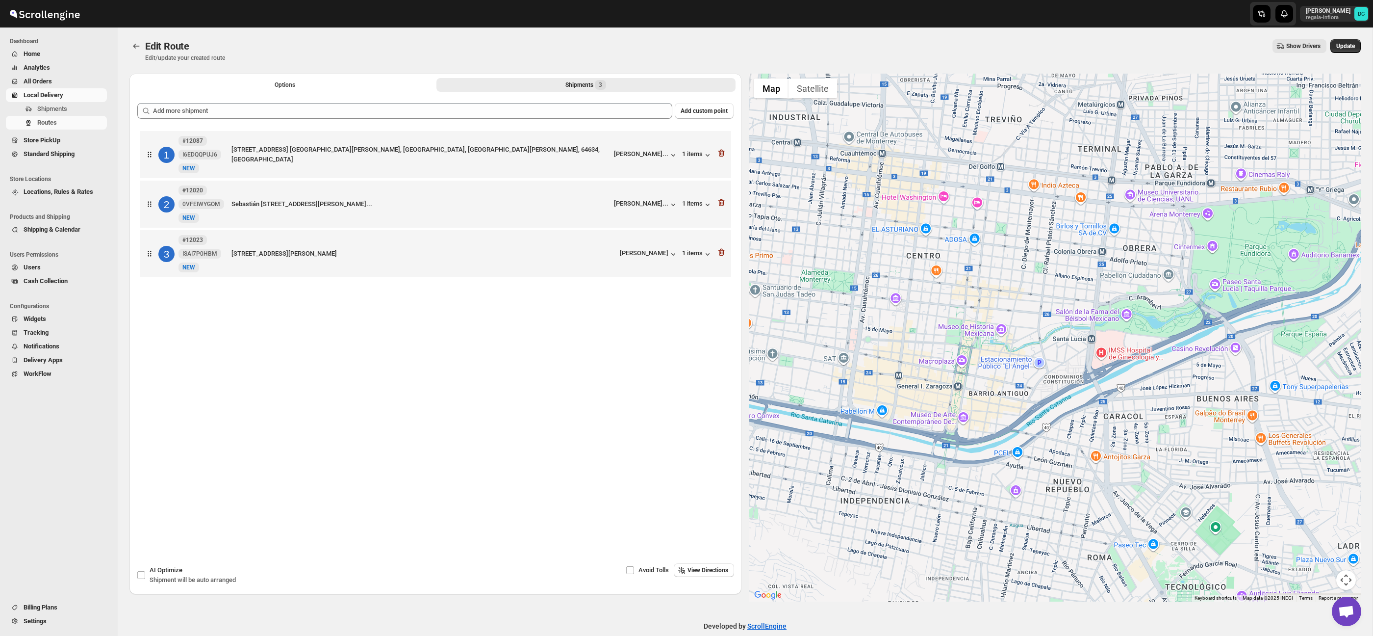
drag, startPoint x: 1156, startPoint y: 437, endPoint x: 1000, endPoint y: 263, distance: 233.0
click at [1001, 264] on div at bounding box center [1055, 338] width 612 height 528
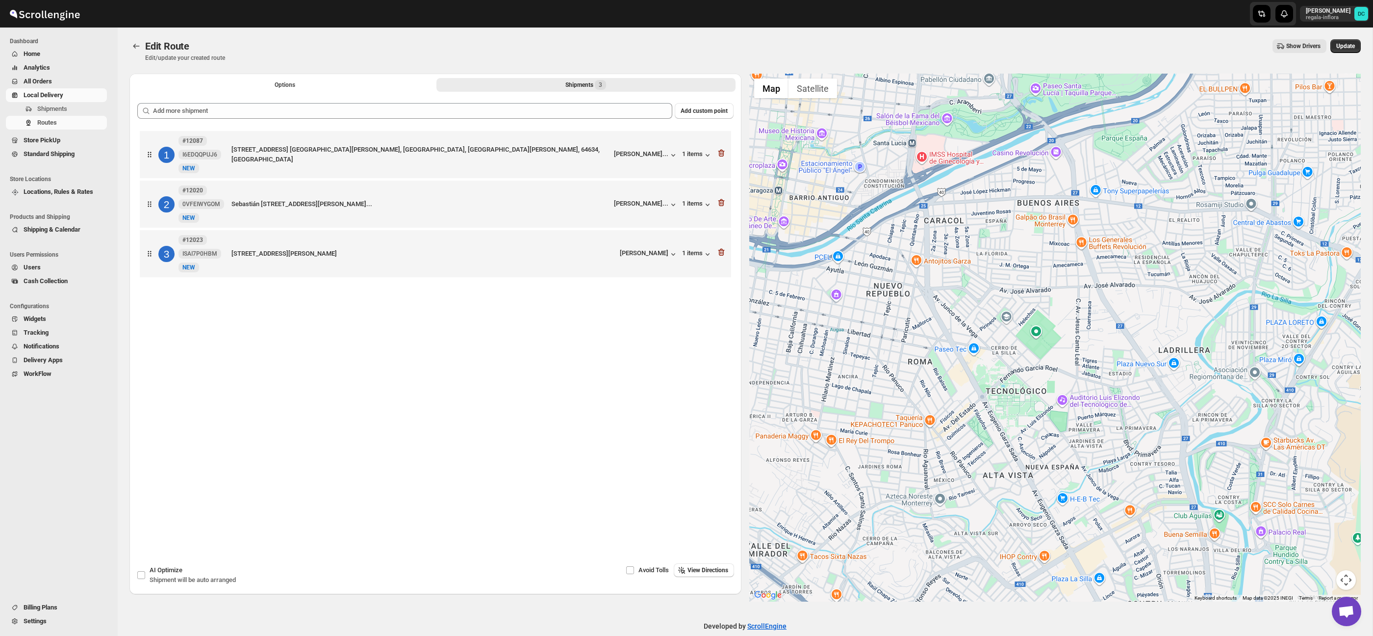
drag, startPoint x: 1231, startPoint y: 424, endPoint x: 1073, endPoint y: 264, distance: 224.4
click at [1074, 264] on div at bounding box center [1055, 338] width 612 height 528
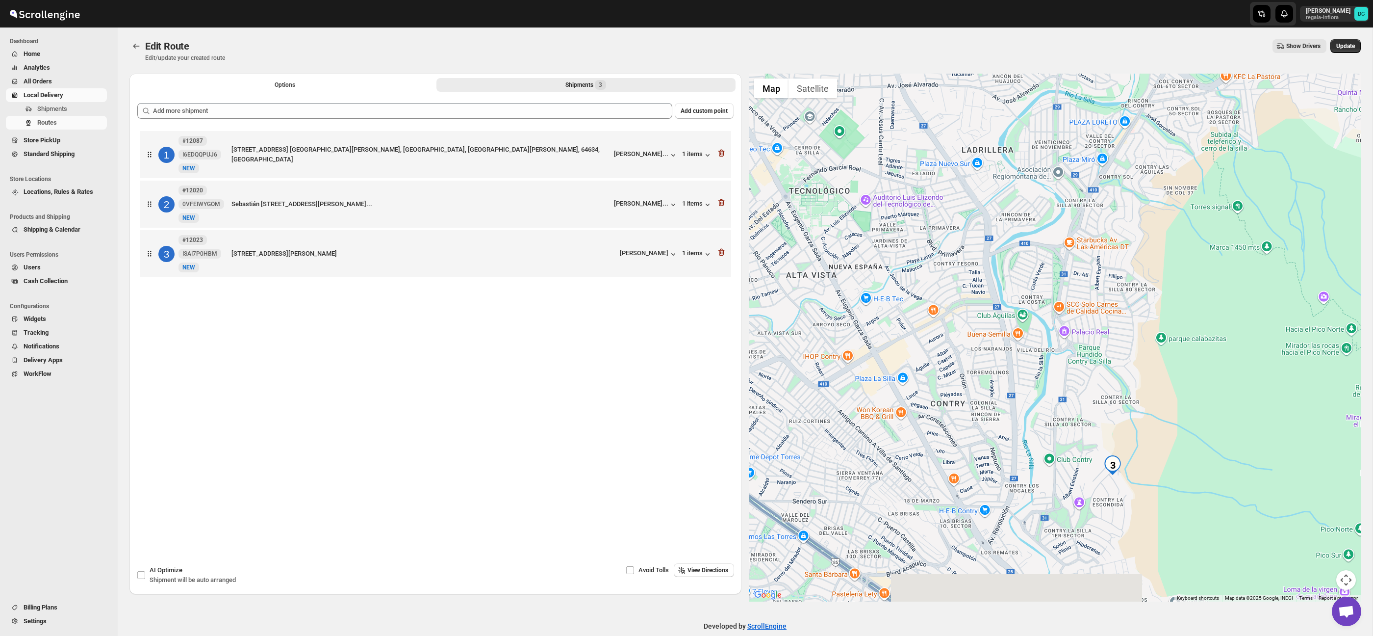
drag, startPoint x: 1151, startPoint y: 411, endPoint x: 1077, endPoint y: 289, distance: 142.7
click at [1077, 288] on div at bounding box center [1055, 338] width 612 height 528
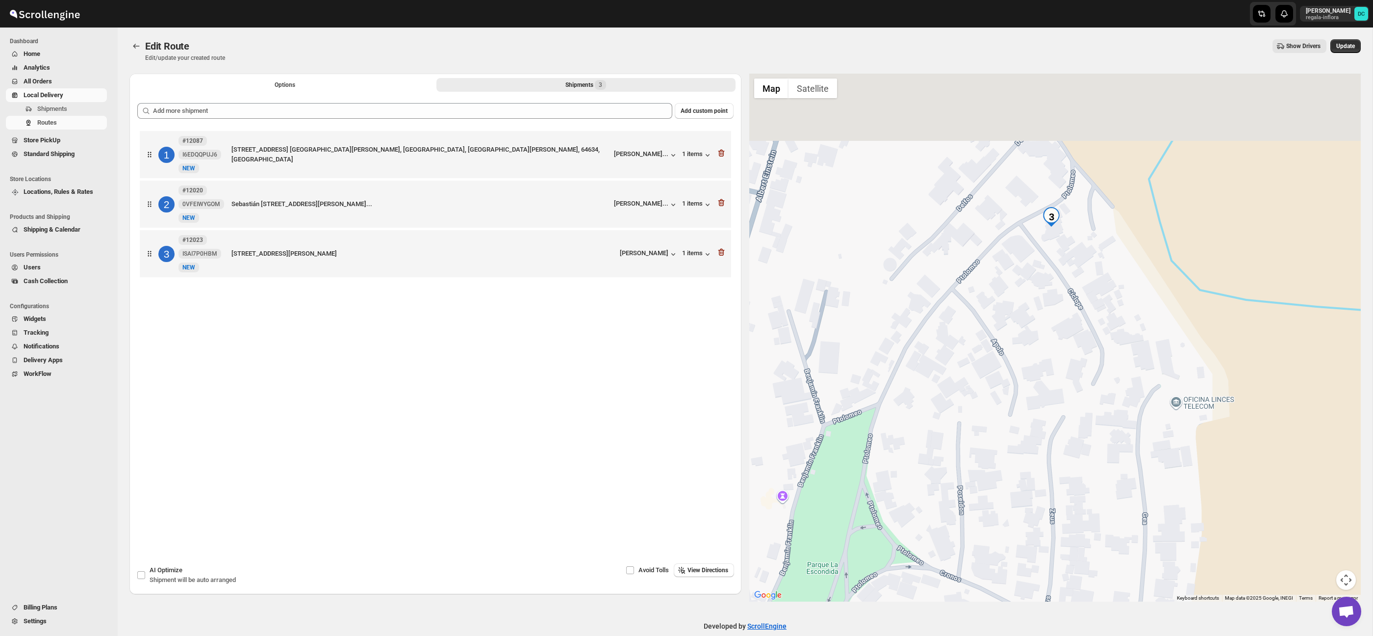
drag, startPoint x: 1055, startPoint y: 255, endPoint x: 1064, endPoint y: 357, distance: 102.8
click at [1064, 357] on div at bounding box center [1055, 338] width 612 height 528
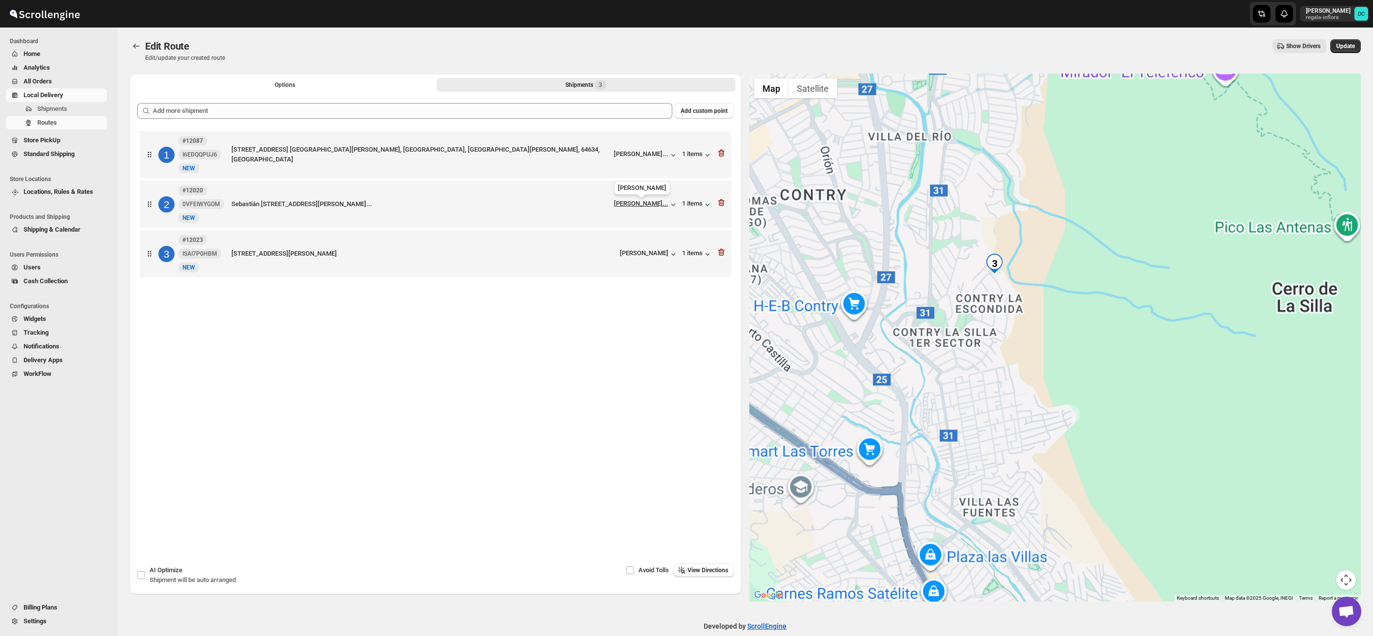
scroll to position [5, 0]
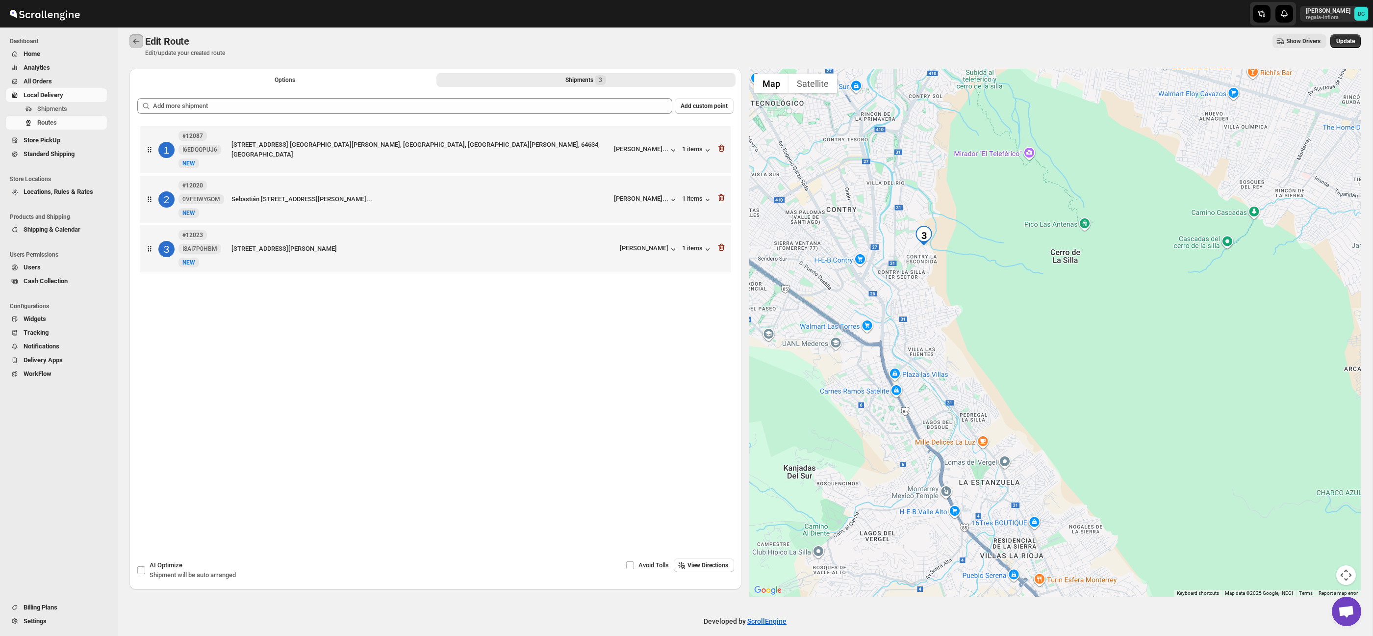
click at [136, 43] on icon "Routes" at bounding box center [136, 41] width 10 height 10
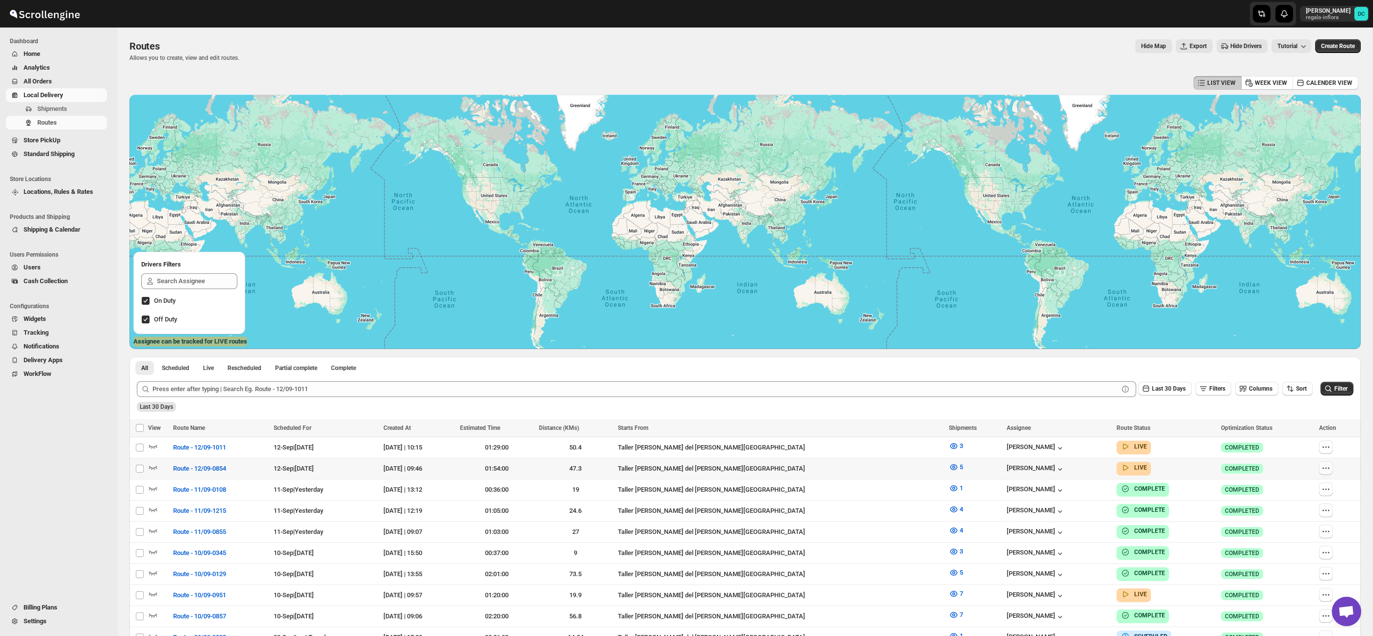
click at [1323, 469] on icon "button" at bounding box center [1326, 468] width 10 height 10
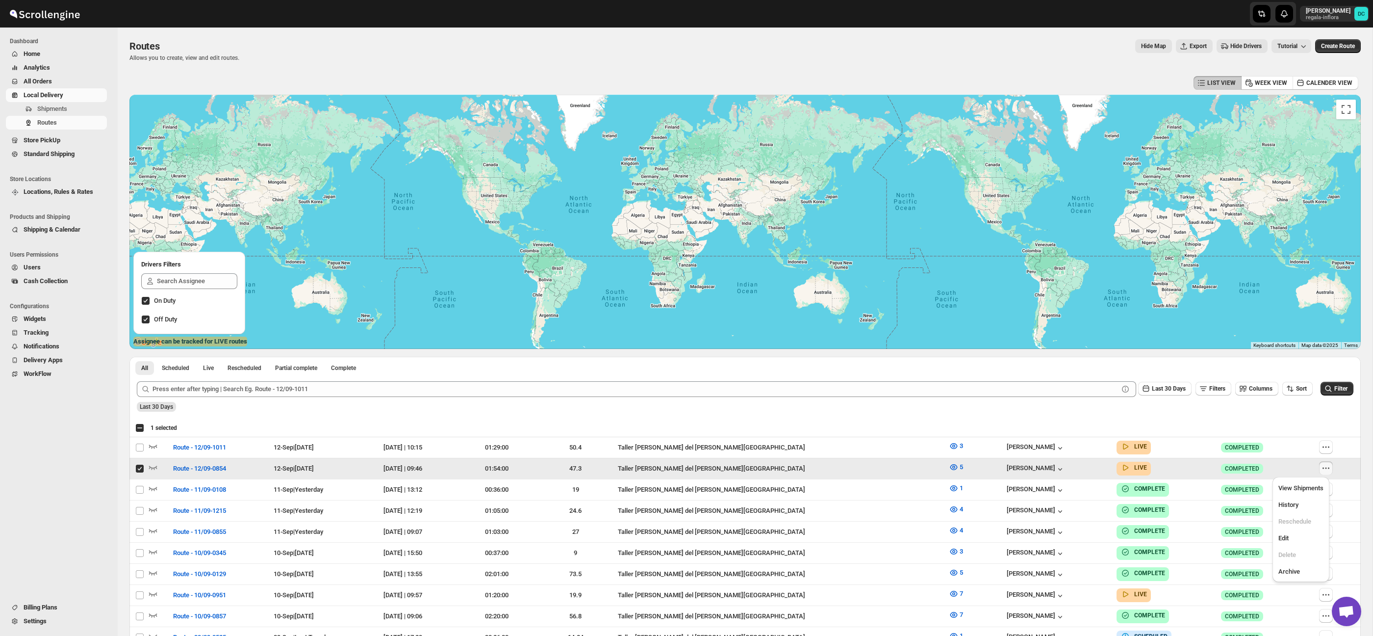
checkbox input "true"
click at [1303, 538] on span "Edit" at bounding box center [1301, 538] width 45 height 10
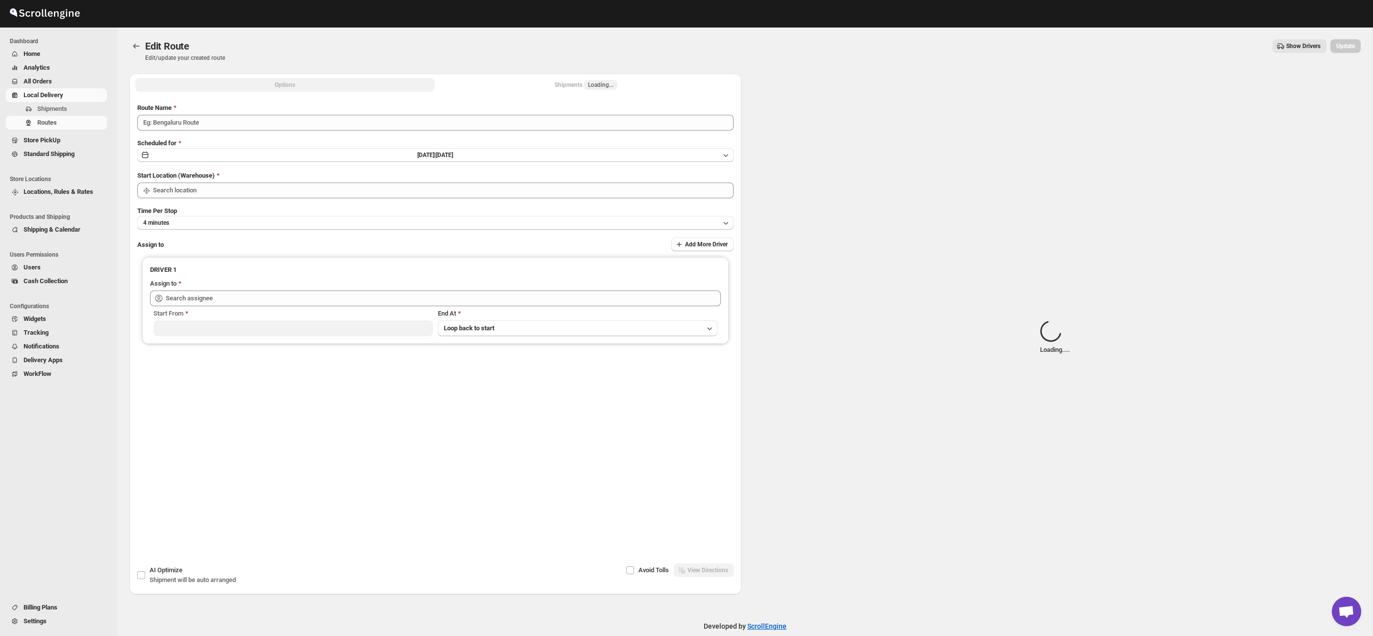
type input "Route - 12/09-0854"
type input "Taller [PERSON_NAME] del [PERSON_NAME][GEOGRAPHIC_DATA]"
type input "[PERSON_NAME] ([EMAIL_ADDRESS][DOMAIN_NAME])"
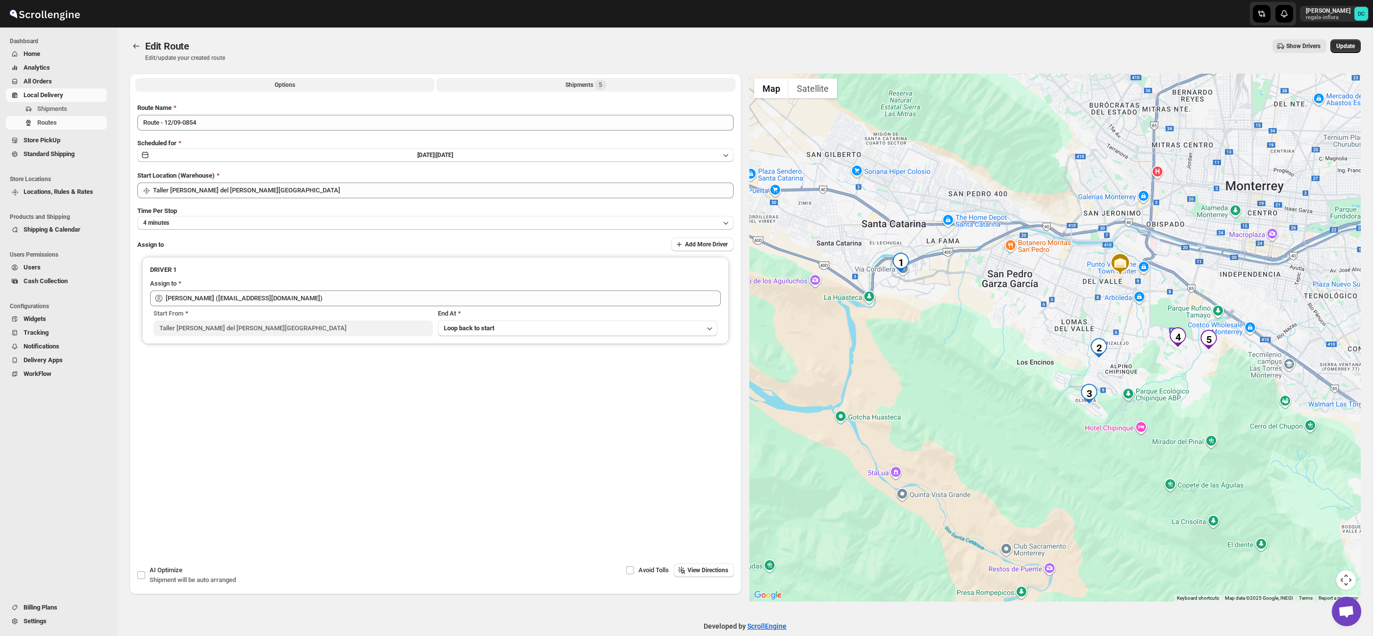
click at [617, 81] on button "Shipments 5" at bounding box center [585, 85] width 299 height 14
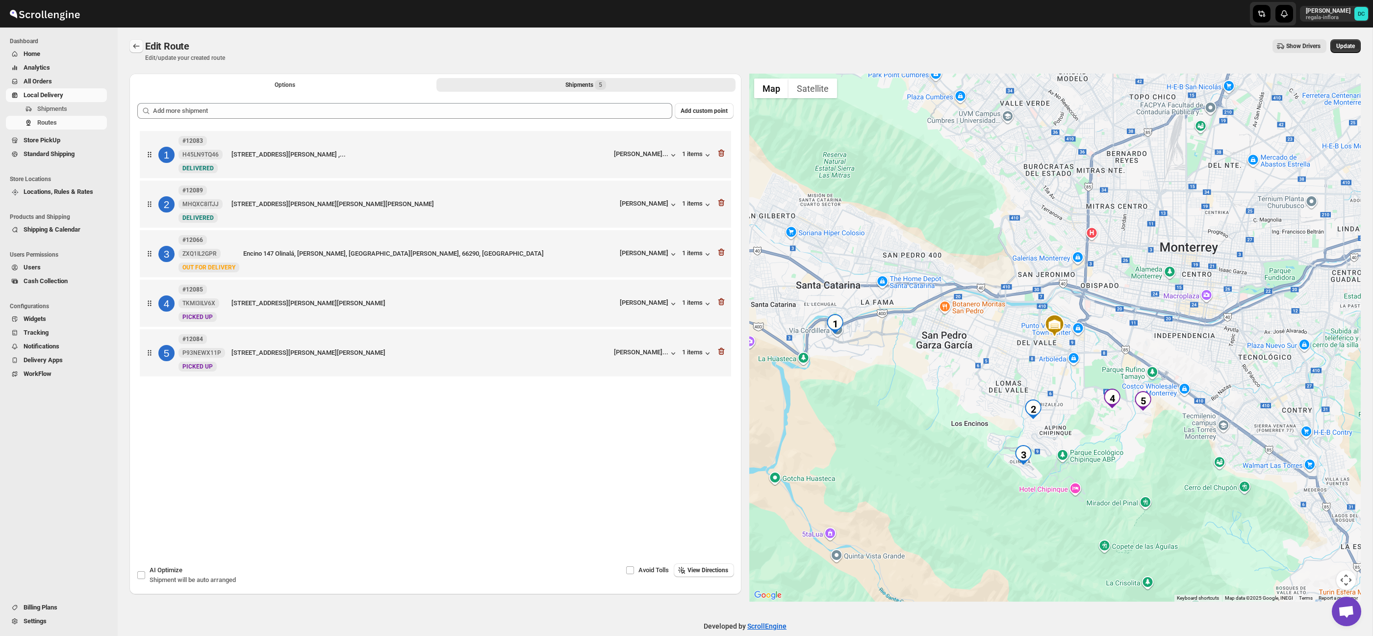
click at [132, 40] on button "Routes" at bounding box center [136, 46] width 14 height 14
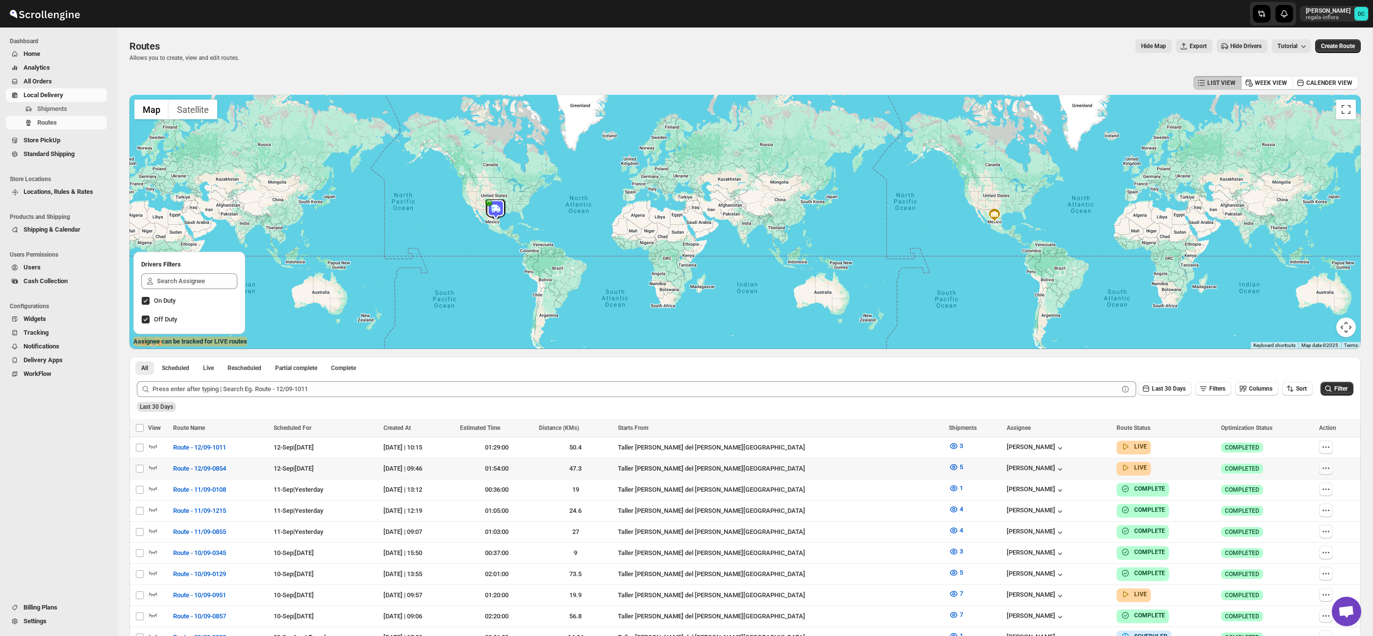
click at [1328, 468] on button "button" at bounding box center [1326, 468] width 14 height 14
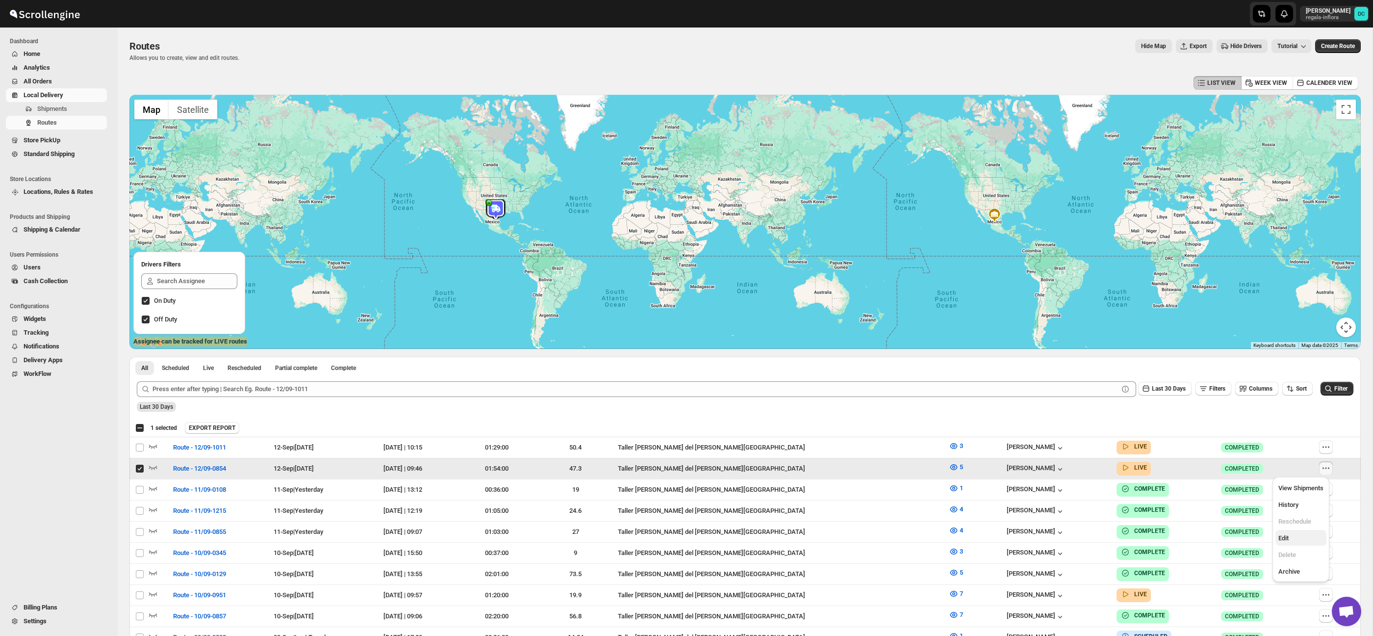
click at [1297, 544] on button "Edit" at bounding box center [1301, 538] width 51 height 16
checkbox input "false"
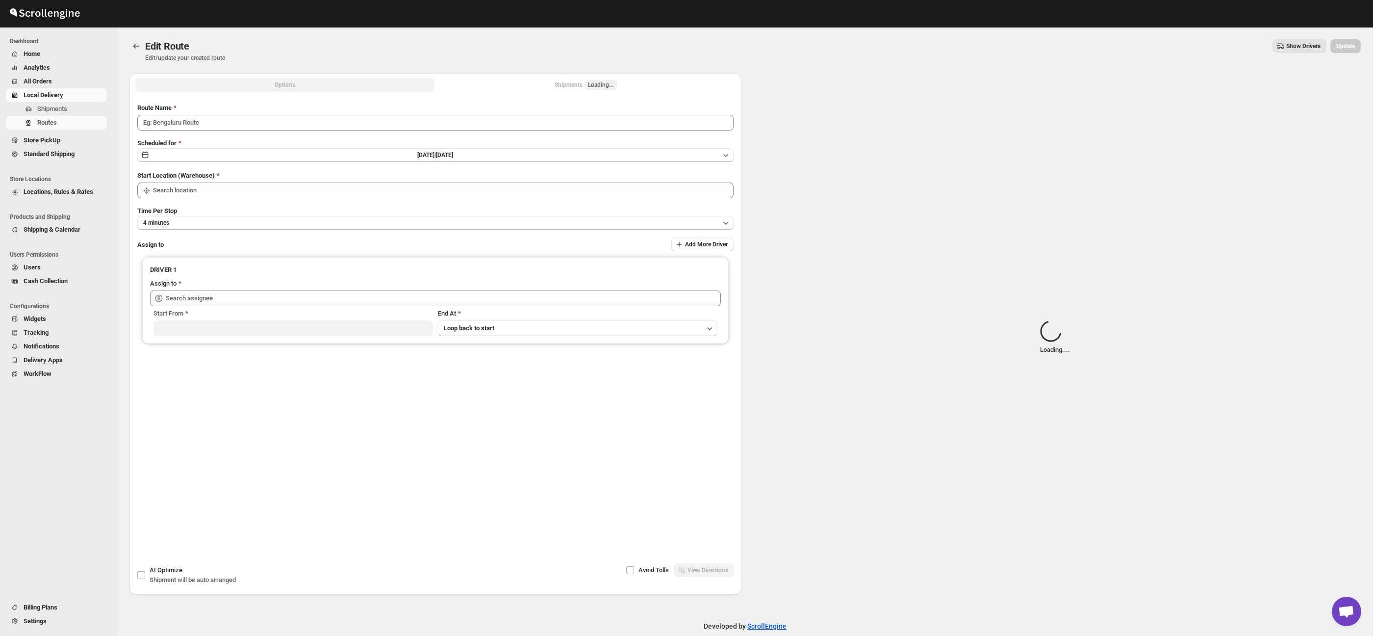
type input "Route - 12/09-0854"
type input "Taller [PERSON_NAME] del [PERSON_NAME][GEOGRAPHIC_DATA]"
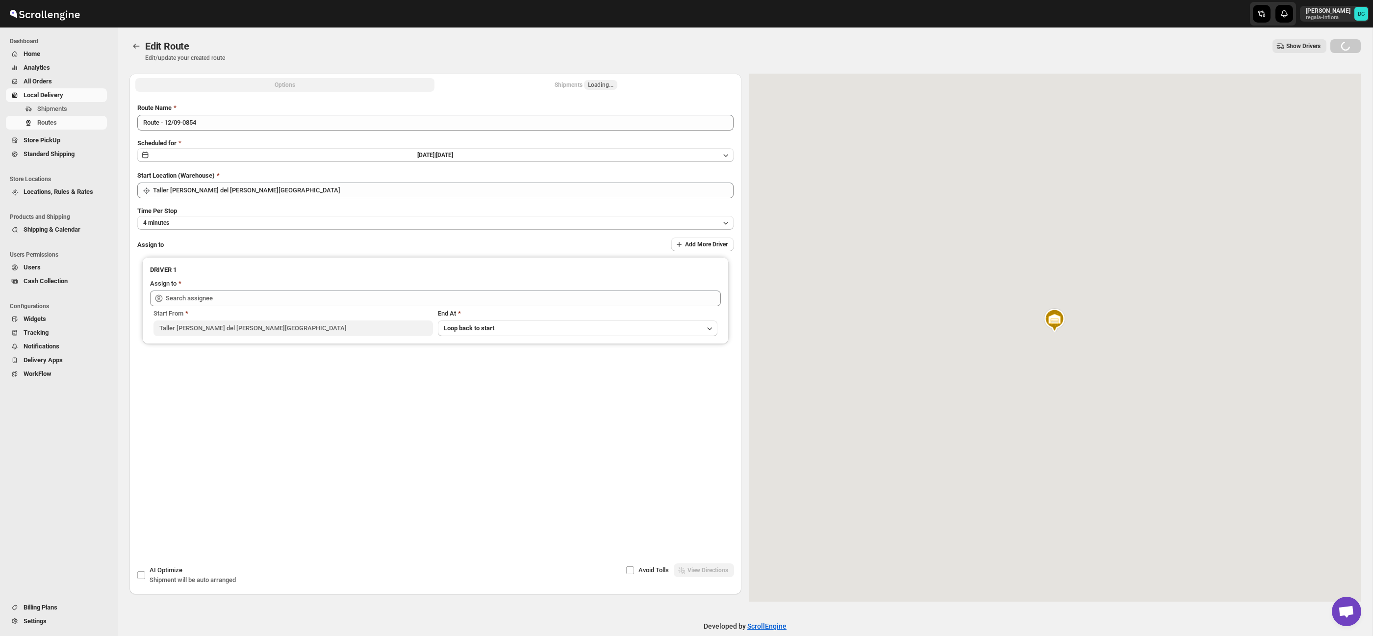
type input "[PERSON_NAME] ([EMAIL_ADDRESS][DOMAIN_NAME])"
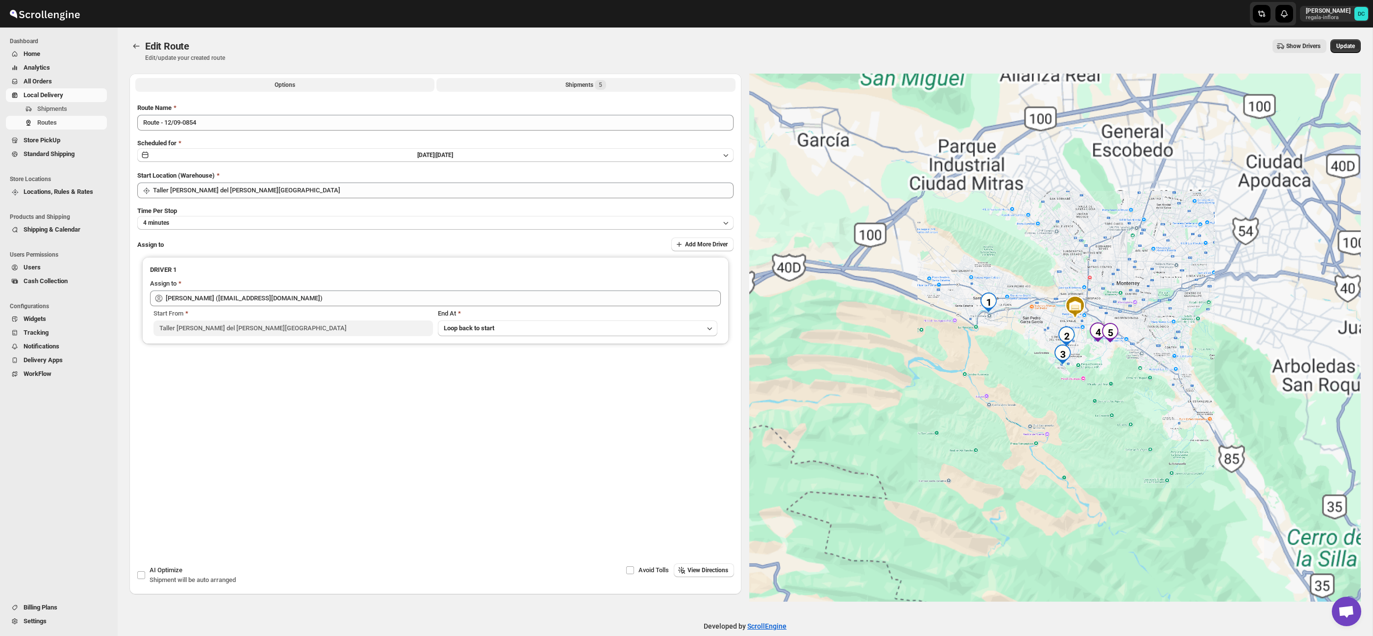
click at [588, 82] on div "Shipments 5" at bounding box center [585, 85] width 41 height 10
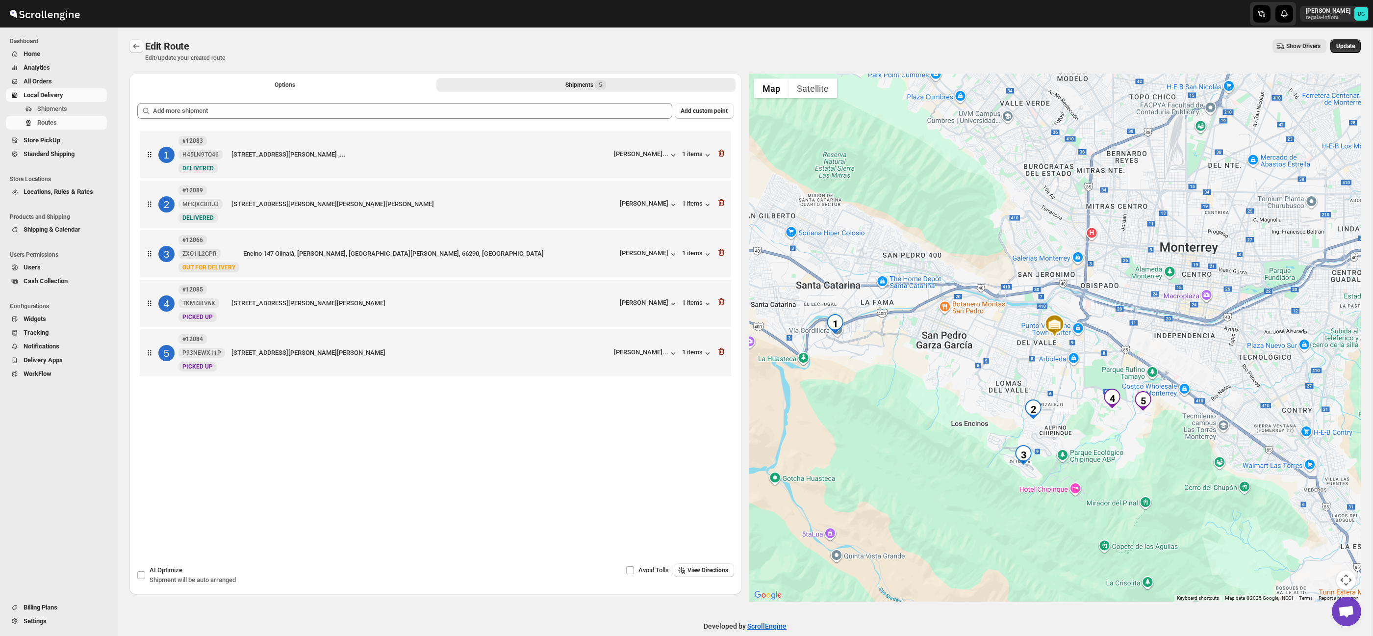
click at [132, 42] on icon "Routes" at bounding box center [136, 46] width 10 height 10
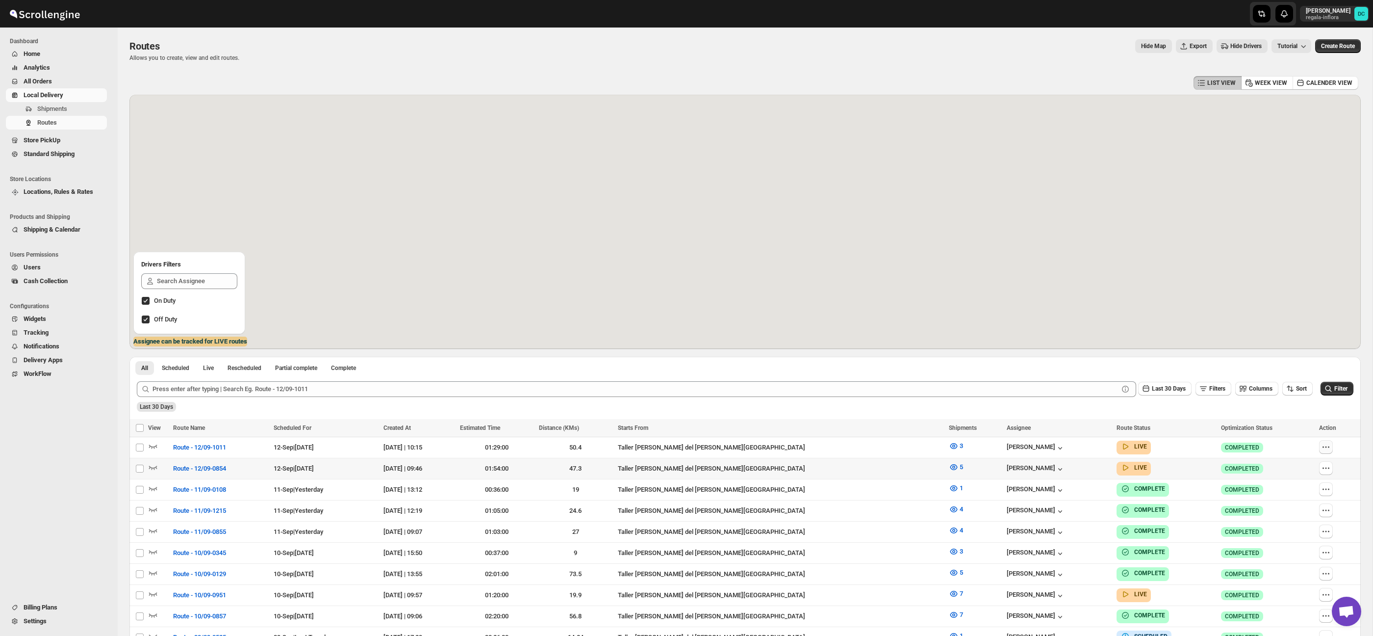
click at [1324, 449] on icon "button" at bounding box center [1326, 447] width 10 height 10
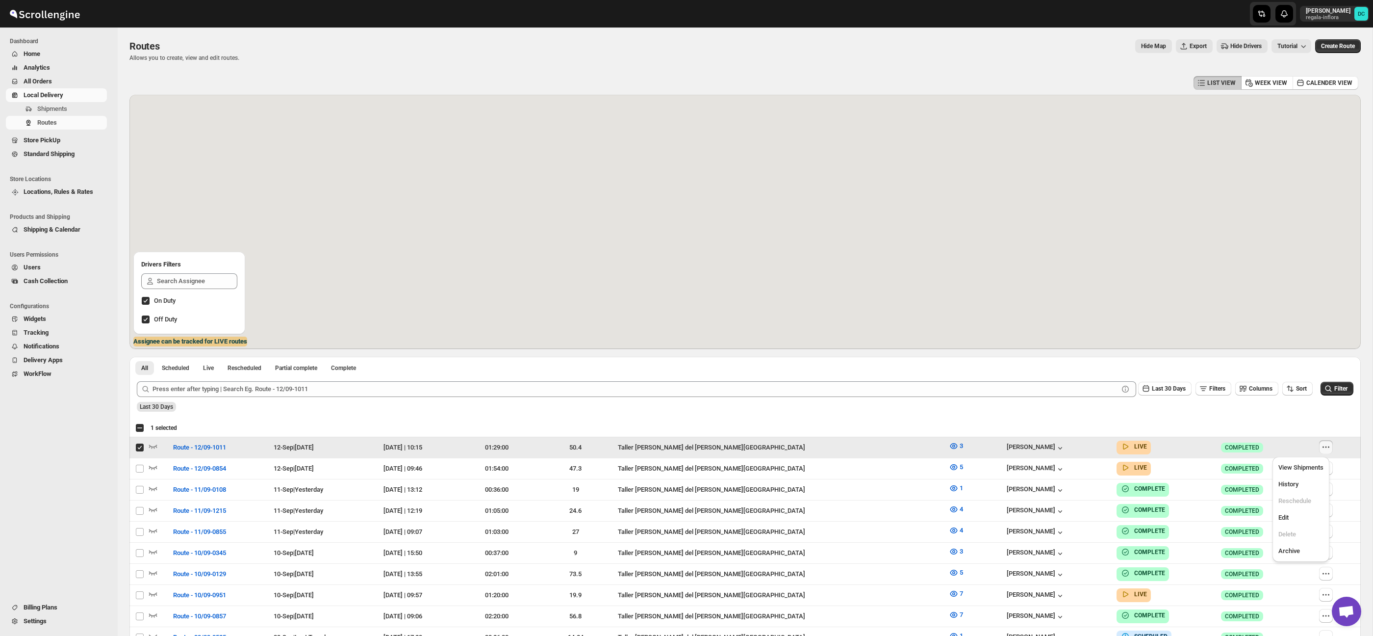
checkbox input "true"
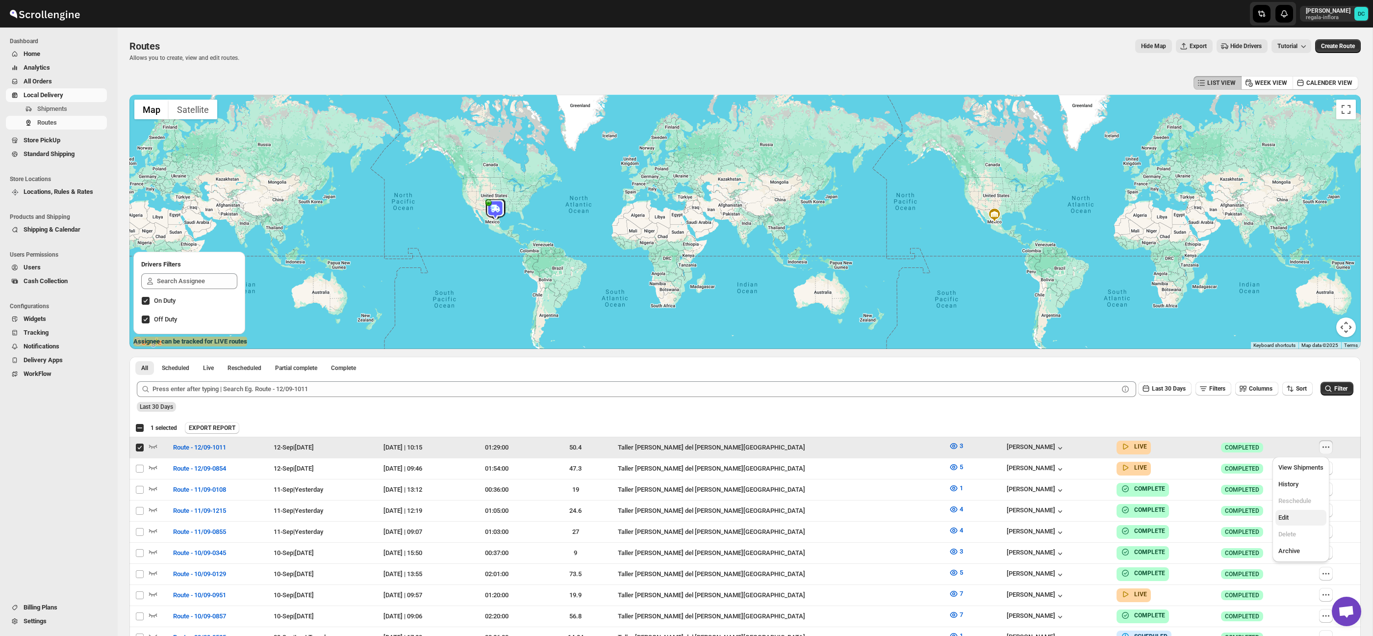
click at [1312, 516] on span "Edit" at bounding box center [1301, 518] width 45 height 10
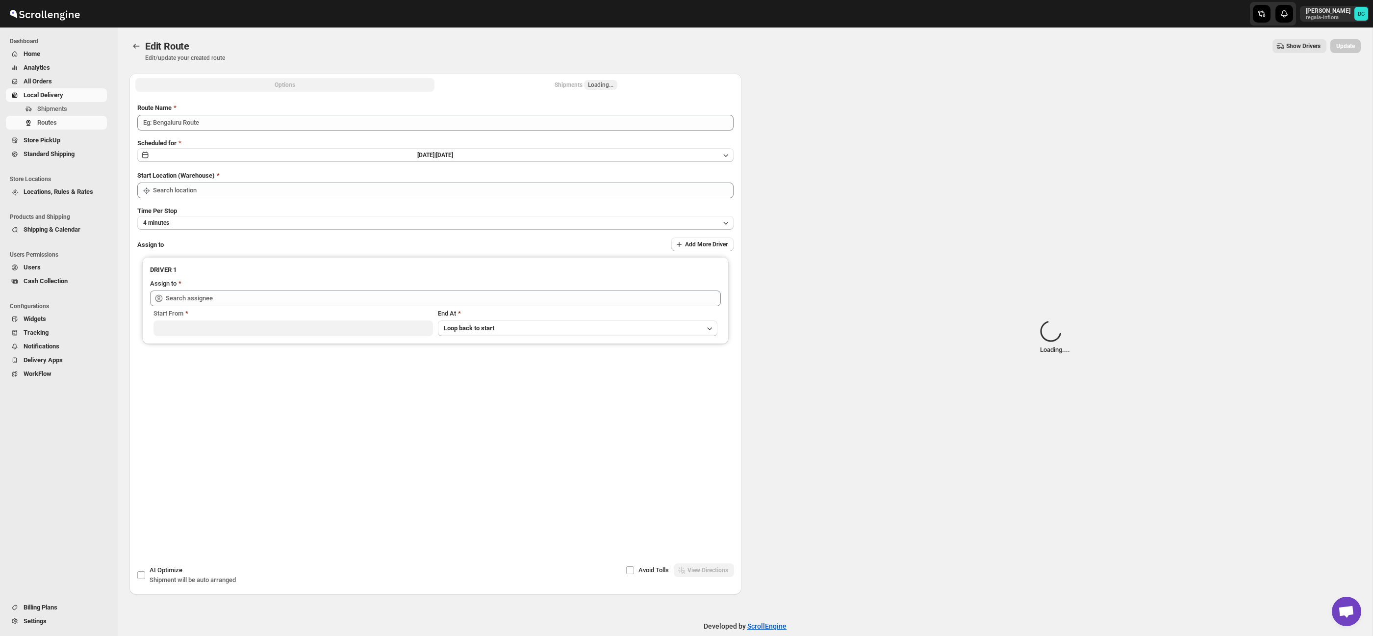
type input "Route - 12/09-1011"
type input "Taller [PERSON_NAME] del [PERSON_NAME][GEOGRAPHIC_DATA]"
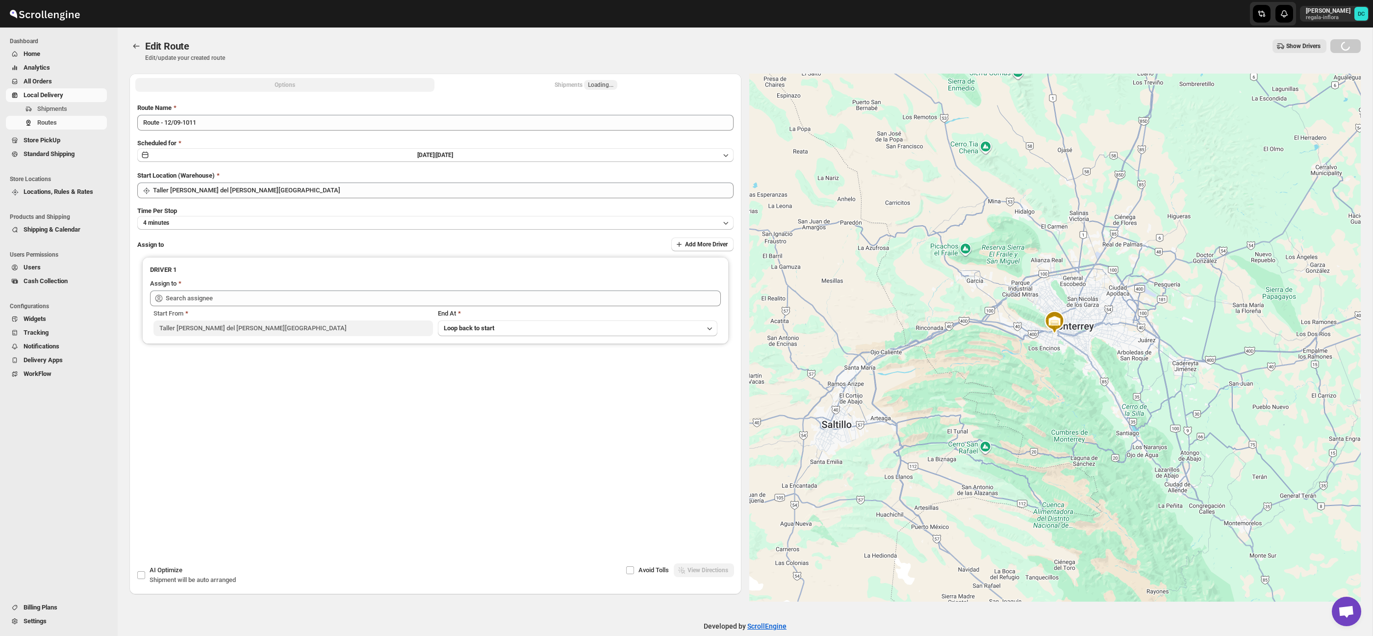
type input "[PERSON_NAME] ([EMAIL_ADDRESS][DOMAIN_NAME])"
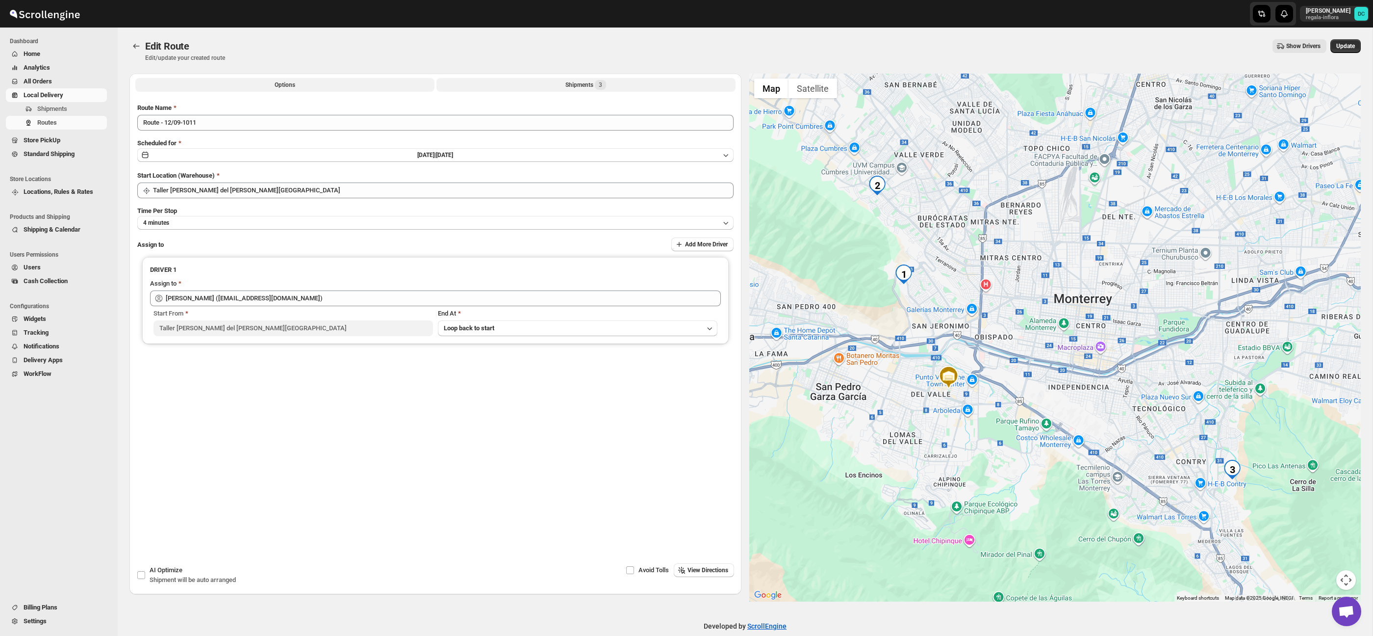
click at [507, 85] on button "Shipments 3" at bounding box center [585, 85] width 299 height 14
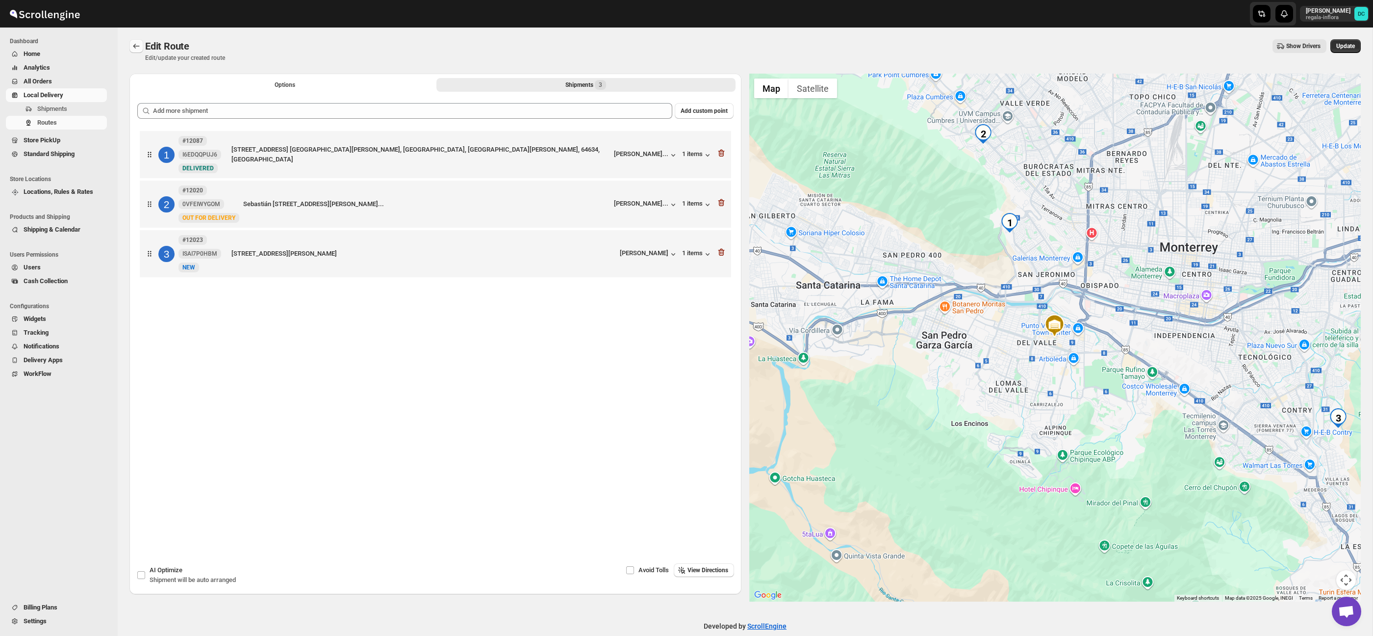
click at [138, 42] on icon "Routes" at bounding box center [136, 46] width 10 height 10
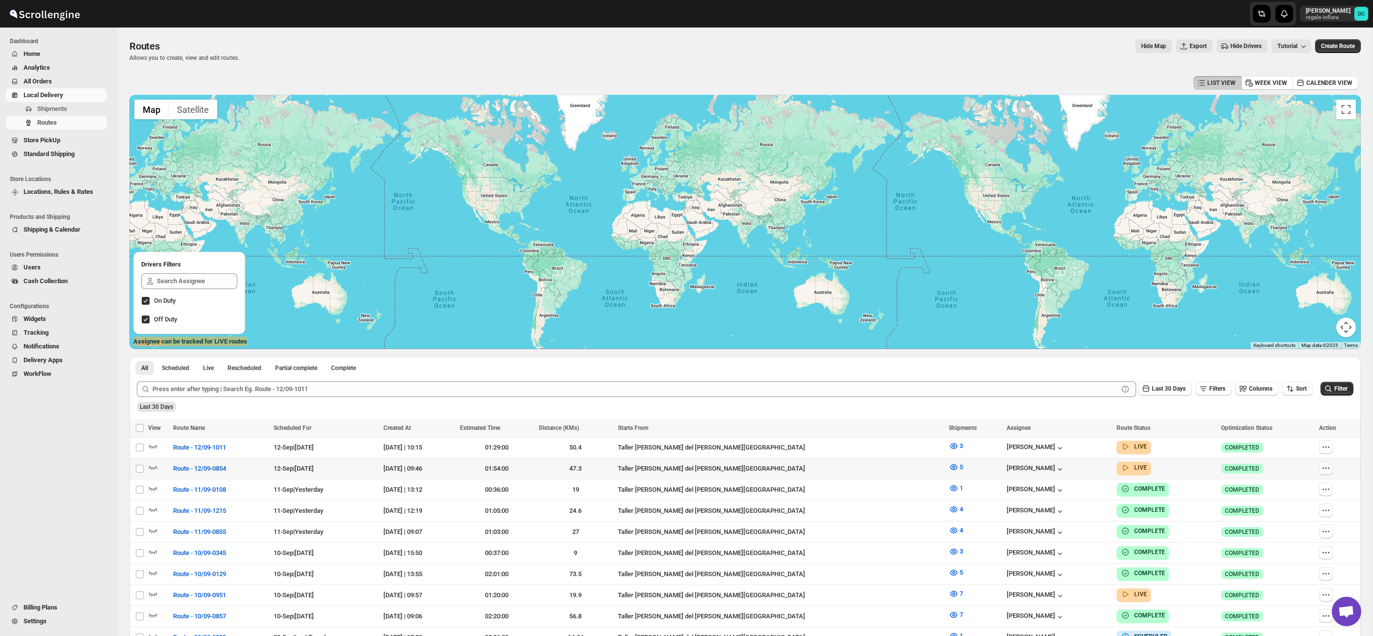
click at [1324, 469] on icon "button" at bounding box center [1326, 468] width 10 height 10
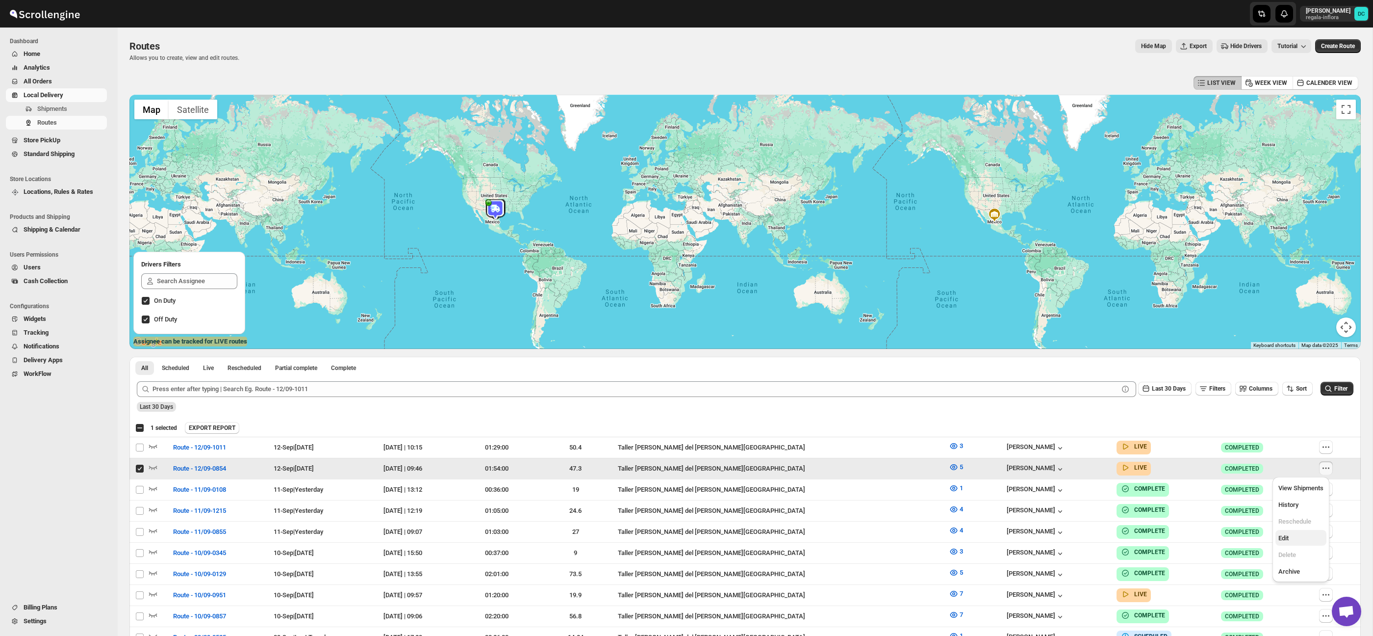
click at [1307, 535] on span "Edit" at bounding box center [1301, 538] width 45 height 10
checkbox input "false"
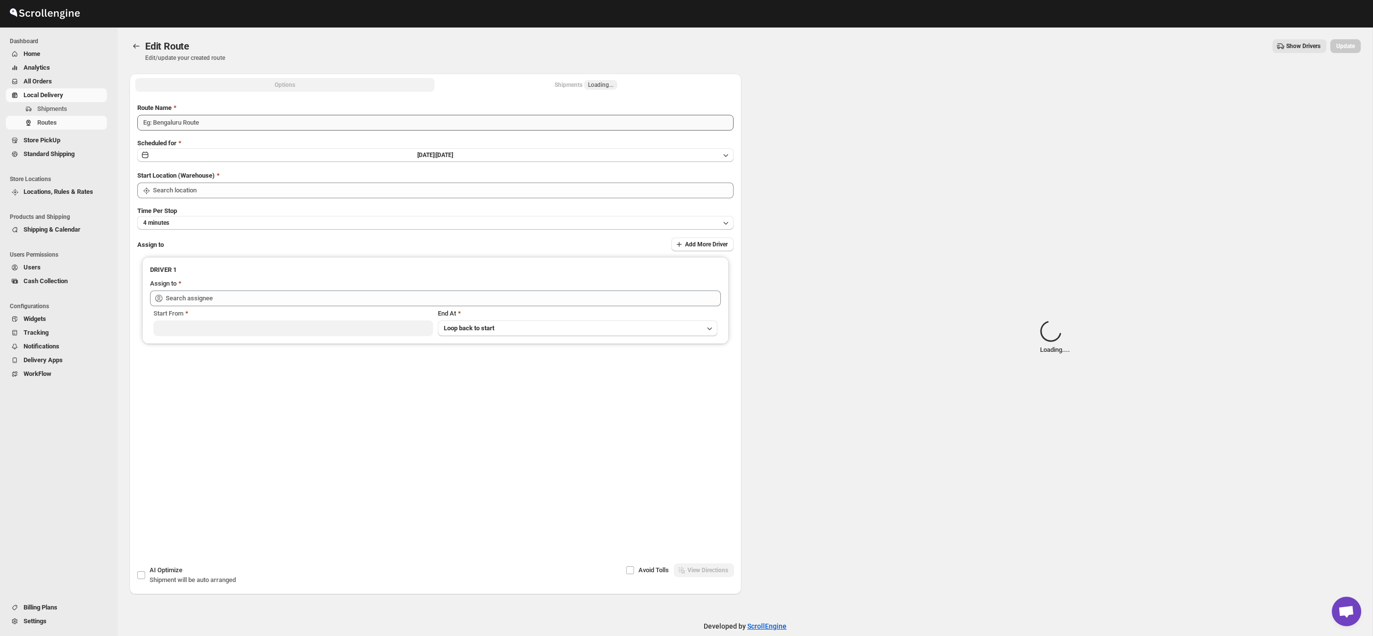
type input "Route - 12/09-0854"
type input "Taller [PERSON_NAME] del [PERSON_NAME][GEOGRAPHIC_DATA]"
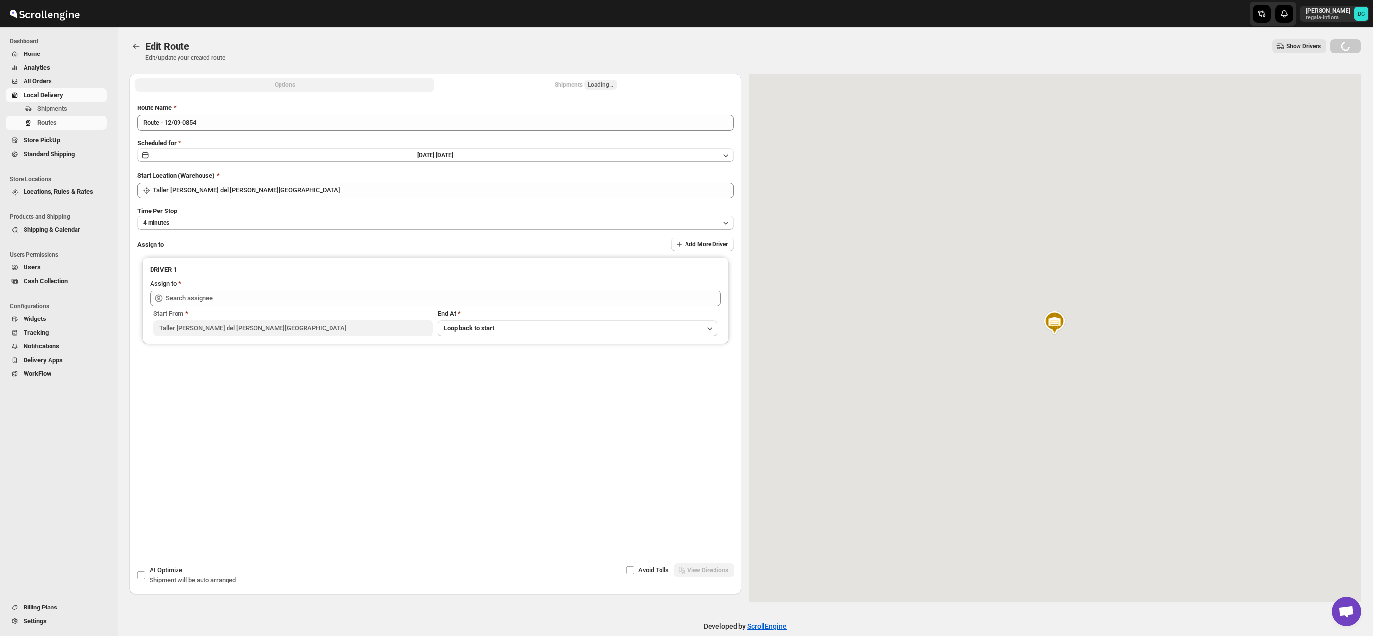
type input "[PERSON_NAME] ([EMAIL_ADDRESS][DOMAIN_NAME])"
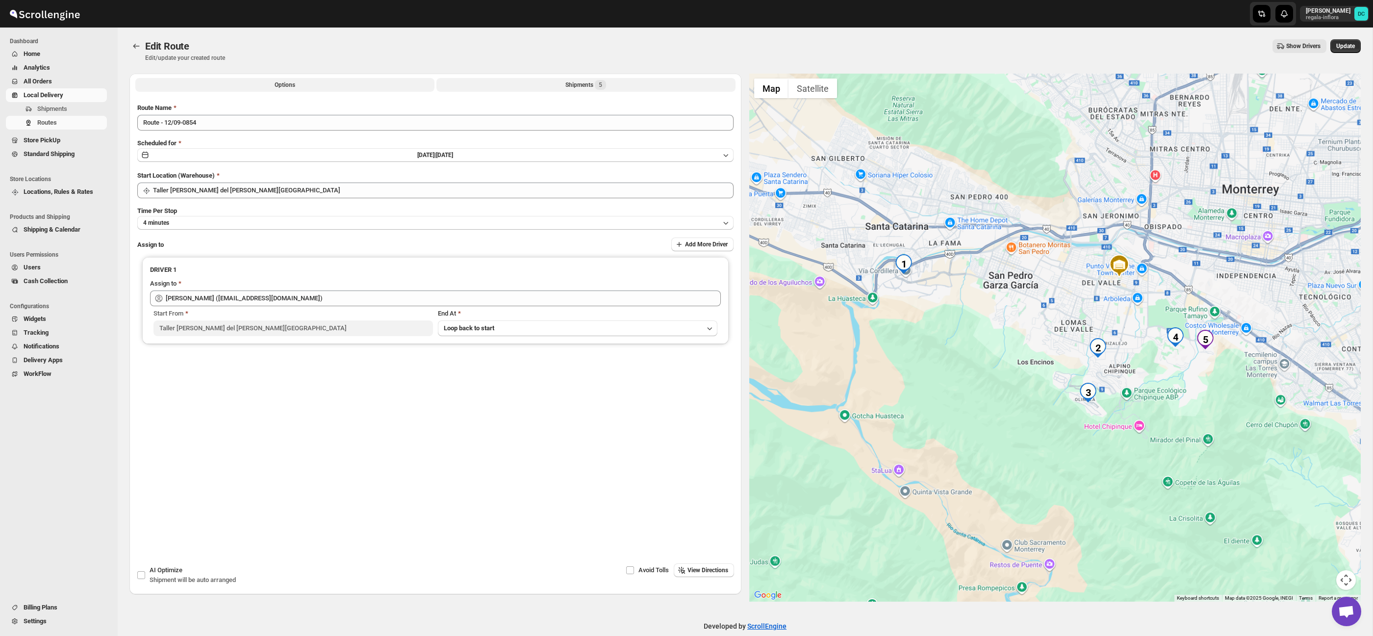
click at [596, 87] on div "Shipments 5" at bounding box center [585, 85] width 41 height 10
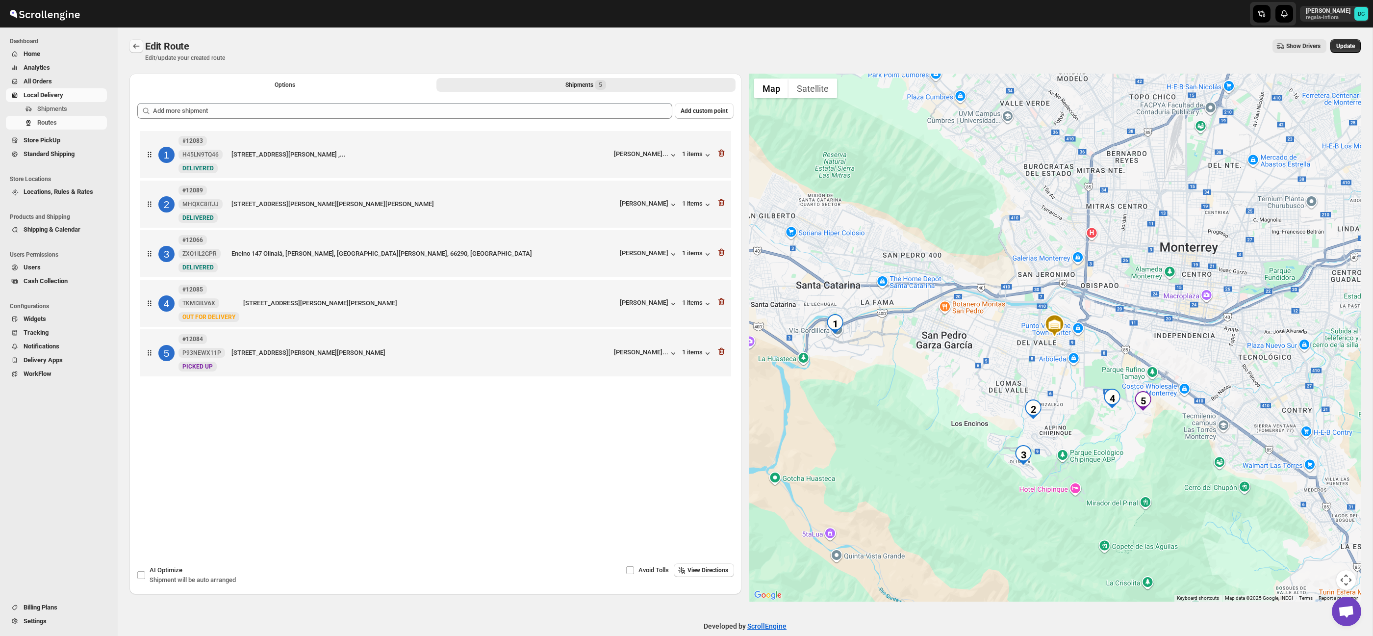
click at [136, 51] on button "Routes" at bounding box center [136, 46] width 14 height 14
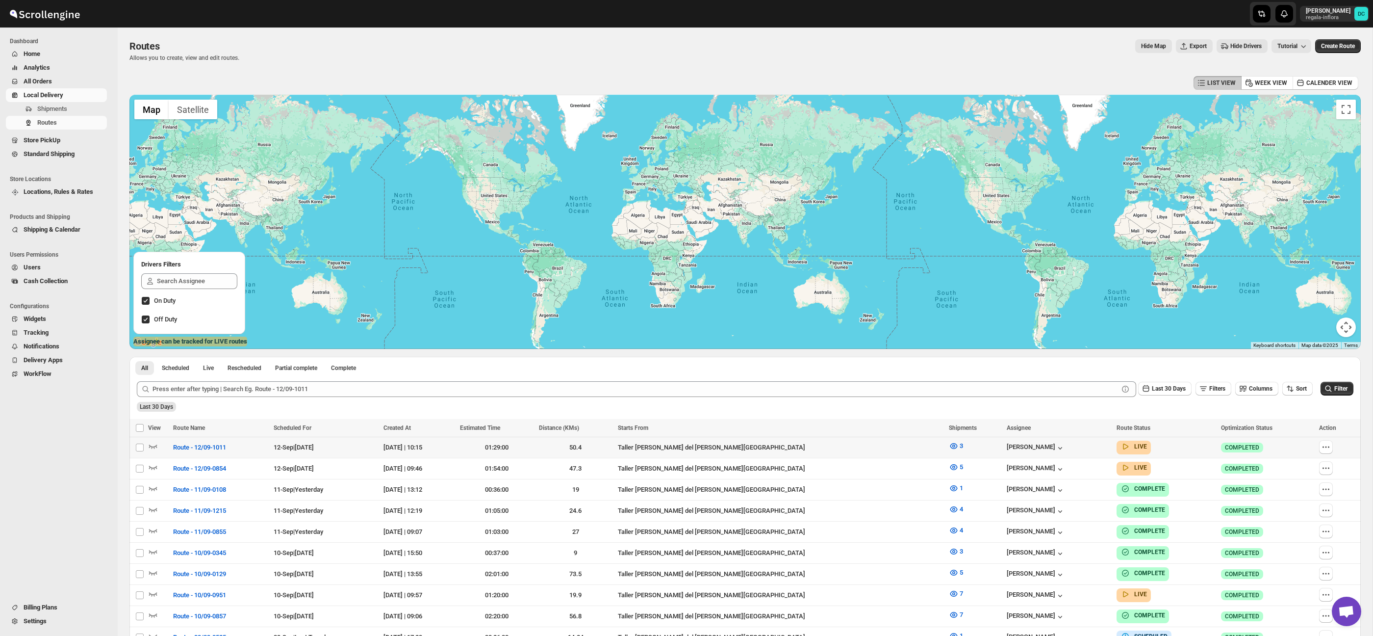
click at [1331, 445] on div at bounding box center [1337, 447] width 36 height 15
drag, startPoint x: 1327, startPoint y: 446, endPoint x: 1324, endPoint y: 453, distance: 7.3
click at [1327, 446] on icon "button" at bounding box center [1326, 447] width 10 height 10
checkbox input "false"
click at [1291, 516] on span "Edit" at bounding box center [1301, 518] width 45 height 10
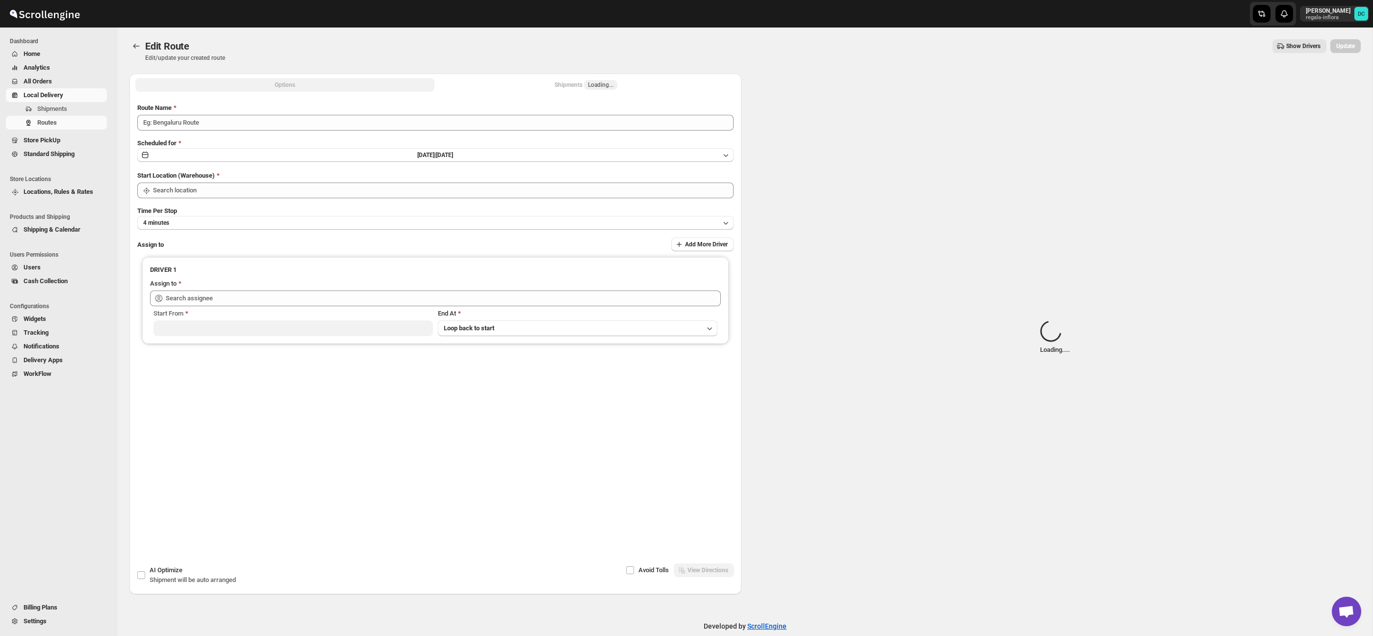
type input "Route - 12/09-1011"
type input "Taller [PERSON_NAME] del [PERSON_NAME][GEOGRAPHIC_DATA]"
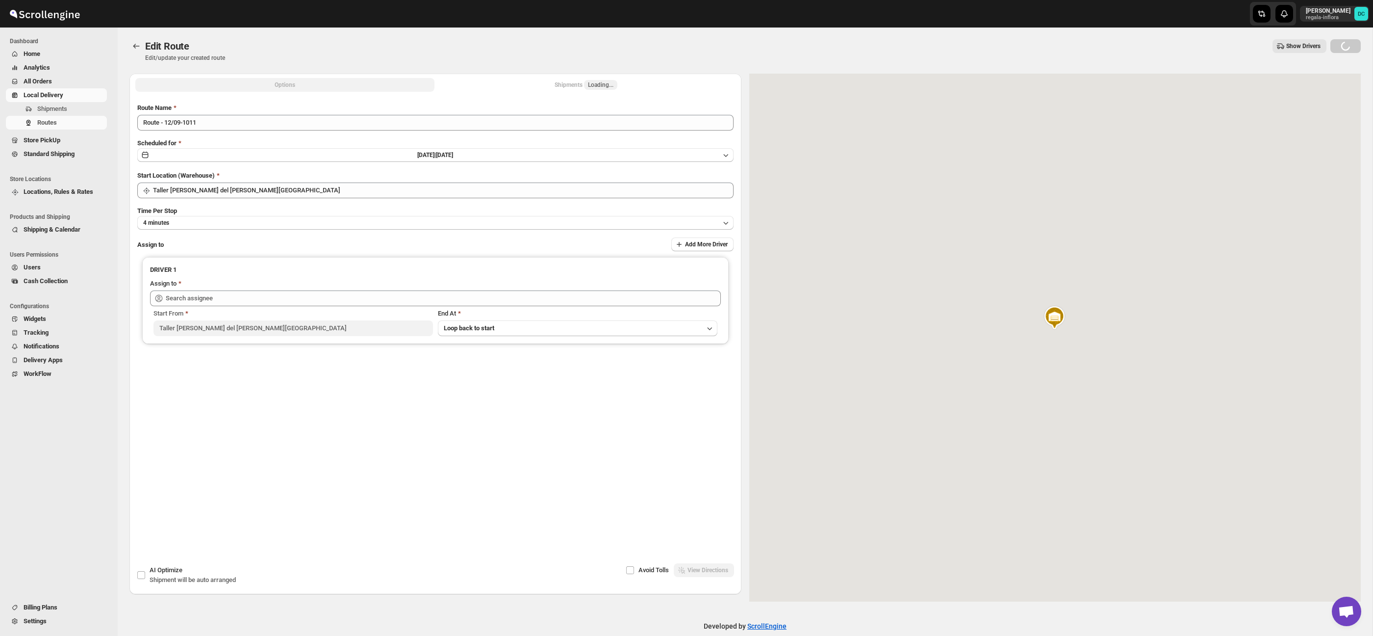
click at [540, 84] on button "Shipments Loading..." at bounding box center [585, 85] width 299 height 14
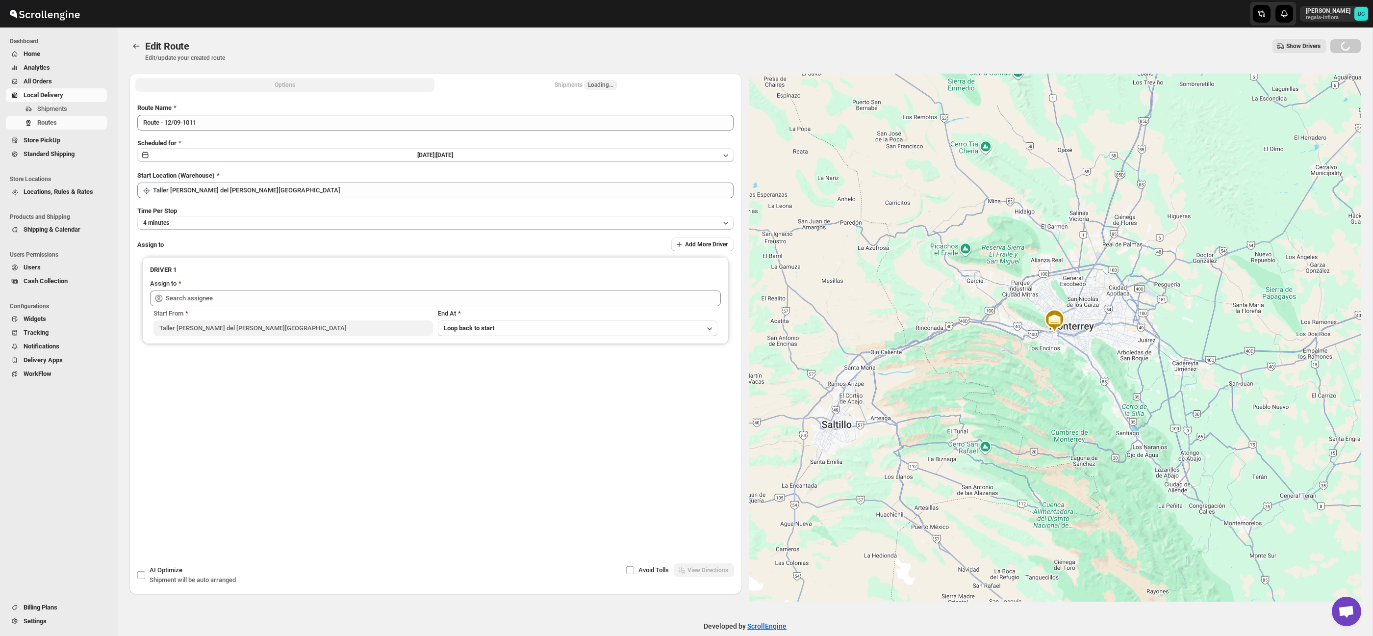
type input "[PERSON_NAME] ([EMAIL_ADDRESS][DOMAIN_NAME])"
click at [566, 86] on div "Shipments Loading..." at bounding box center [586, 85] width 63 height 10
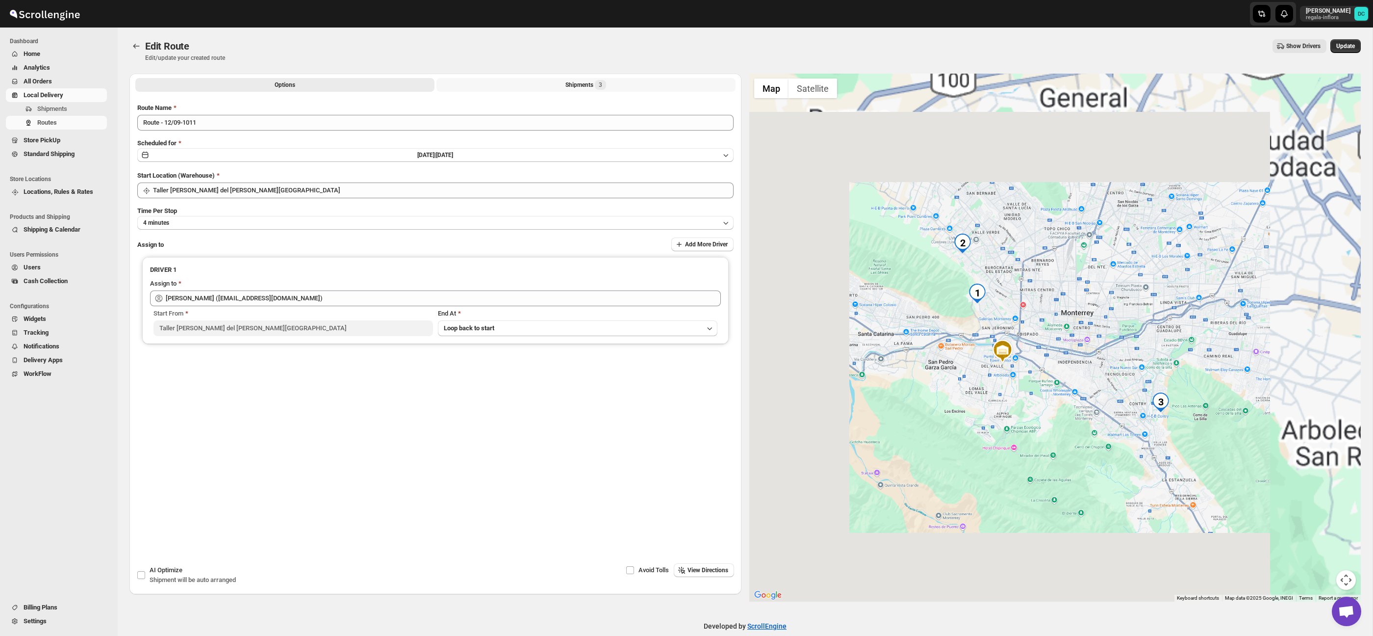
click at [592, 85] on div "Shipments 3" at bounding box center [585, 85] width 41 height 10
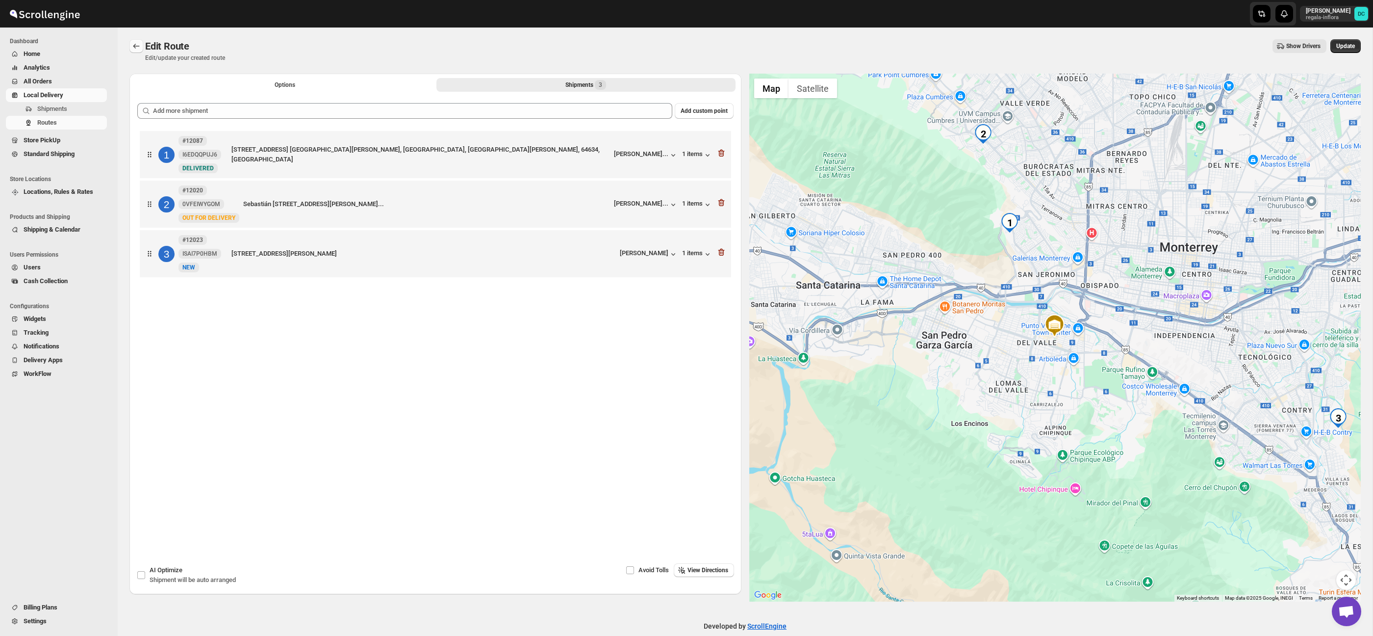
click at [133, 45] on icon "Routes" at bounding box center [136, 46] width 10 height 10
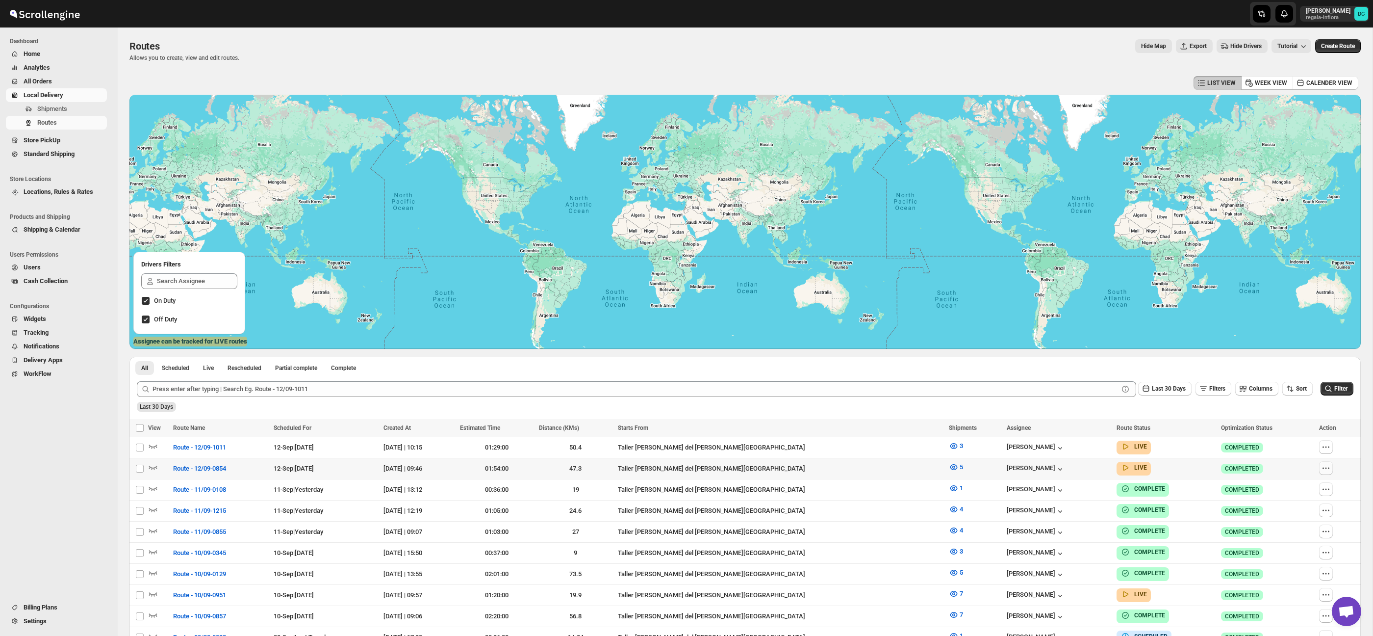
click at [1327, 469] on button "button" at bounding box center [1326, 468] width 14 height 14
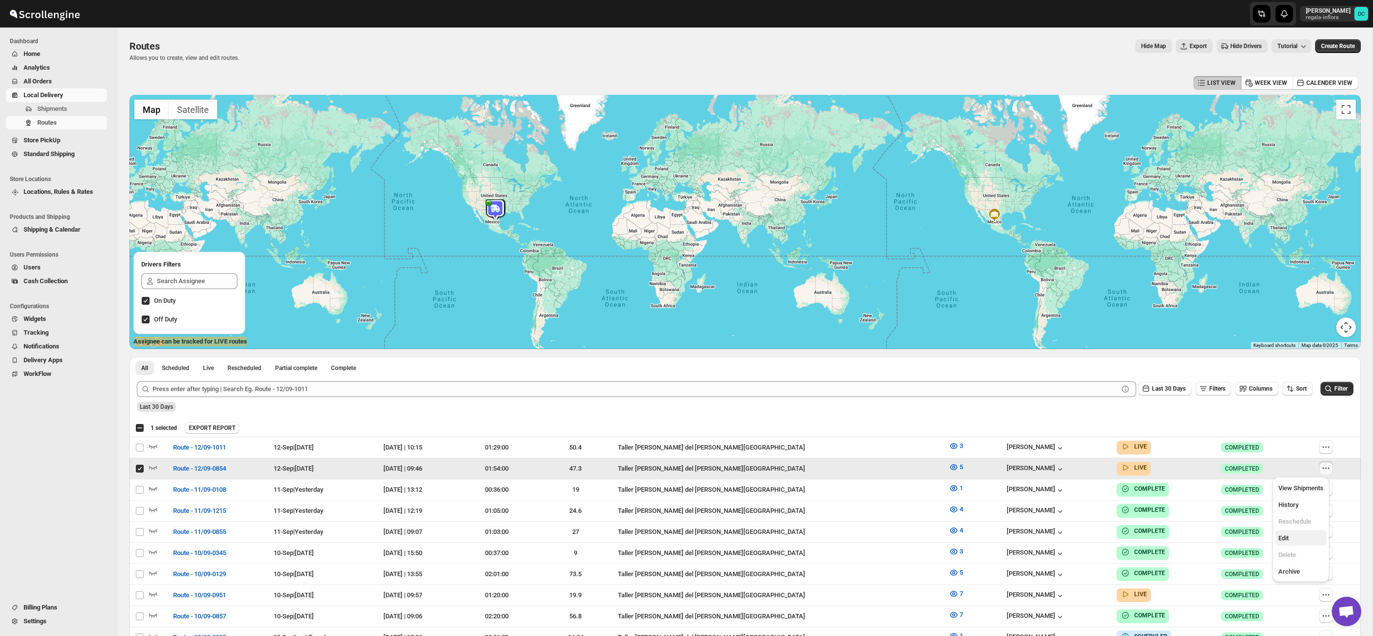
click at [1294, 532] on button "Edit" at bounding box center [1301, 538] width 51 height 16
checkbox input "false"
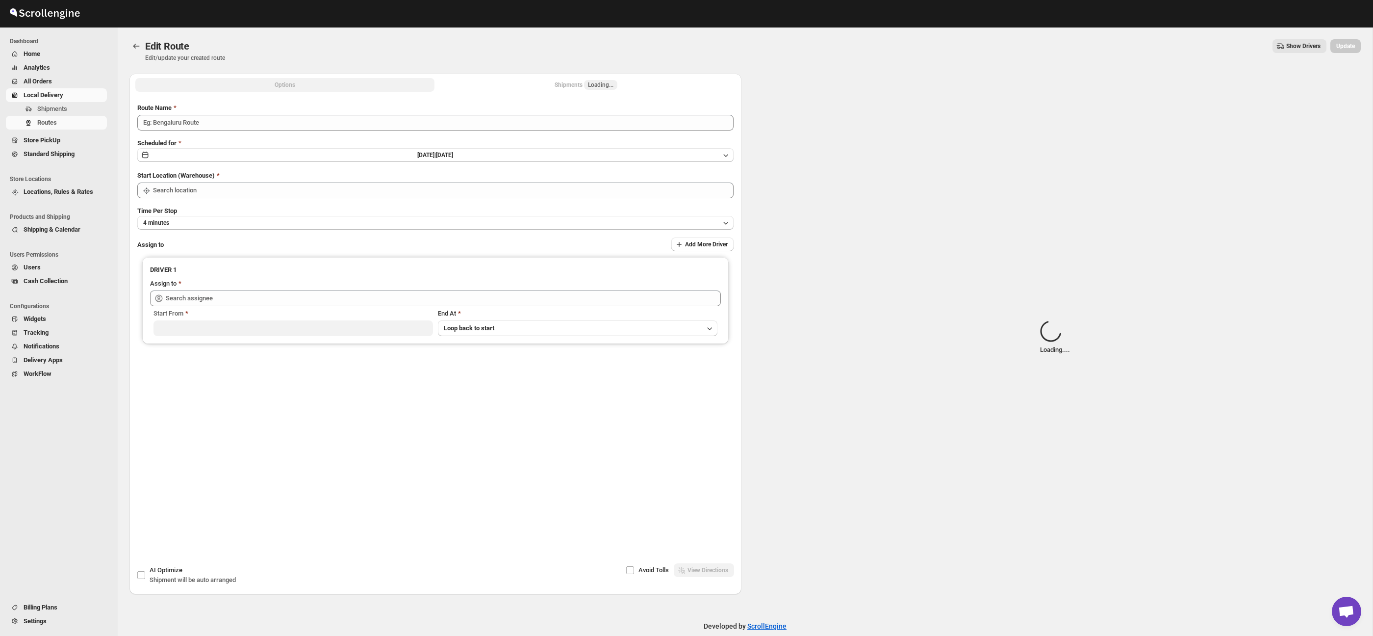
type input "Route - 12/09-0854"
type input "Taller [PERSON_NAME] del [PERSON_NAME][GEOGRAPHIC_DATA]"
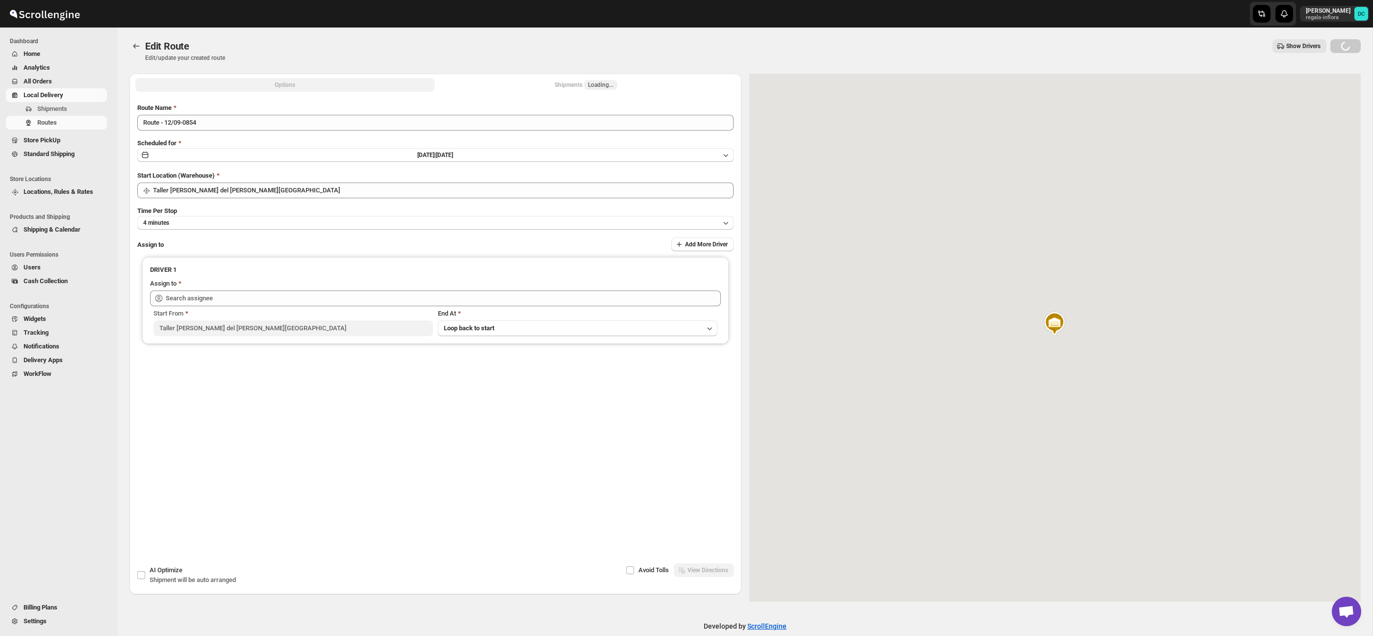
type input "[PERSON_NAME] ([EMAIL_ADDRESS][DOMAIN_NAME])"
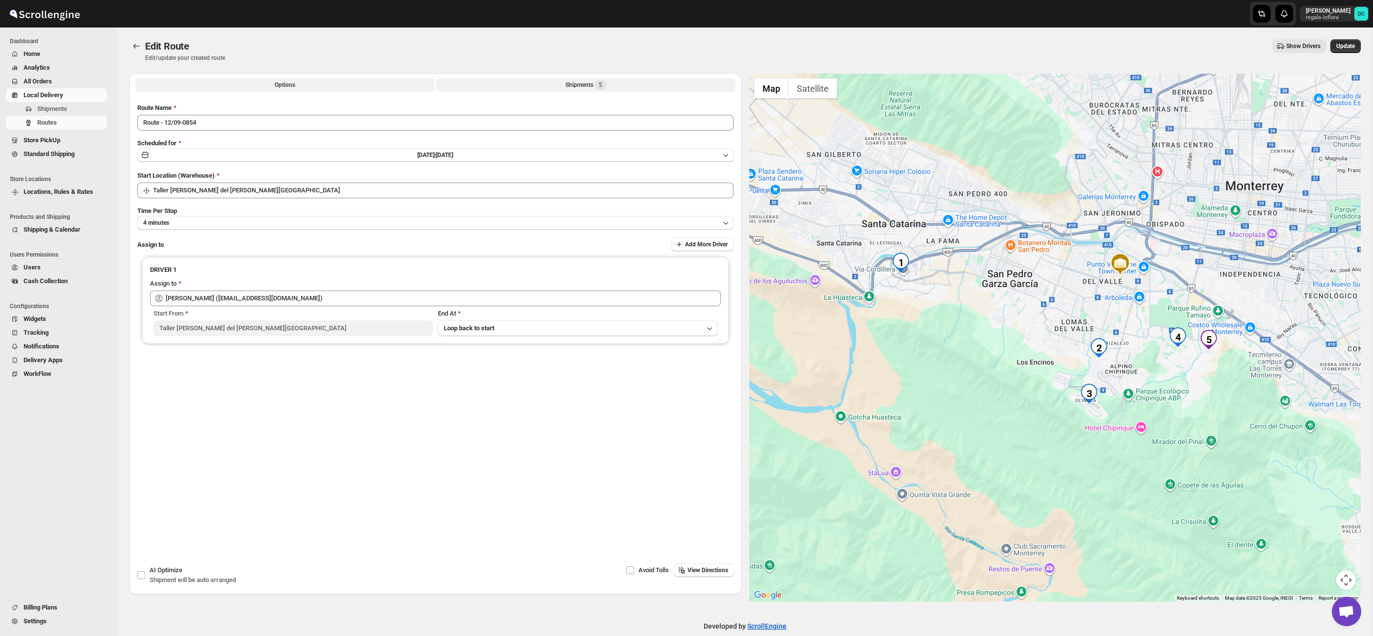
click at [575, 83] on div "Shipments 5" at bounding box center [585, 85] width 41 height 10
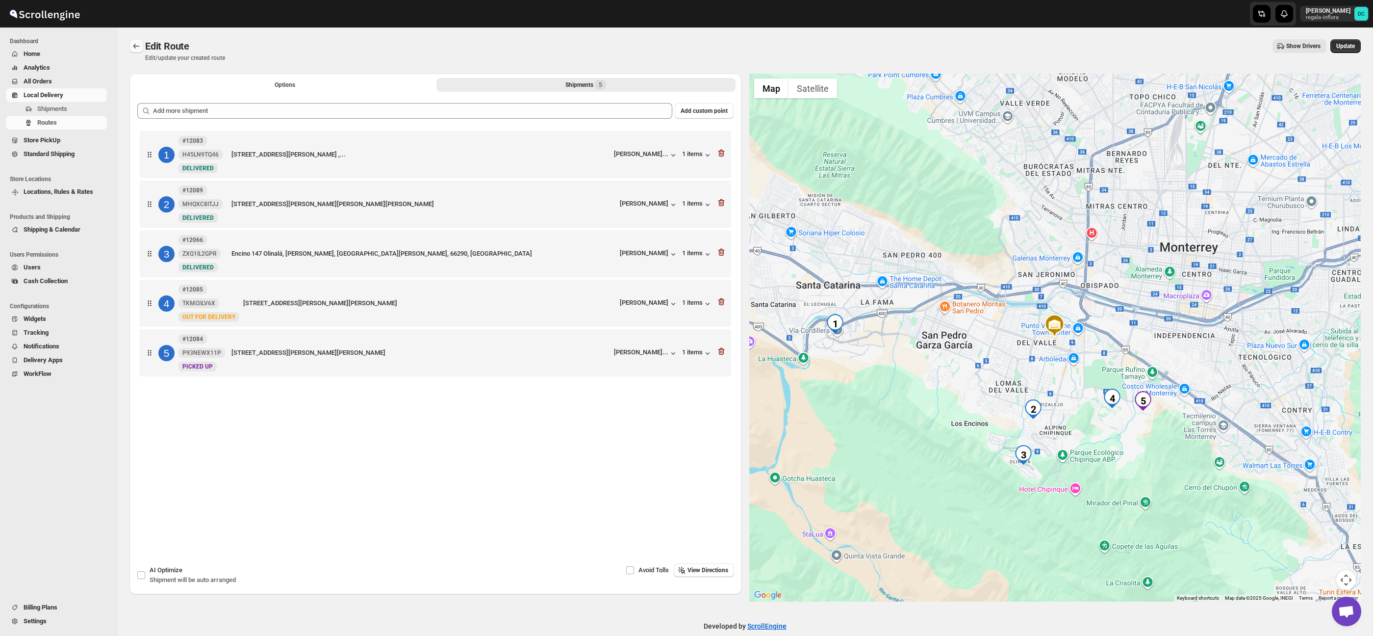
click at [134, 48] on icon "Routes" at bounding box center [136, 46] width 10 height 10
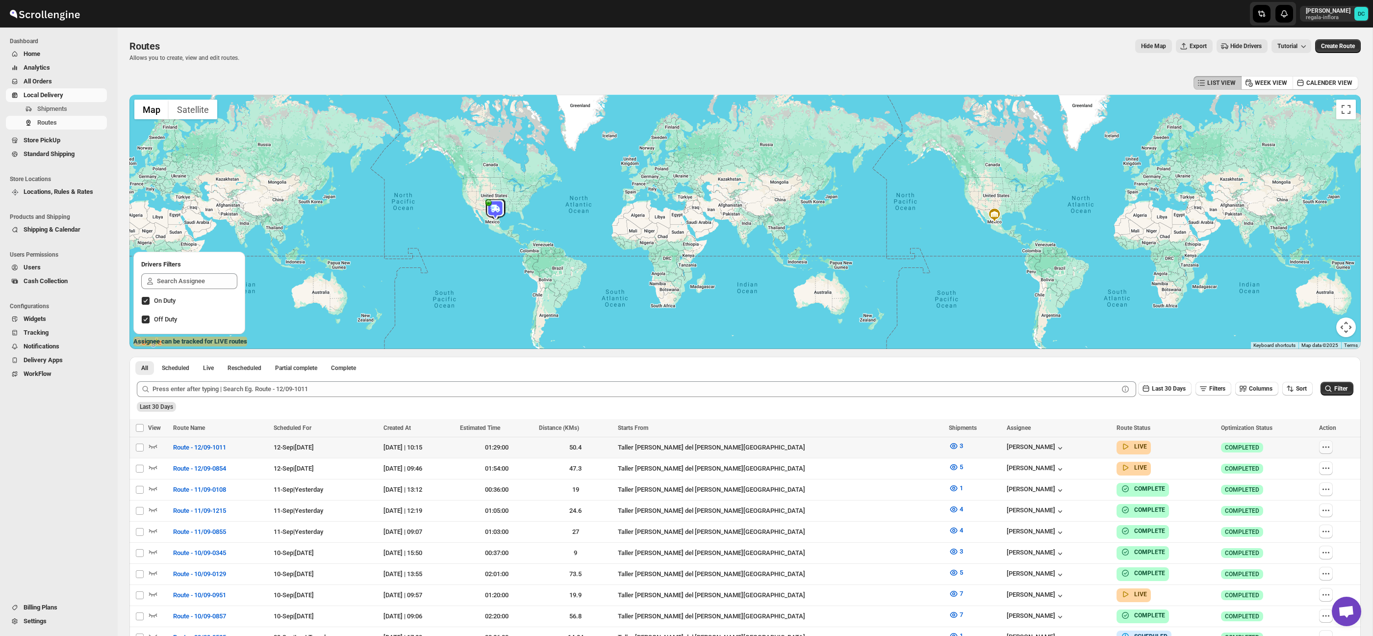
click at [1321, 449] on icon "button" at bounding box center [1326, 447] width 10 height 10
click at [1284, 520] on span "Edit" at bounding box center [1284, 516] width 10 height 7
checkbox input "false"
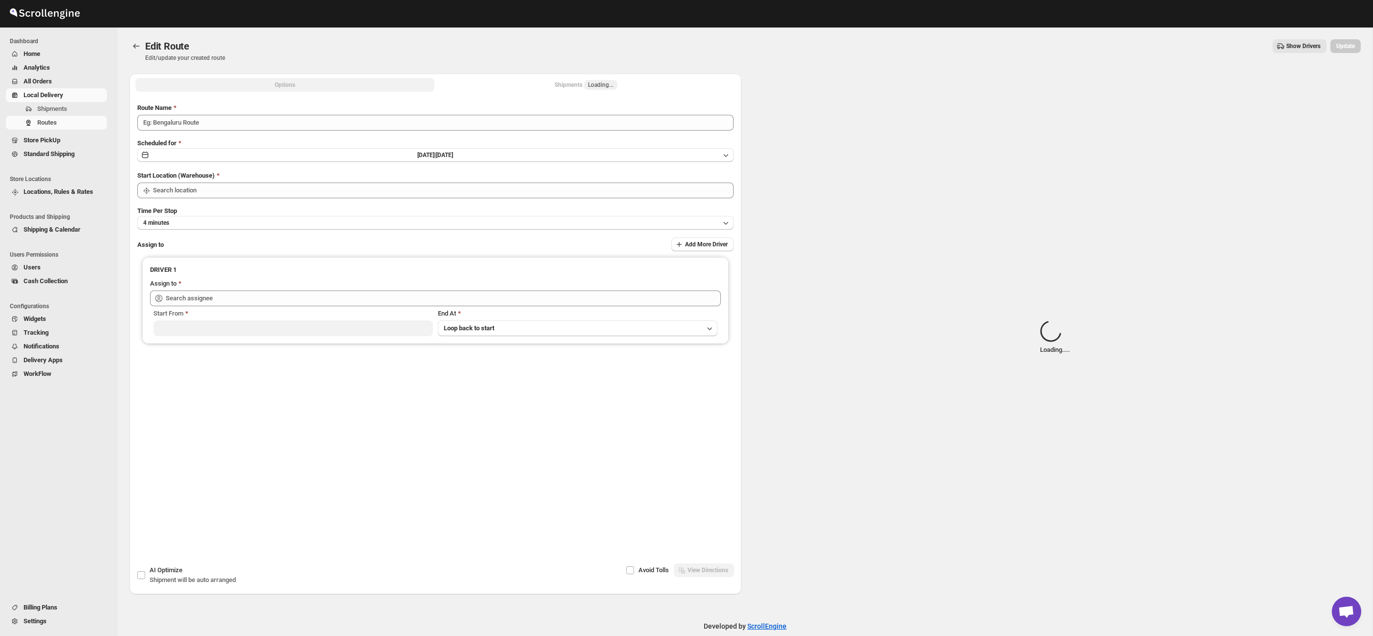
type input "Route - 12/09-1011"
type input "Taller [PERSON_NAME] del [PERSON_NAME][GEOGRAPHIC_DATA]"
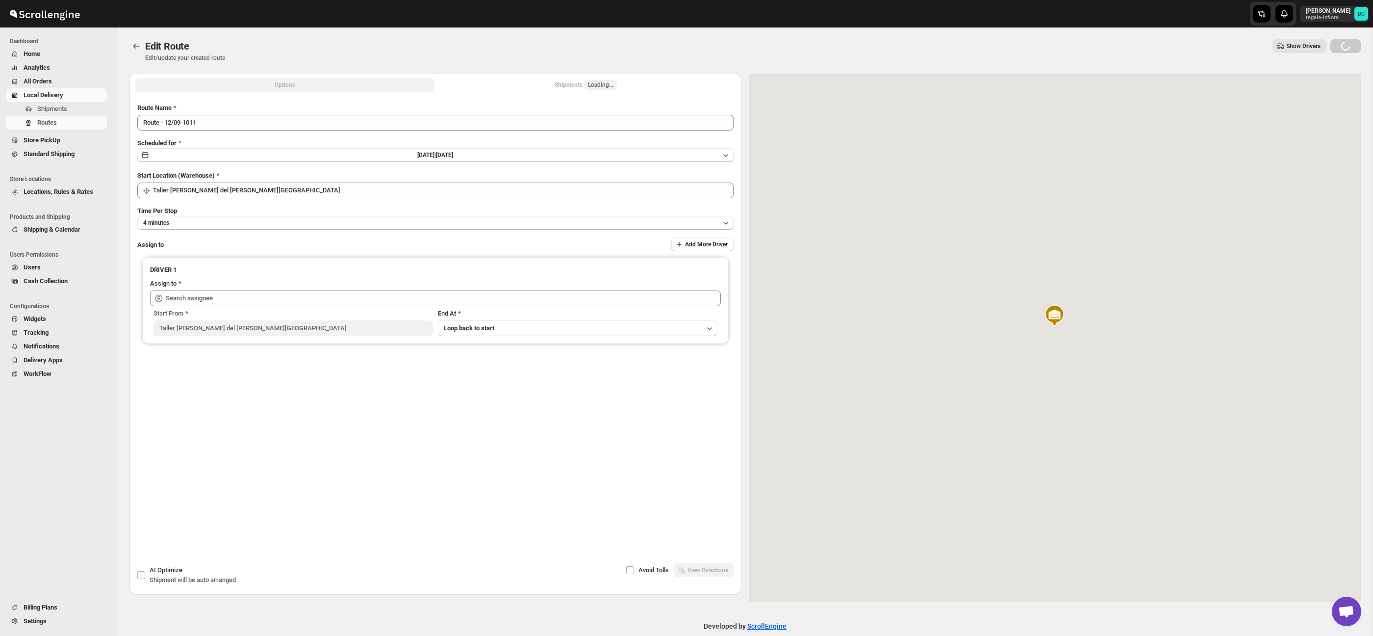
type input "[PERSON_NAME] ([EMAIL_ADDRESS][DOMAIN_NAME])"
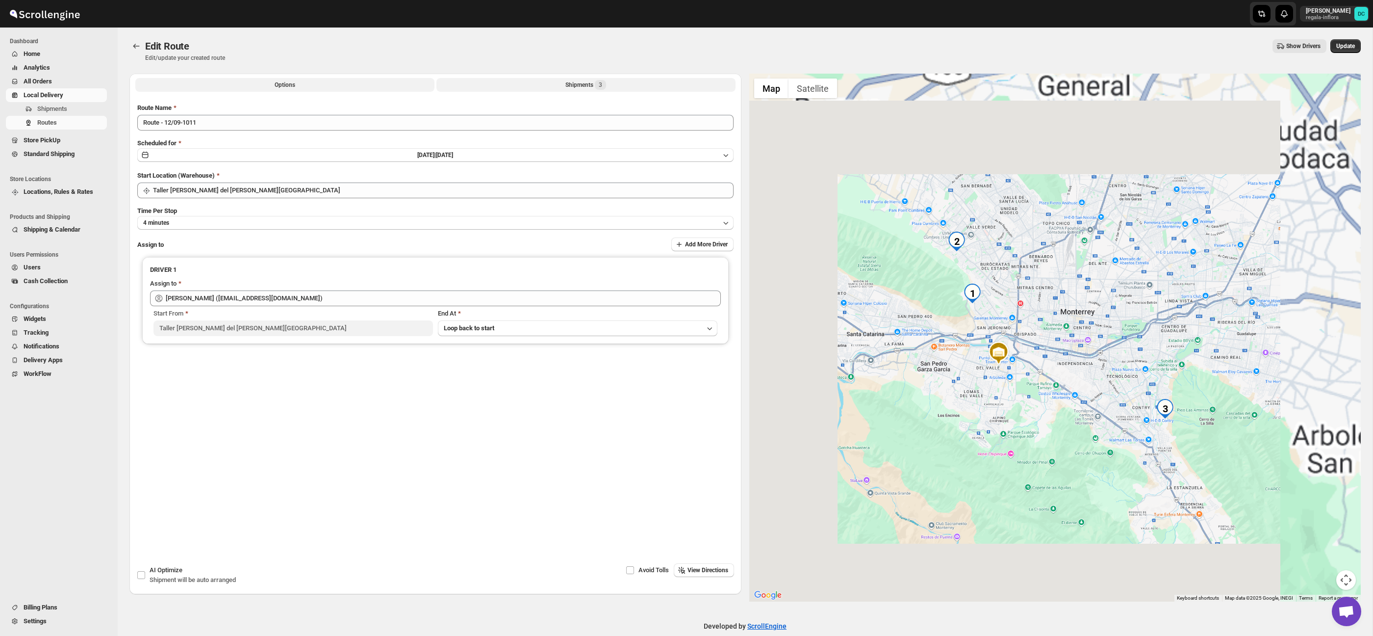
click at [587, 86] on div "Shipments 3" at bounding box center [585, 85] width 41 height 10
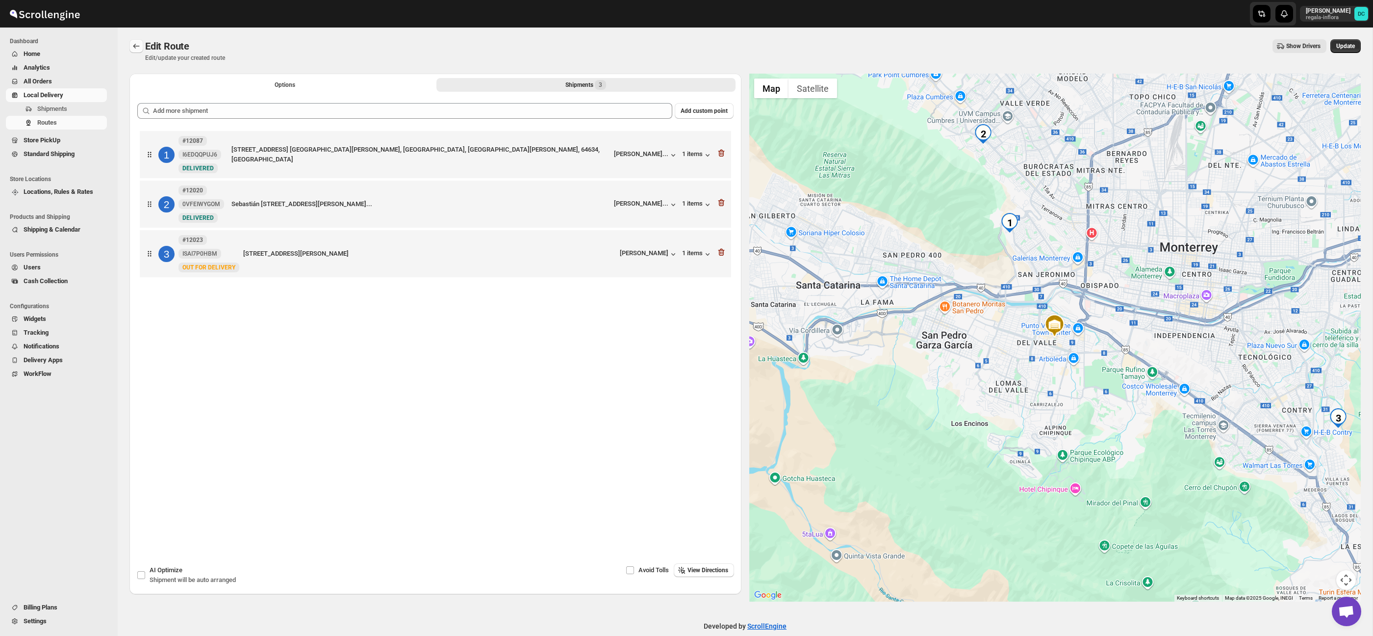
click at [129, 45] on button "Routes" at bounding box center [136, 46] width 14 height 14
